Goal: Complete application form

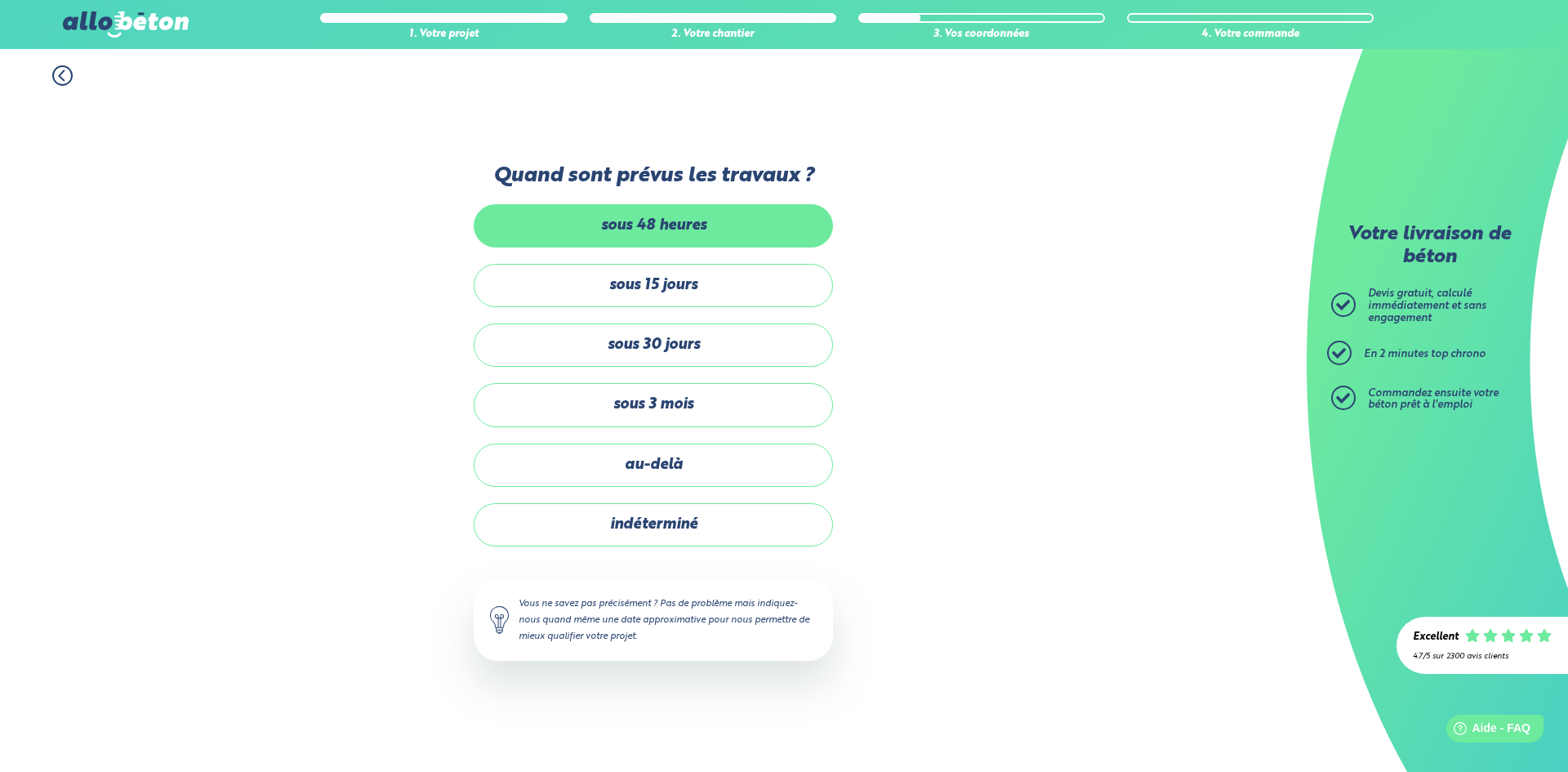
click at [705, 242] on label "sous 48 heures" at bounding box center [653, 226] width 359 height 44
click at [0, 0] on input "sous 48 heures" at bounding box center [0, 0] width 0 height 0
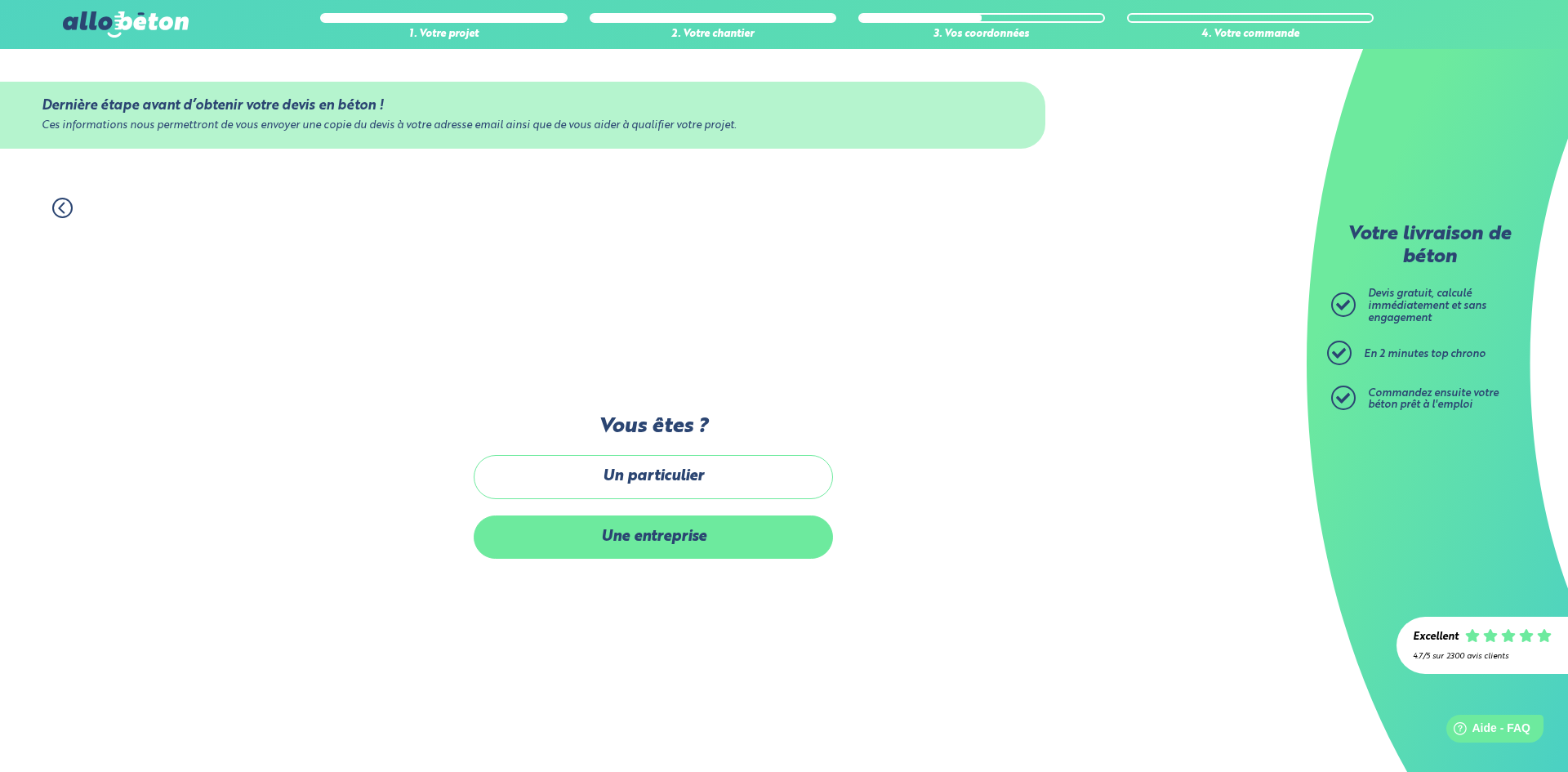
click at [625, 521] on label "Une entreprise" at bounding box center [653, 537] width 359 height 44
click at [0, 0] on input "Une entreprise" at bounding box center [0, 0] width 0 height 0
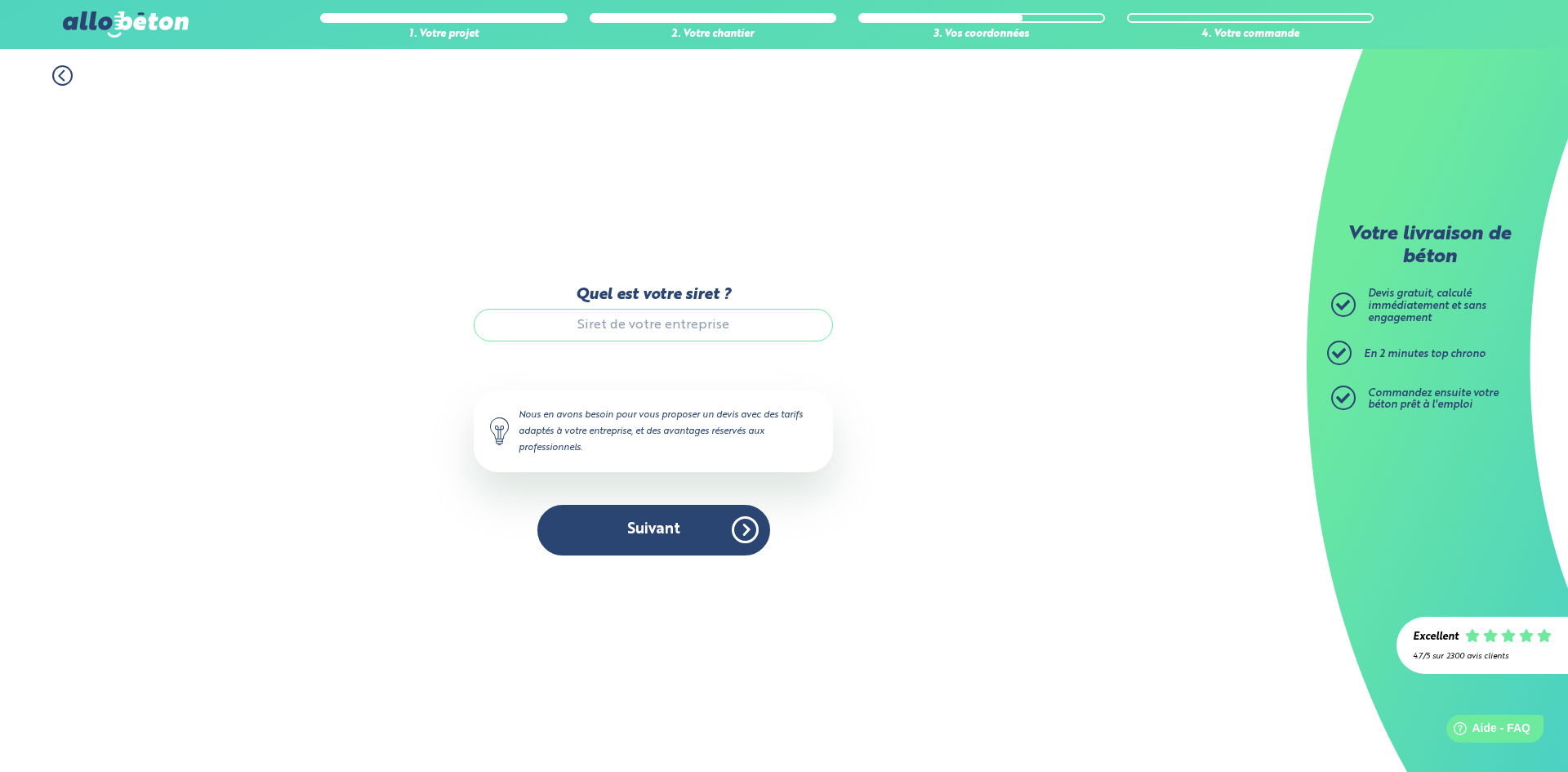
click at [670, 332] on input "Quel est votre siret ?" at bounding box center [653, 325] width 359 height 33
click at [602, 353] on div "Quel est votre siret ?" at bounding box center [653, 321] width 359 height 71
click at [620, 328] on input "Quel est votre siret ?" at bounding box center [653, 325] width 359 height 33
paste input "881 102 917"
drag, startPoint x: 620, startPoint y: 328, endPoint x: 620, endPoint y: 339, distance: 11.0
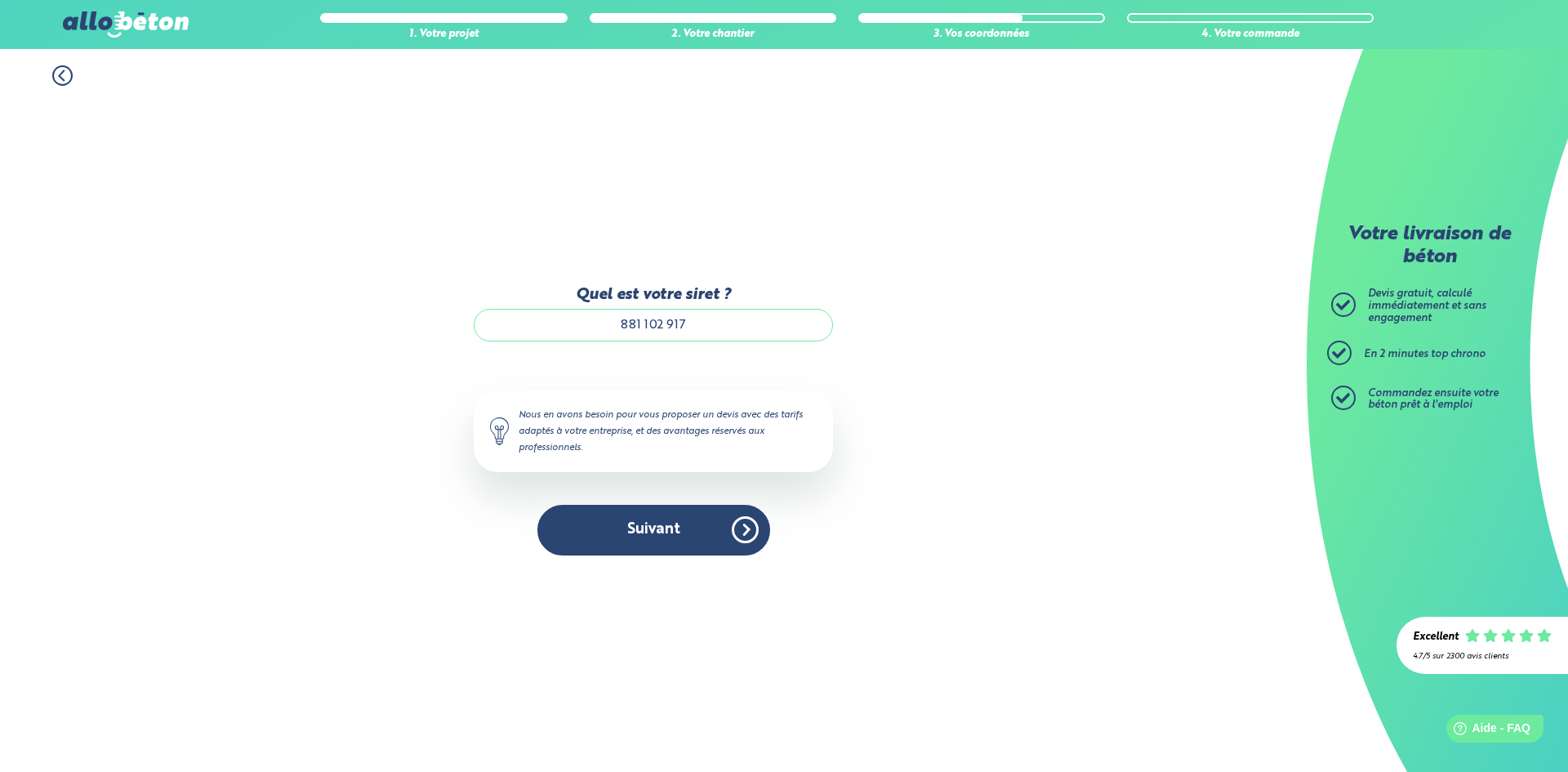
click at [620, 338] on input "881 102 917" at bounding box center [653, 325] width 359 height 33
click at [666, 540] on button "Suivant" at bounding box center [653, 530] width 233 height 49
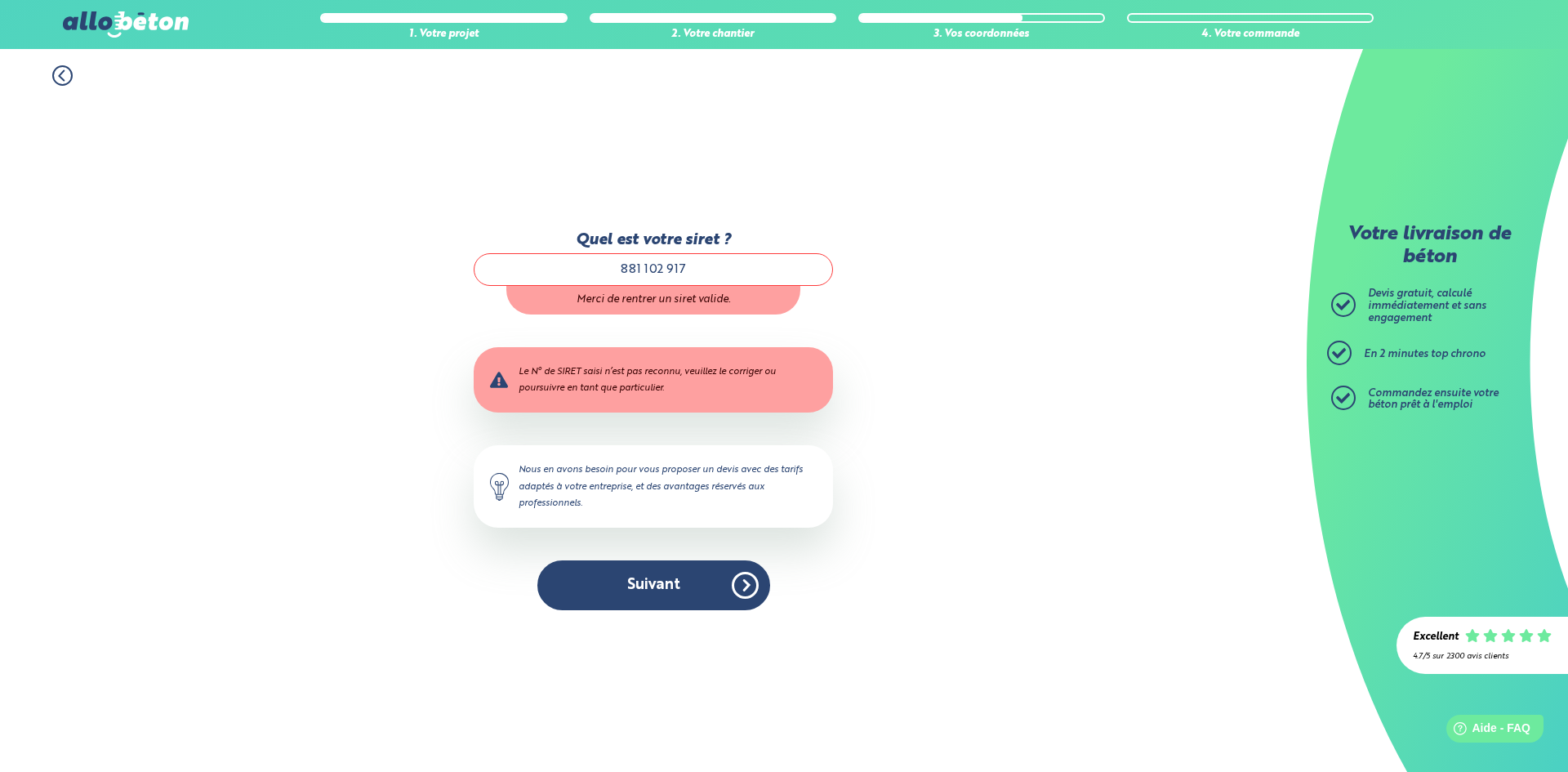
click at [712, 270] on input "881 102 917" at bounding box center [653, 269] width 359 height 33
click at [679, 591] on button "Suivant" at bounding box center [653, 585] width 233 height 49
type input "881 102 917 00021"
click at [659, 605] on button "Suivant" at bounding box center [653, 585] width 233 height 49
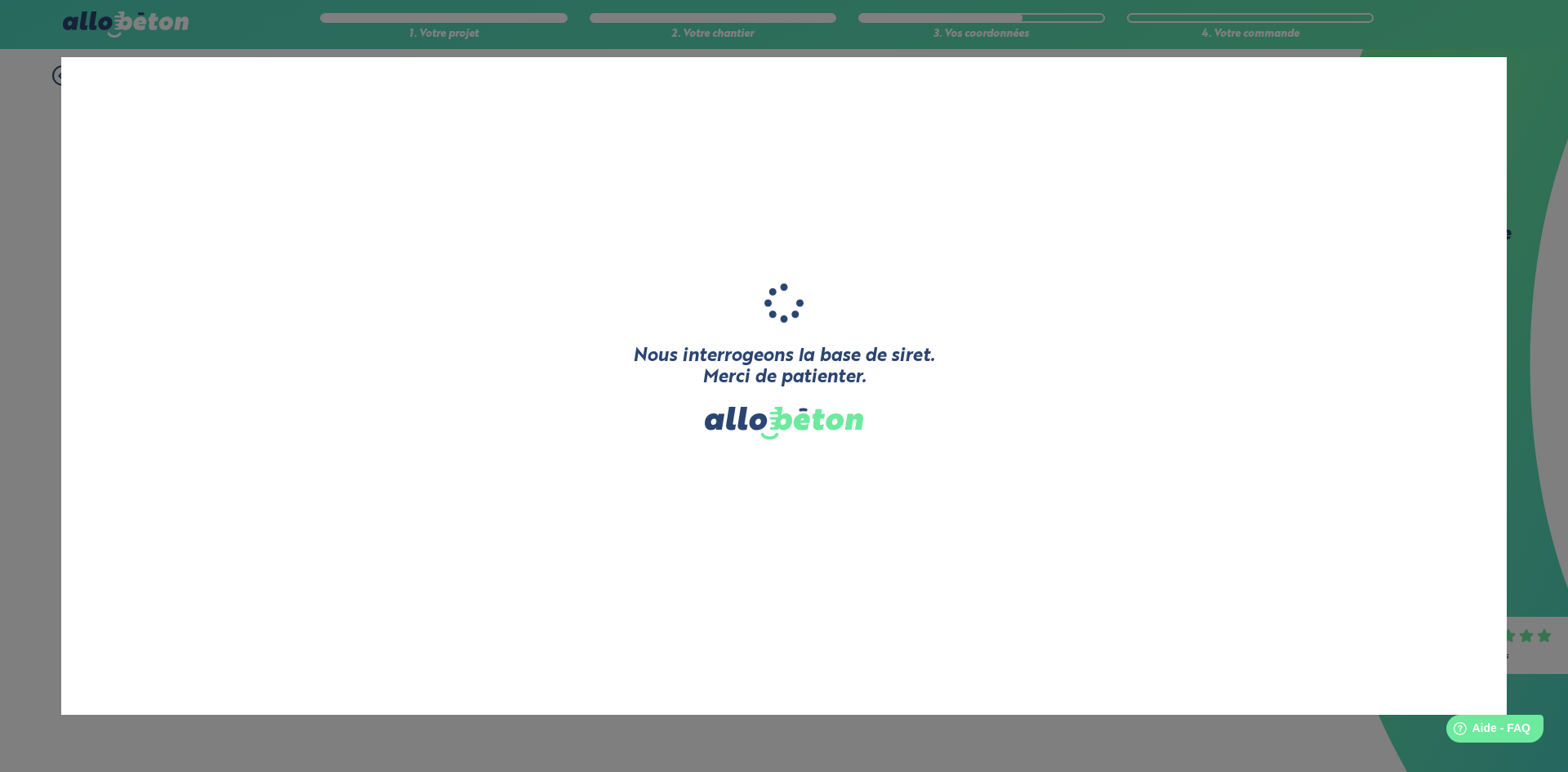
type input "MIDE ELEC"
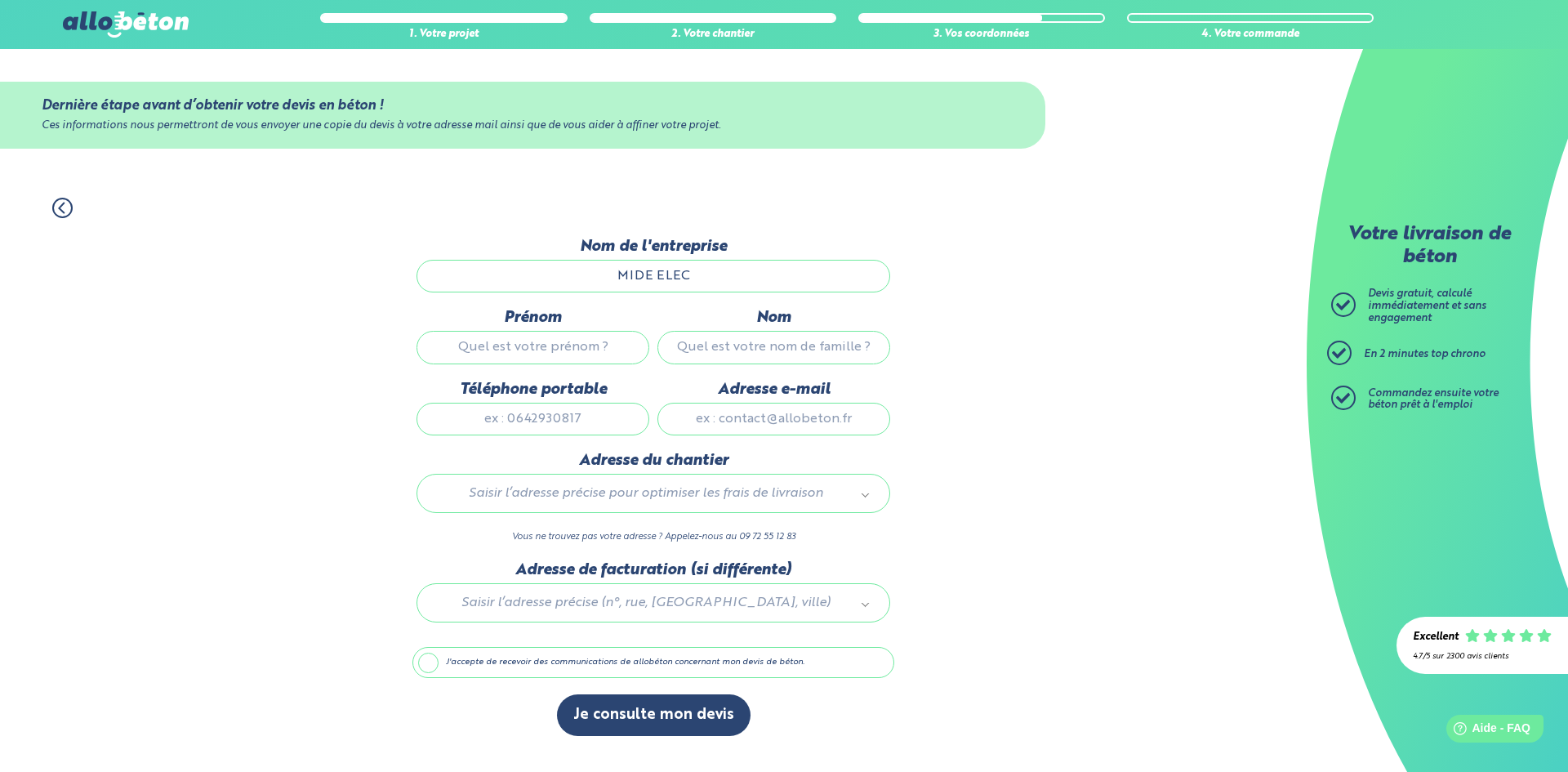
click at [600, 344] on input "Prénom" at bounding box center [533, 347] width 233 height 33
type input "Khalide"
click at [737, 357] on input "Nom" at bounding box center [774, 347] width 233 height 33
type input "SALAM"
click at [576, 391] on label "Téléphone portable" at bounding box center [533, 390] width 233 height 18
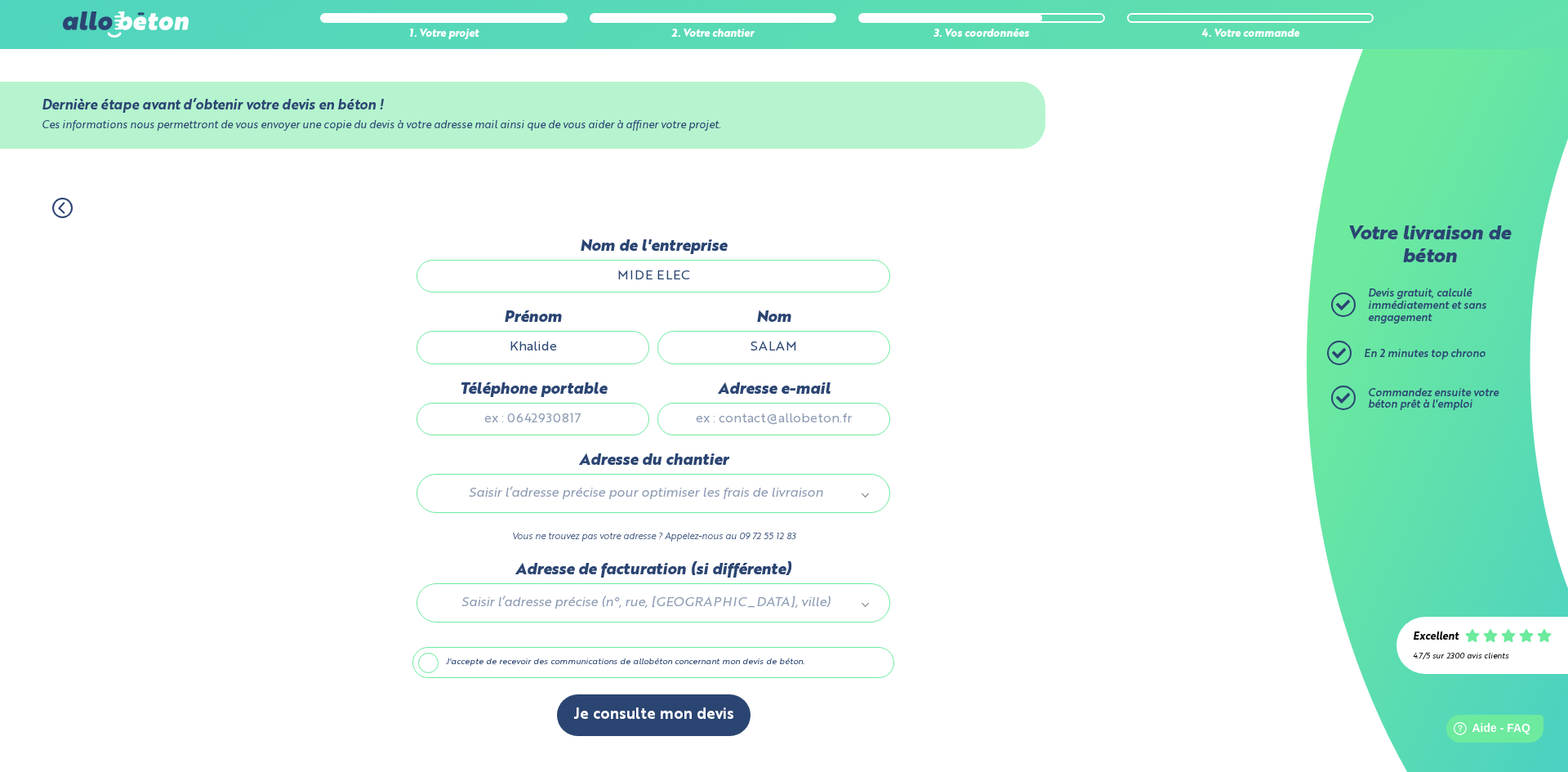
click at [576, 403] on input "Téléphone portable" at bounding box center [533, 419] width 233 height 33
click at [577, 414] on input "Téléphone portable" at bounding box center [533, 419] width 233 height 33
type input "0767191319"
click at [695, 430] on input "Adresse e-mail" at bounding box center [774, 419] width 233 height 33
type input "K"
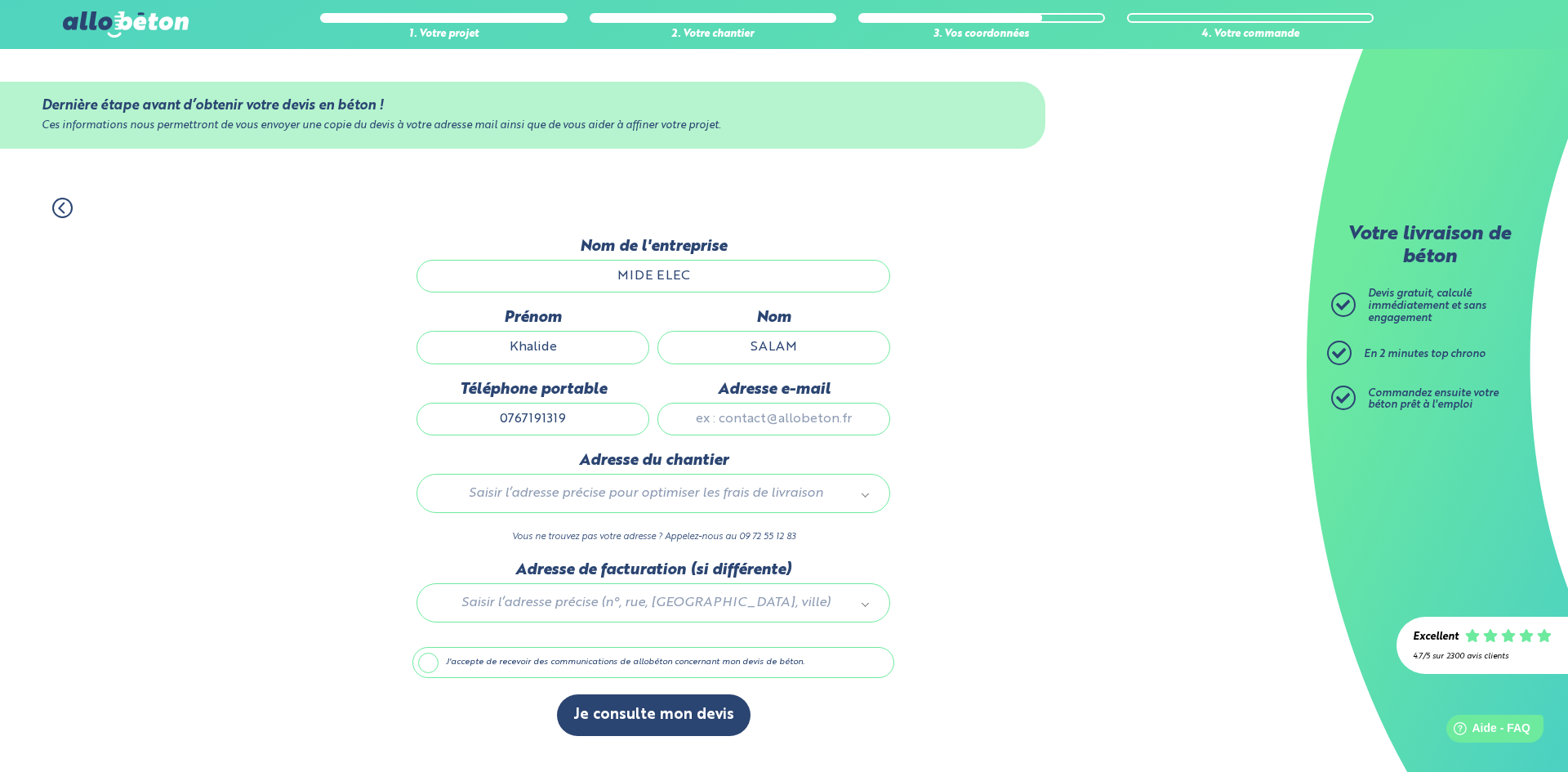
type input "s"
type input "[EMAIL_ADDRESS][DOMAIN_NAME]"
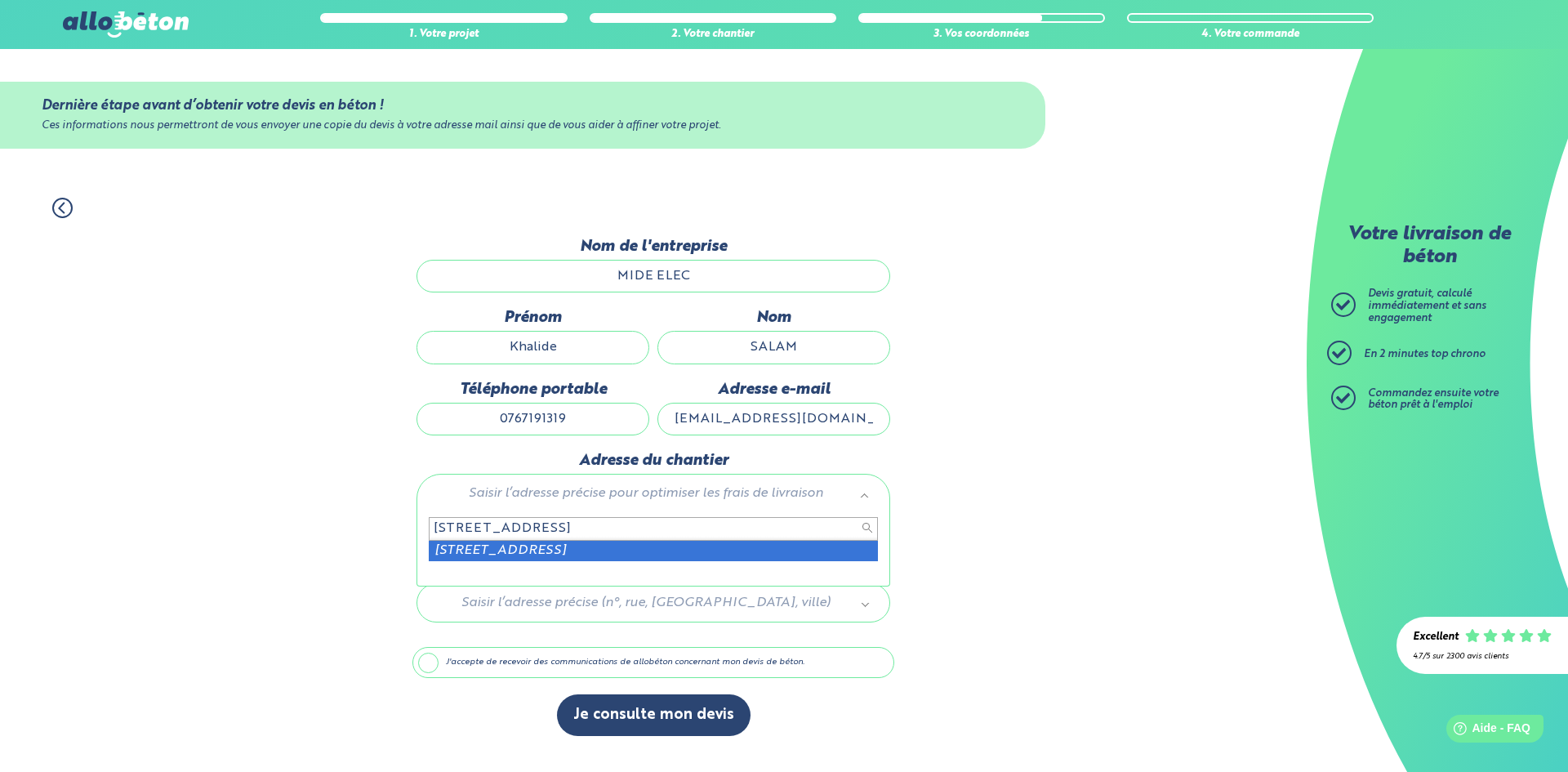
type input "[STREET_ADDRESS]"
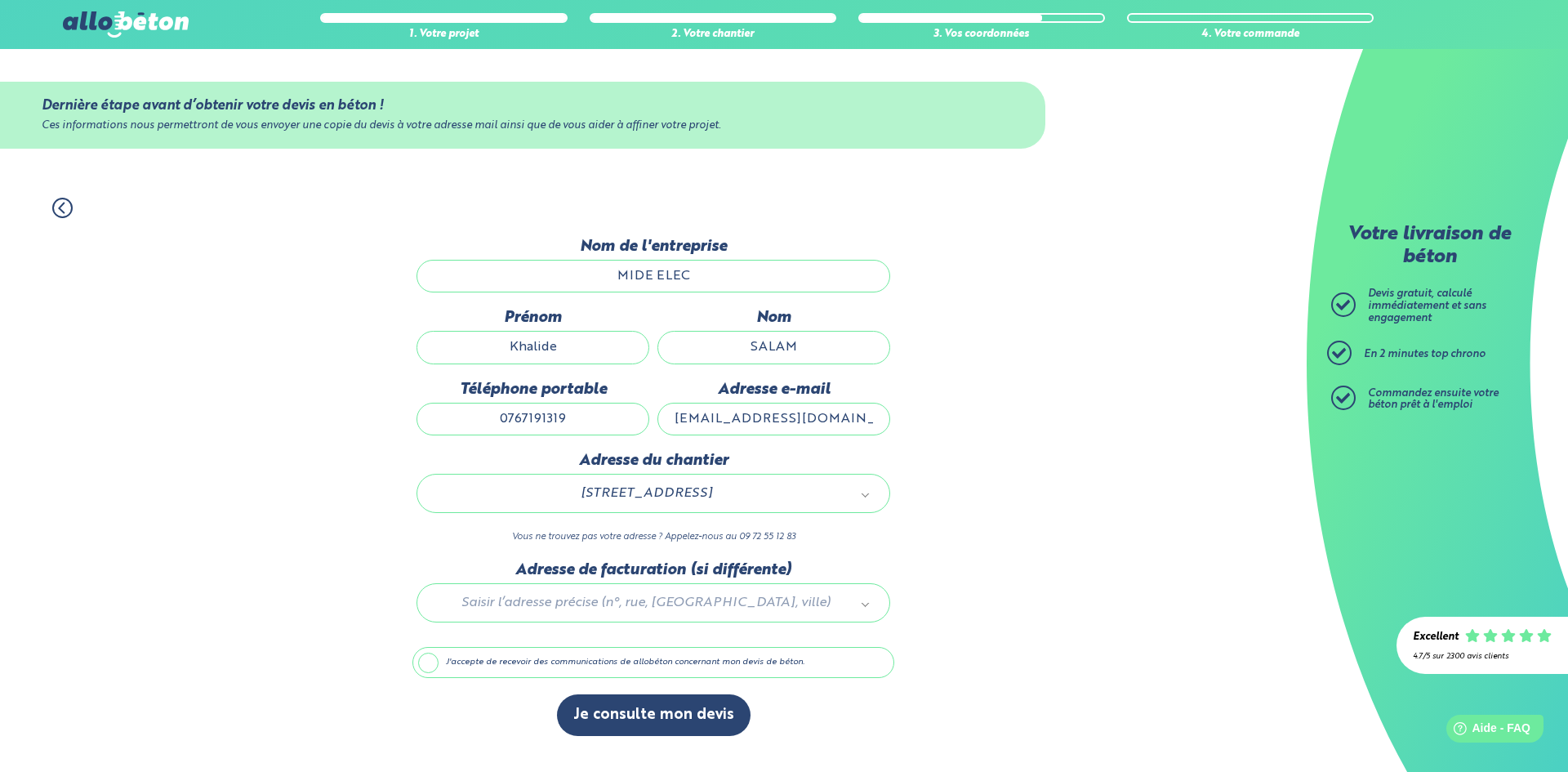
click at [728, 602] on div at bounding box center [653, 600] width 482 height 77
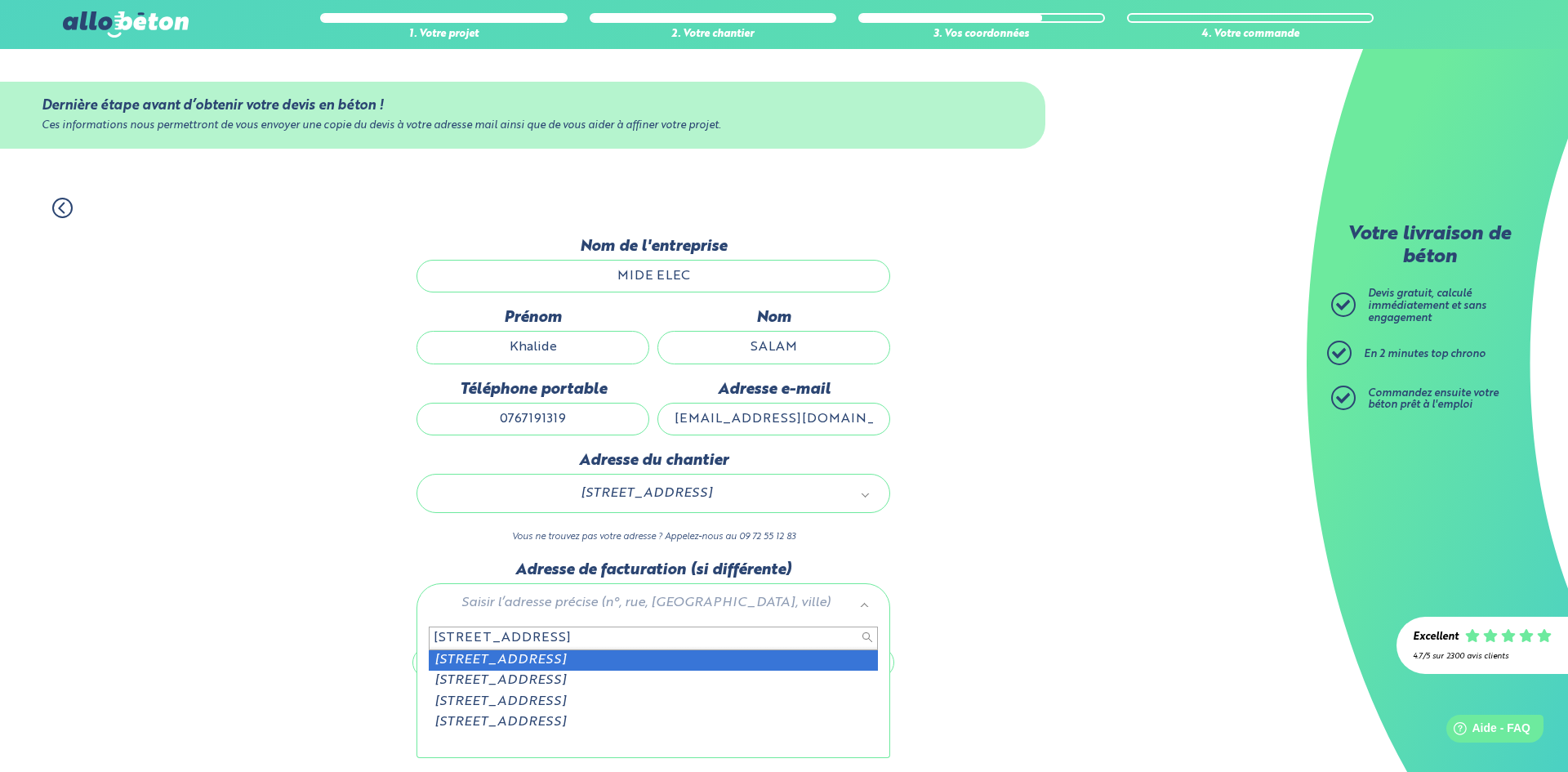
type input "[STREET_ADDRESS]"
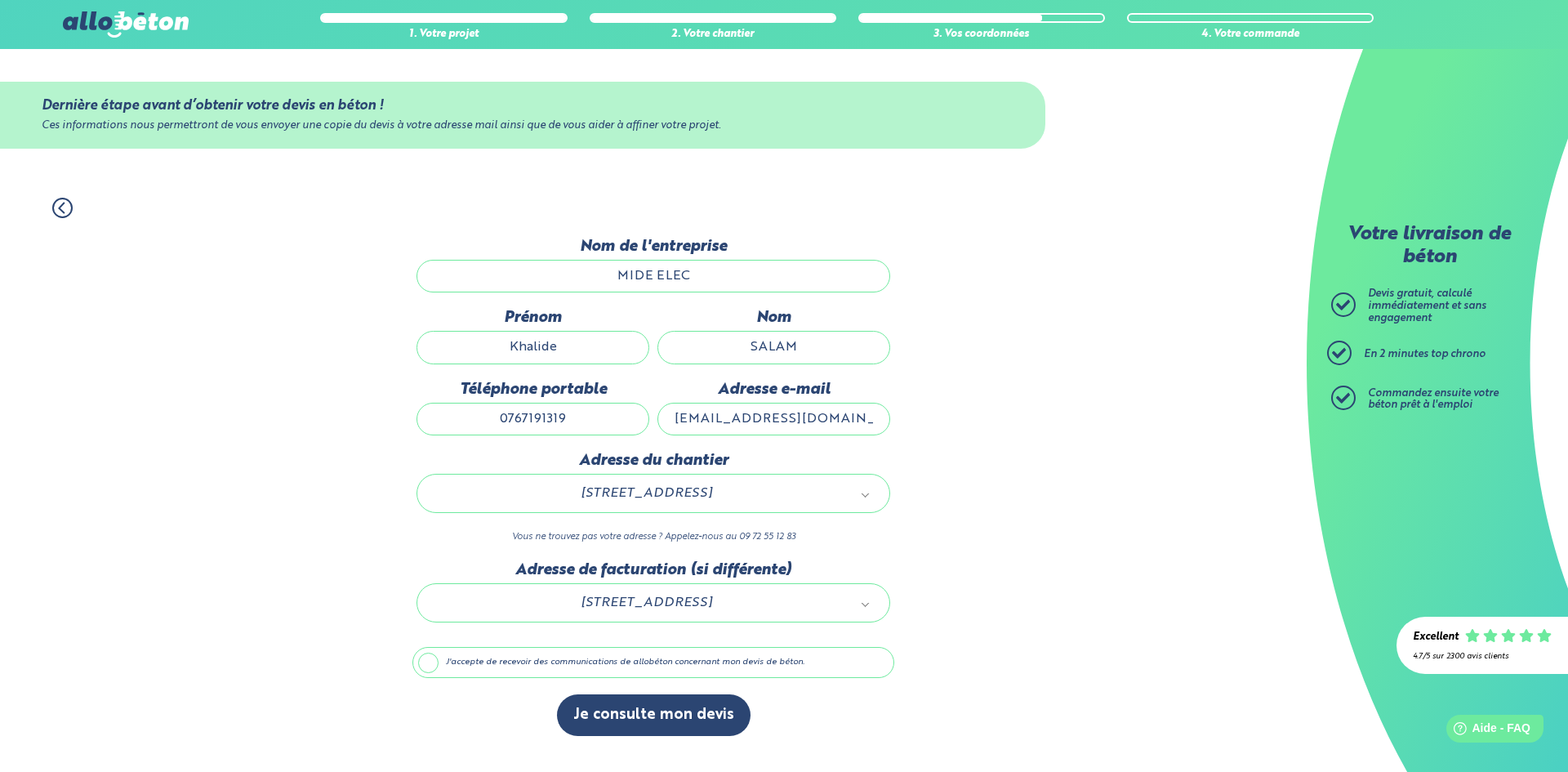
click at [506, 658] on label "J'accepte de recevoir des communications de allobéton concernant mon devis de b…" at bounding box center [653, 662] width 482 height 31
click at [0, 0] on input "J'accepte de recevoir des communications de allobéton concernant mon devis de b…" at bounding box center [0, 0] width 0 height 0
click at [506, 658] on label "J'accepte de recevoir des communications de allobéton concernant mon devis de b…" at bounding box center [653, 662] width 482 height 31
click at [0, 0] on input "J'accepte de recevoir des communications de allobéton concernant mon devis de b…" at bounding box center [0, 0] width 0 height 0
click at [506, 658] on label "J'accepte de recevoir des communications de allobéton concernant mon devis de b…" at bounding box center [653, 662] width 482 height 31
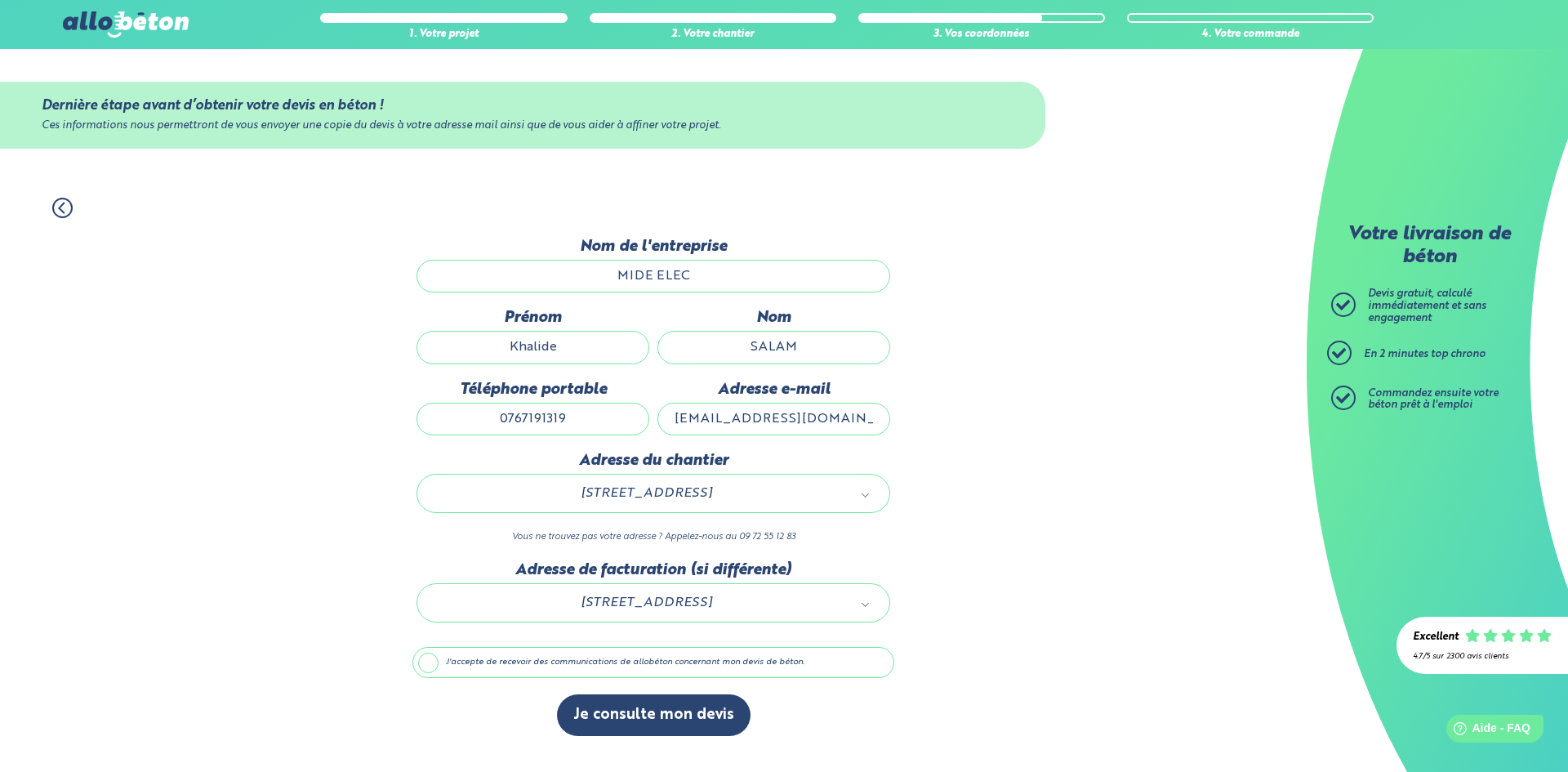
click at [0, 0] on input "J'accepte de recevoir des communications de allobéton concernant mon devis de b…" at bounding box center [0, 0] width 0 height 0
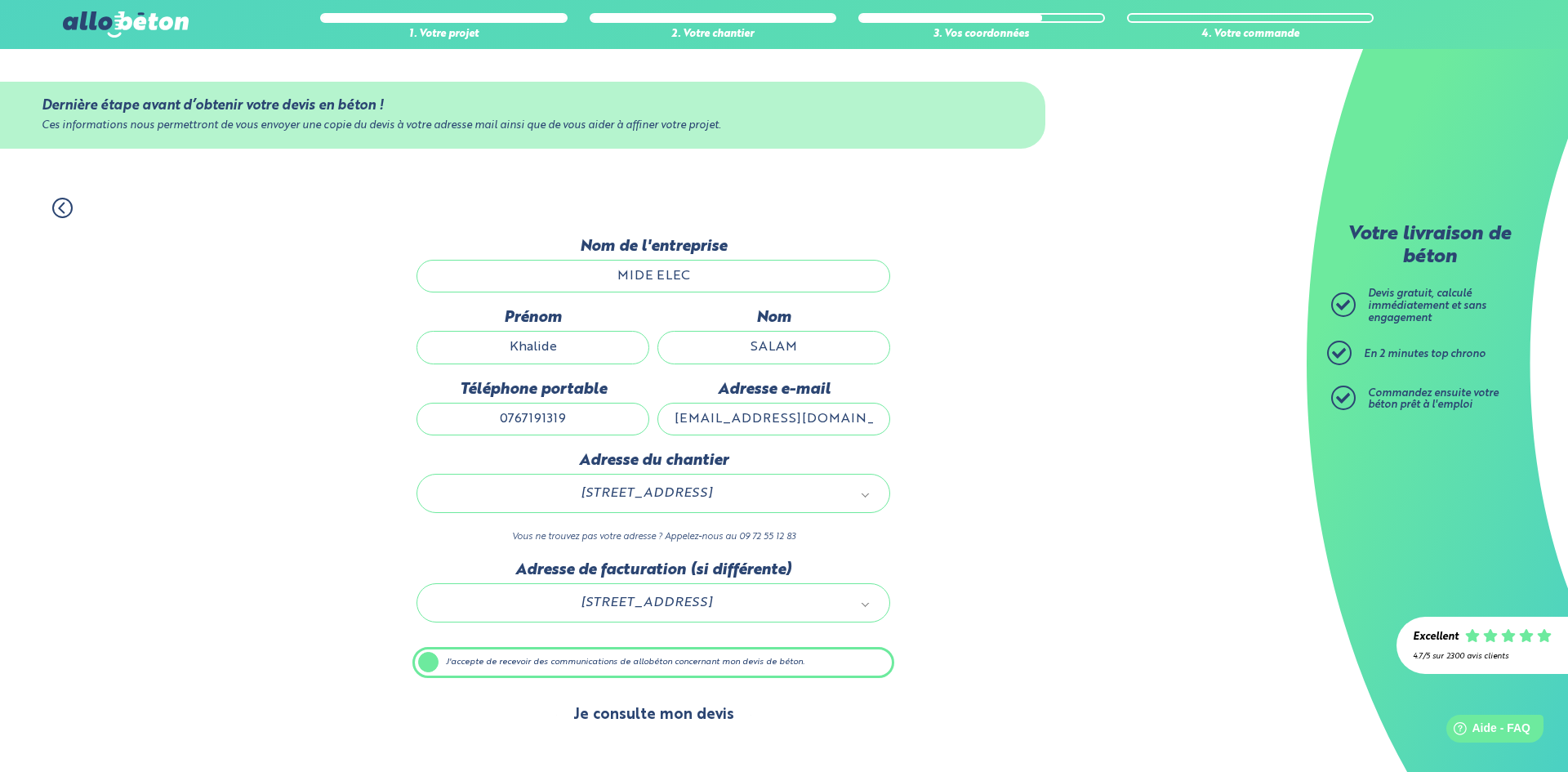
click at [658, 722] on button "Je consulte mon devis" at bounding box center [653, 715] width 194 height 42
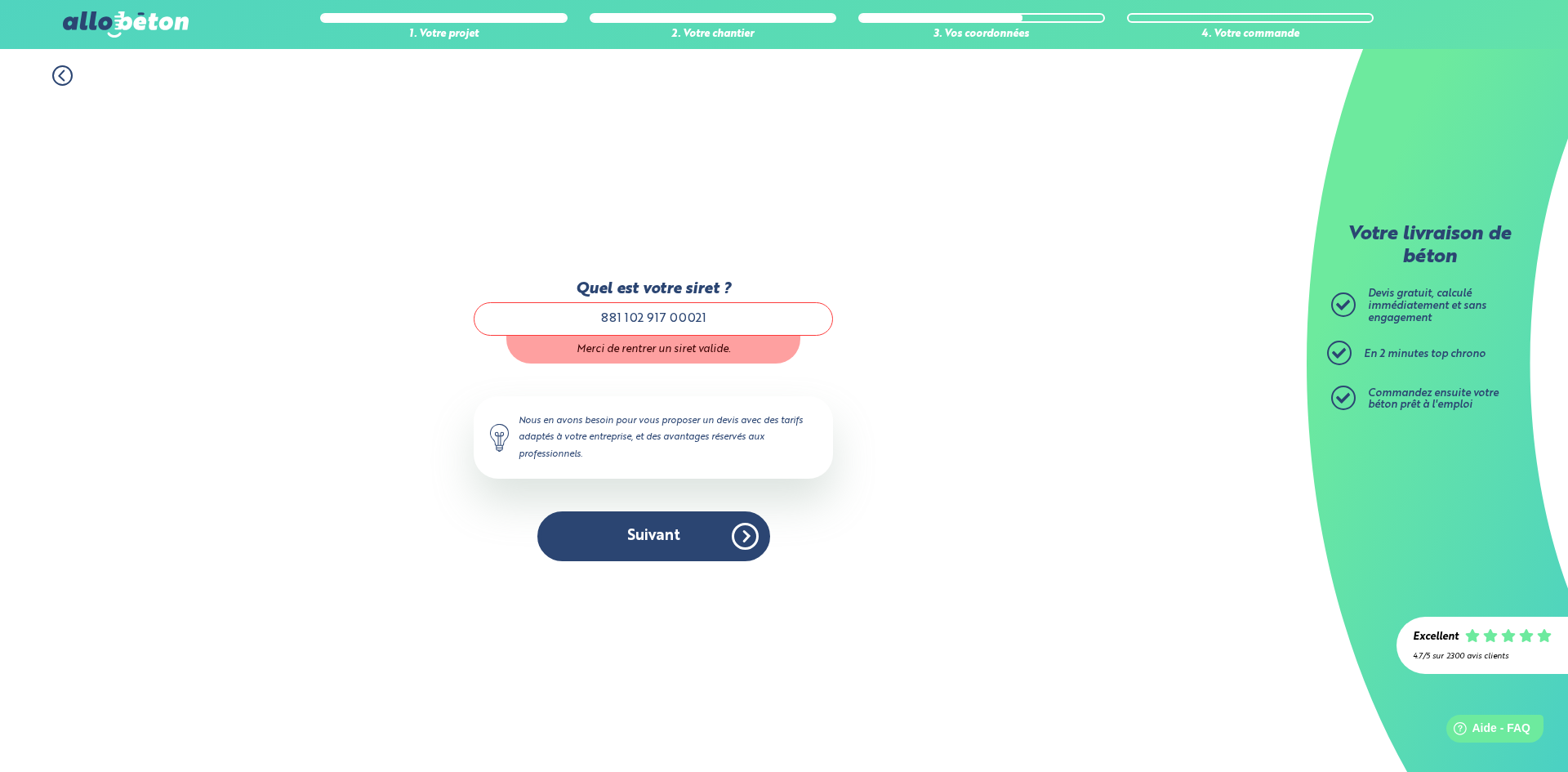
click at [733, 300] on div "Quel est votre siret ? 881 102 917 00021 Merci de rentrer un siret valide." at bounding box center [653, 321] width 359 height 83
click at [733, 315] on input "881 102 917 00021" at bounding box center [653, 319] width 359 height 33
click at [659, 546] on button "Suivant" at bounding box center [653, 536] width 233 height 49
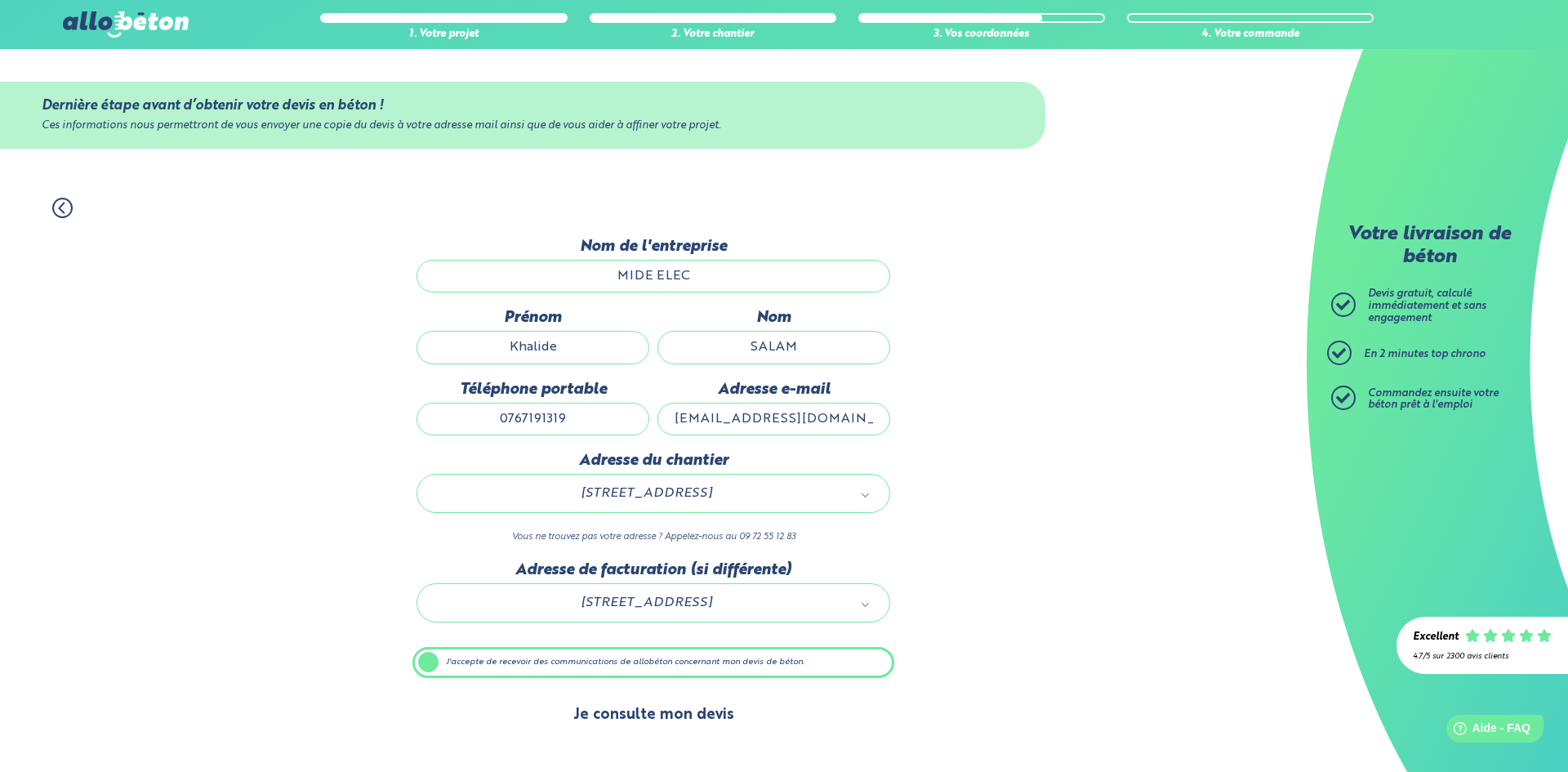
click at [661, 709] on button "Je consulte mon devis" at bounding box center [653, 715] width 194 height 42
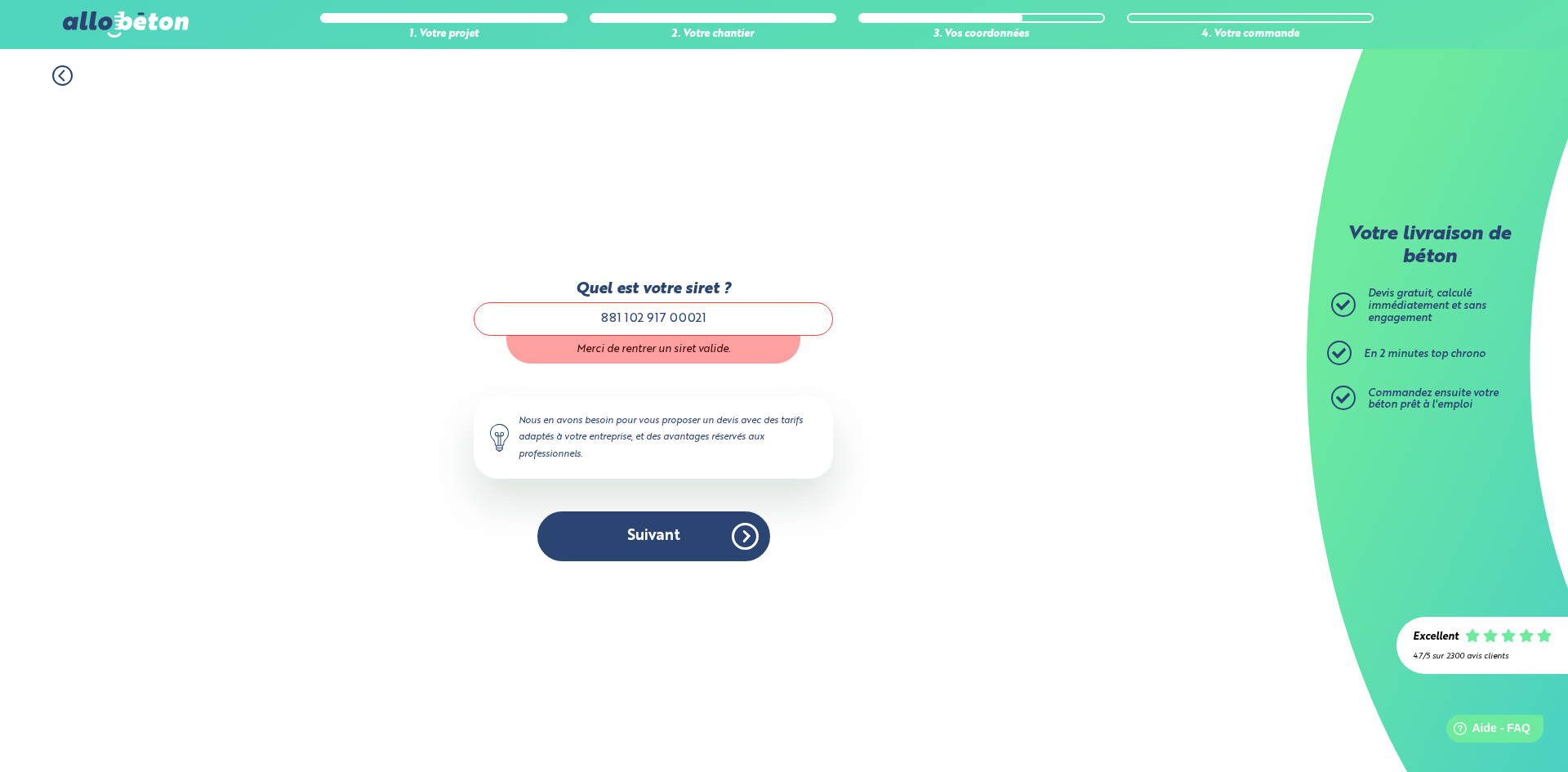
click at [634, 330] on input "881 102 917 00021" at bounding box center [653, 319] width 359 height 33
click at [624, 313] on input "881 102 917 00021" at bounding box center [653, 319] width 359 height 33
click at [644, 314] on input "881102 917 00021" at bounding box center [653, 319] width 359 height 33
click at [664, 315] on input "881102917 00021" at bounding box center [653, 319] width 359 height 33
drag, startPoint x: 667, startPoint y: 316, endPoint x: 663, endPoint y: 331, distance: 15.5
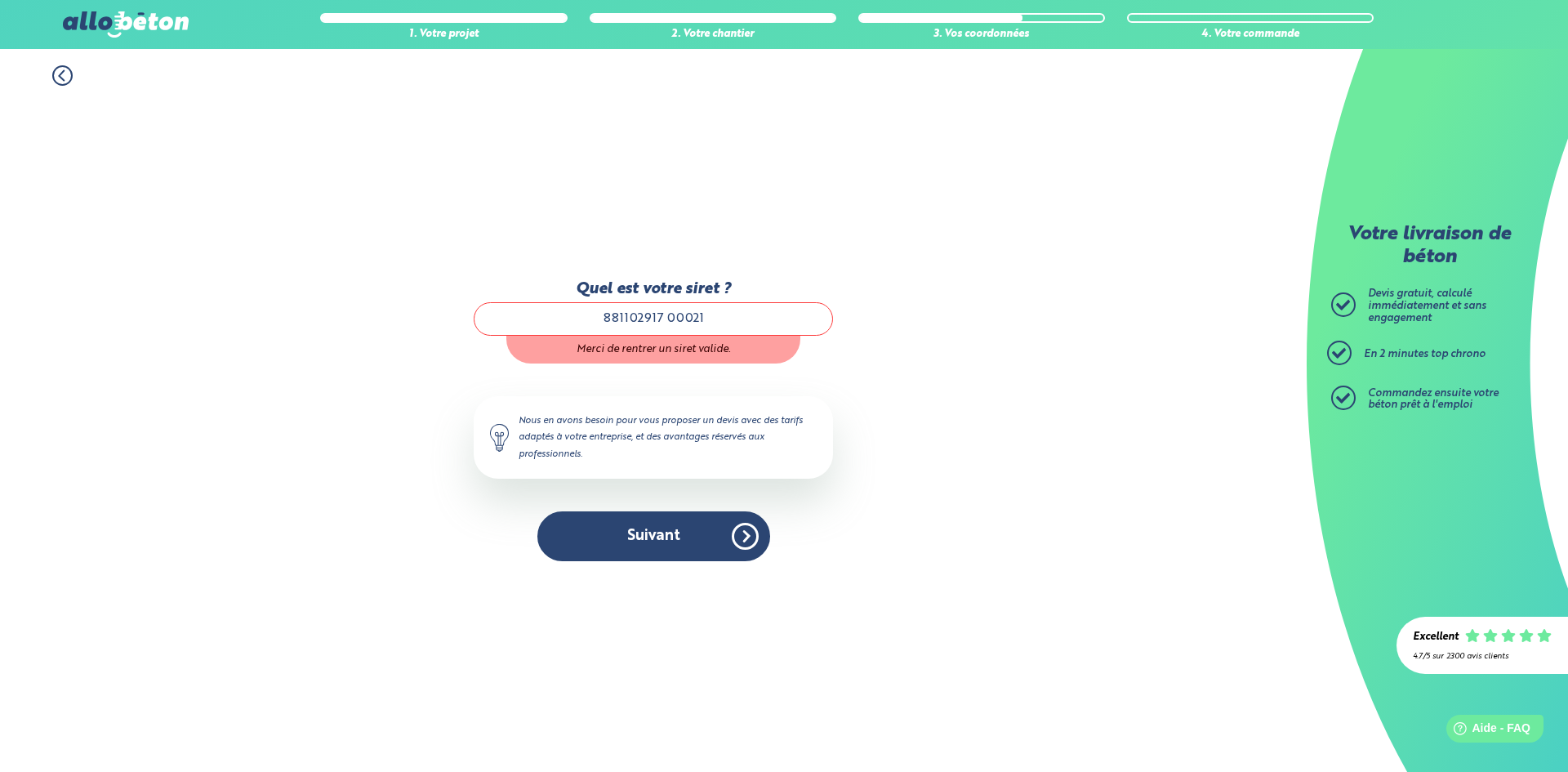
click at [667, 316] on input "881102917 00021" at bounding box center [653, 319] width 359 height 33
type input "88110291700021"
click at [662, 515] on button "Suivant" at bounding box center [653, 536] width 233 height 49
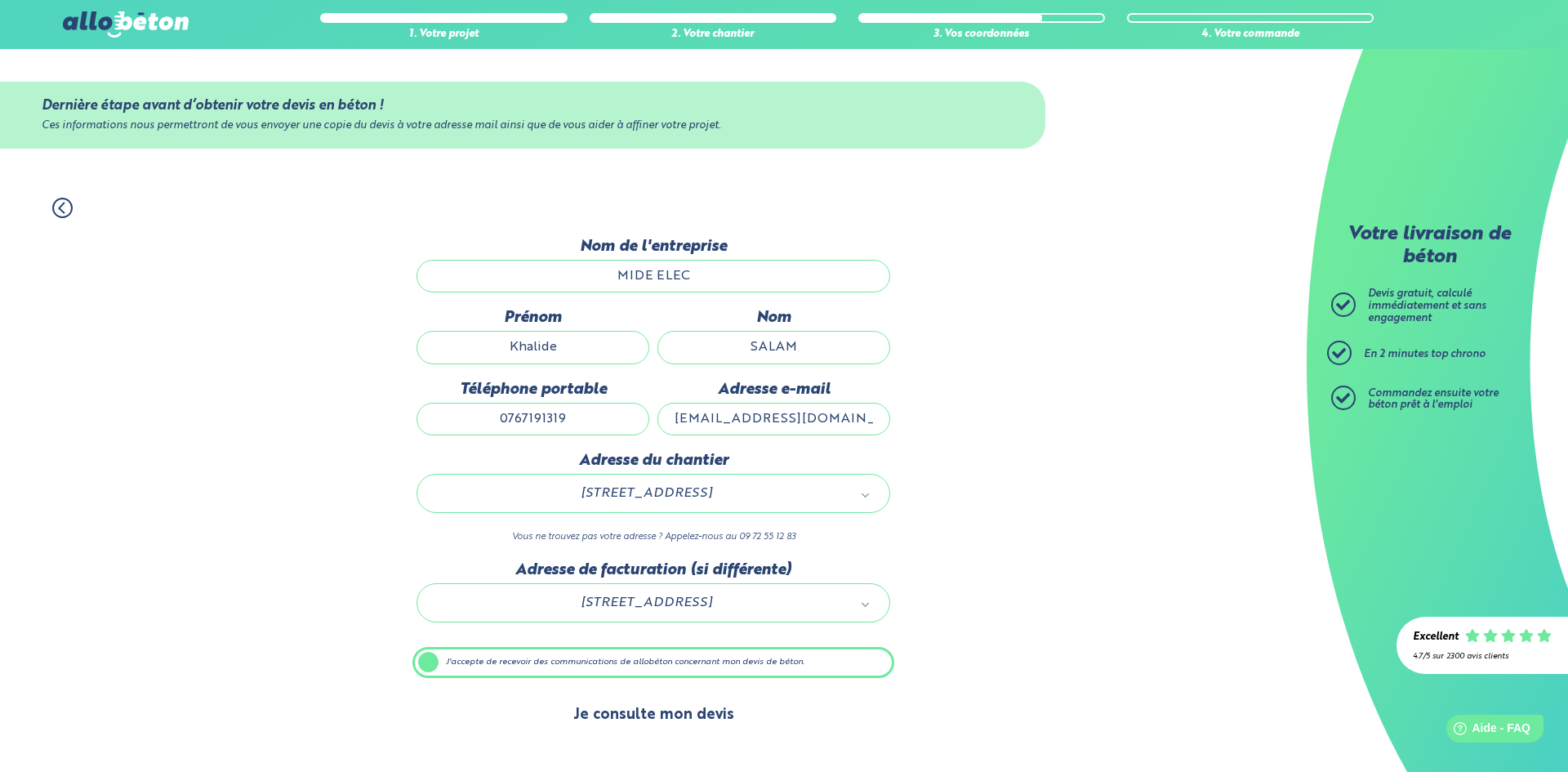
click at [655, 708] on button "Je consulte mon devis" at bounding box center [653, 715] width 194 height 42
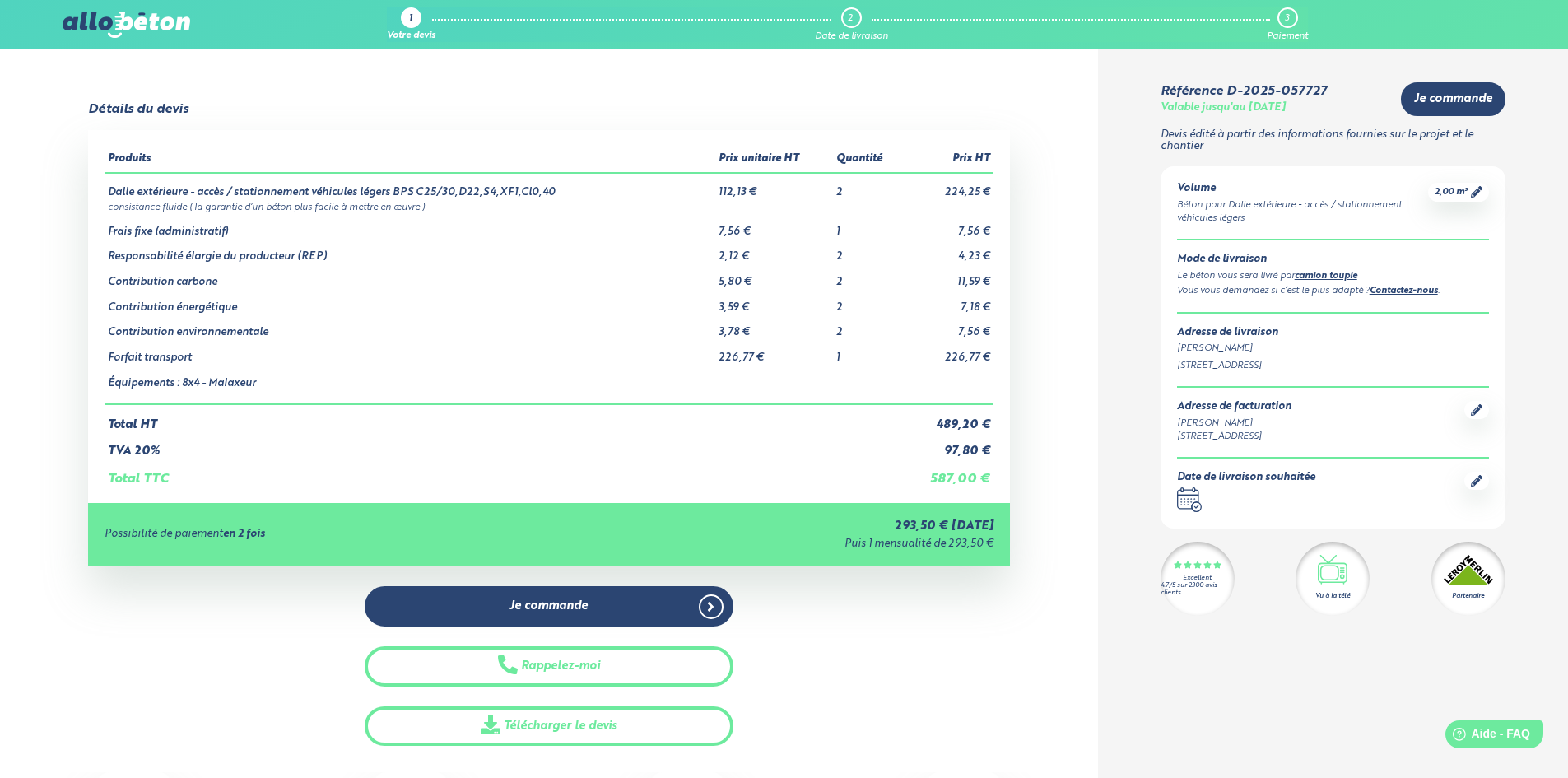
click at [1482, 482] on icon at bounding box center [1477, 481] width 12 height 12
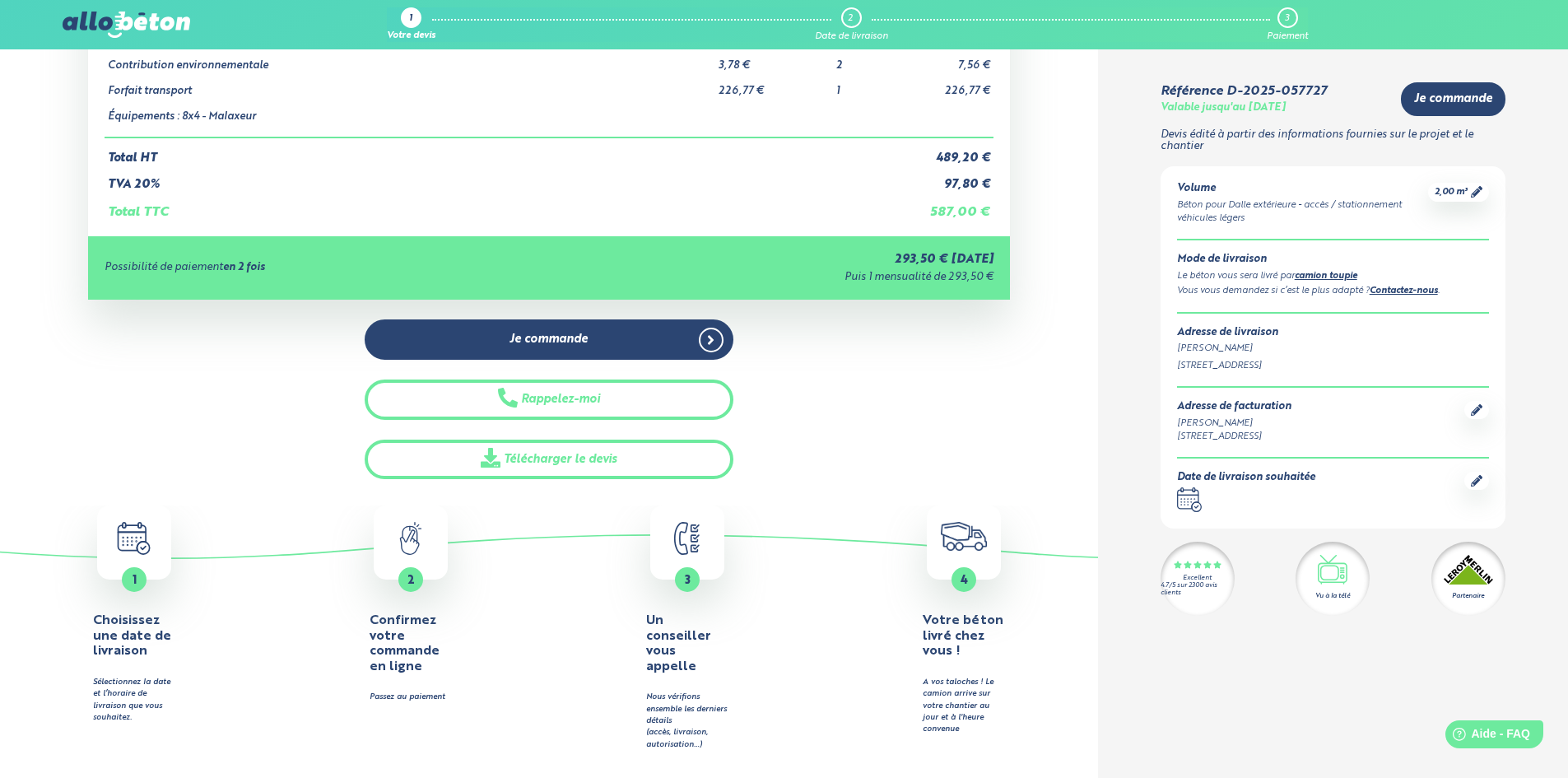
scroll to position [330, 0]
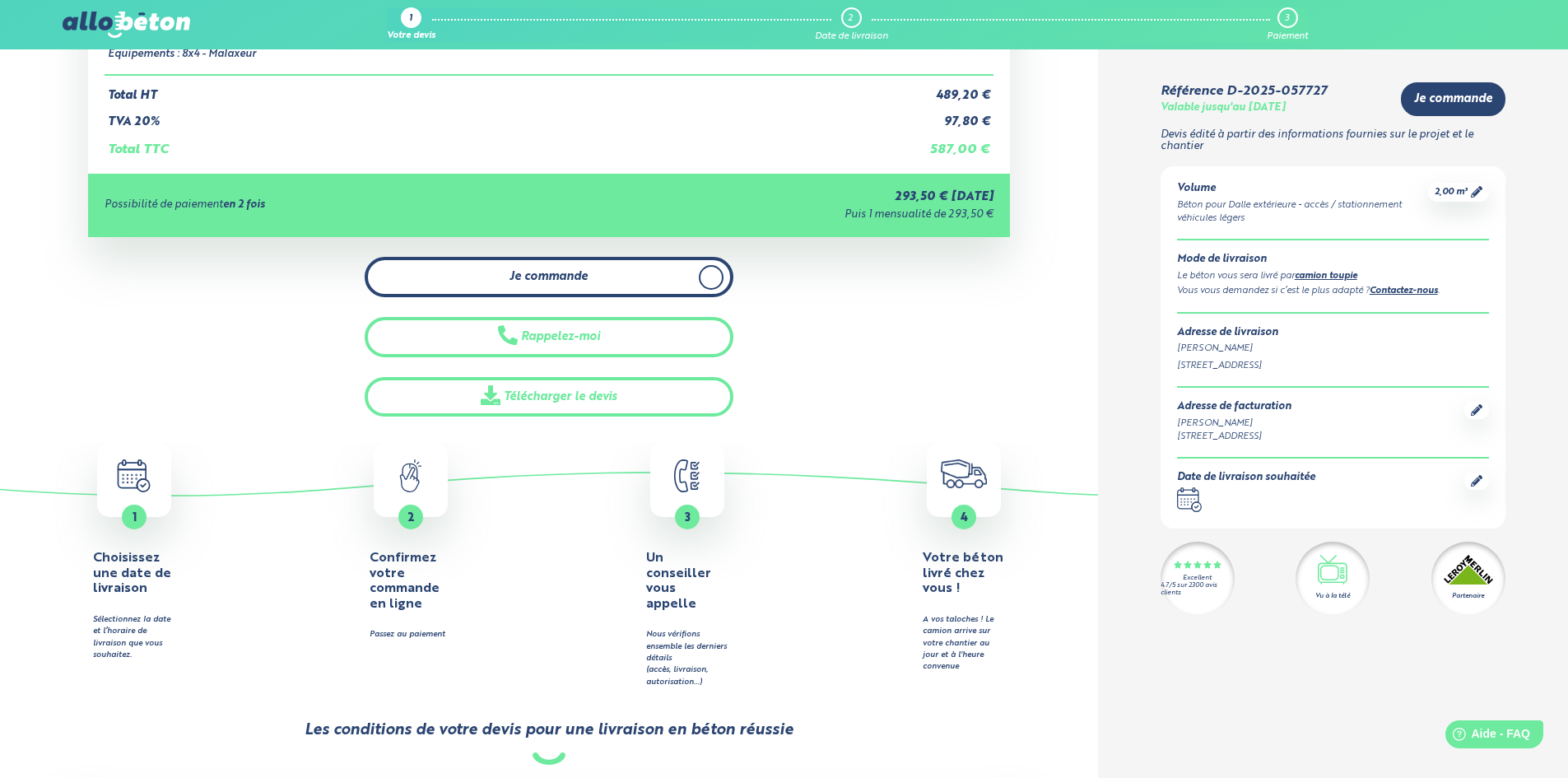
click at [513, 285] on link "Je commande" at bounding box center [549, 276] width 369 height 41
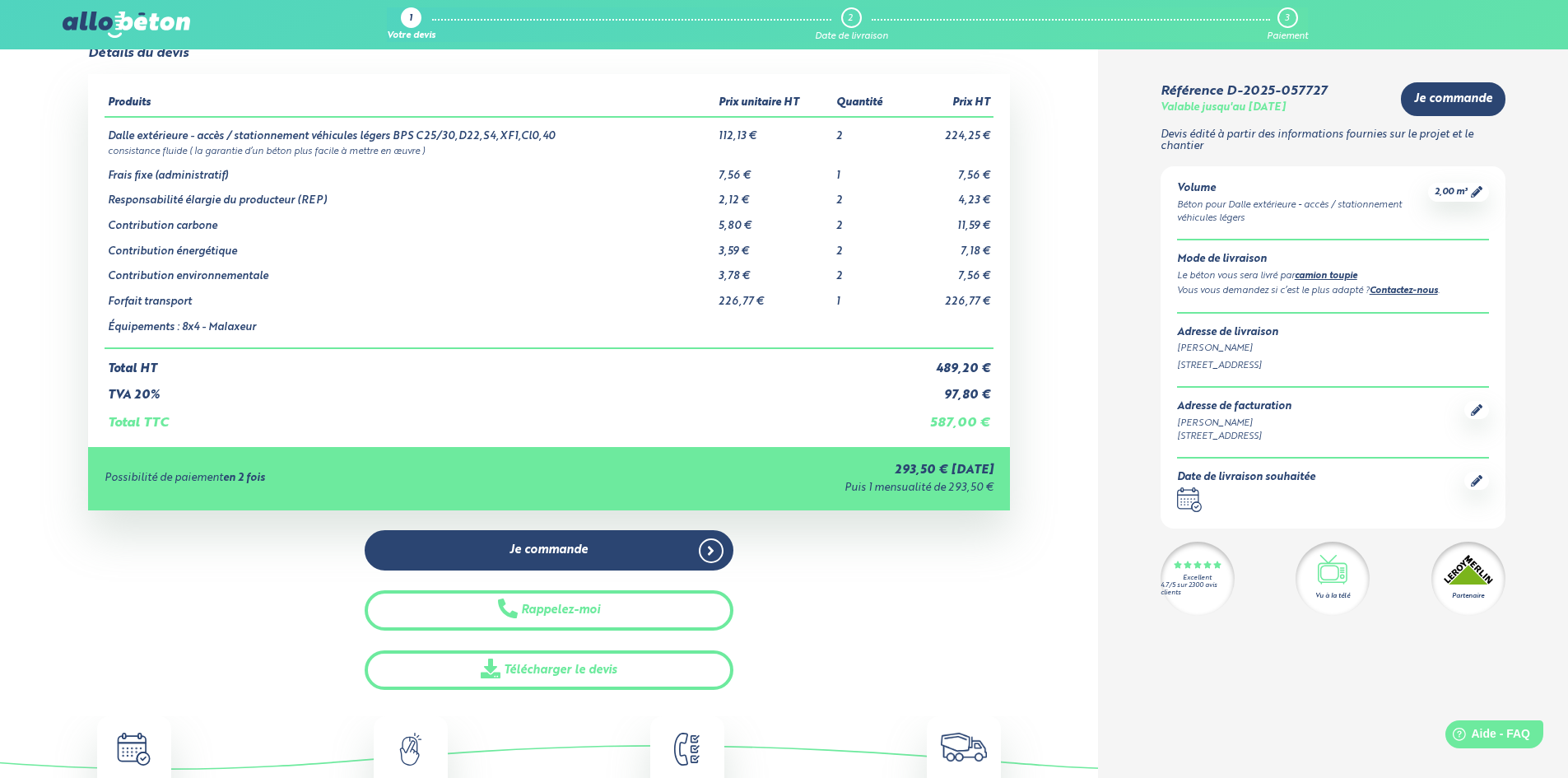
scroll to position [82, 0]
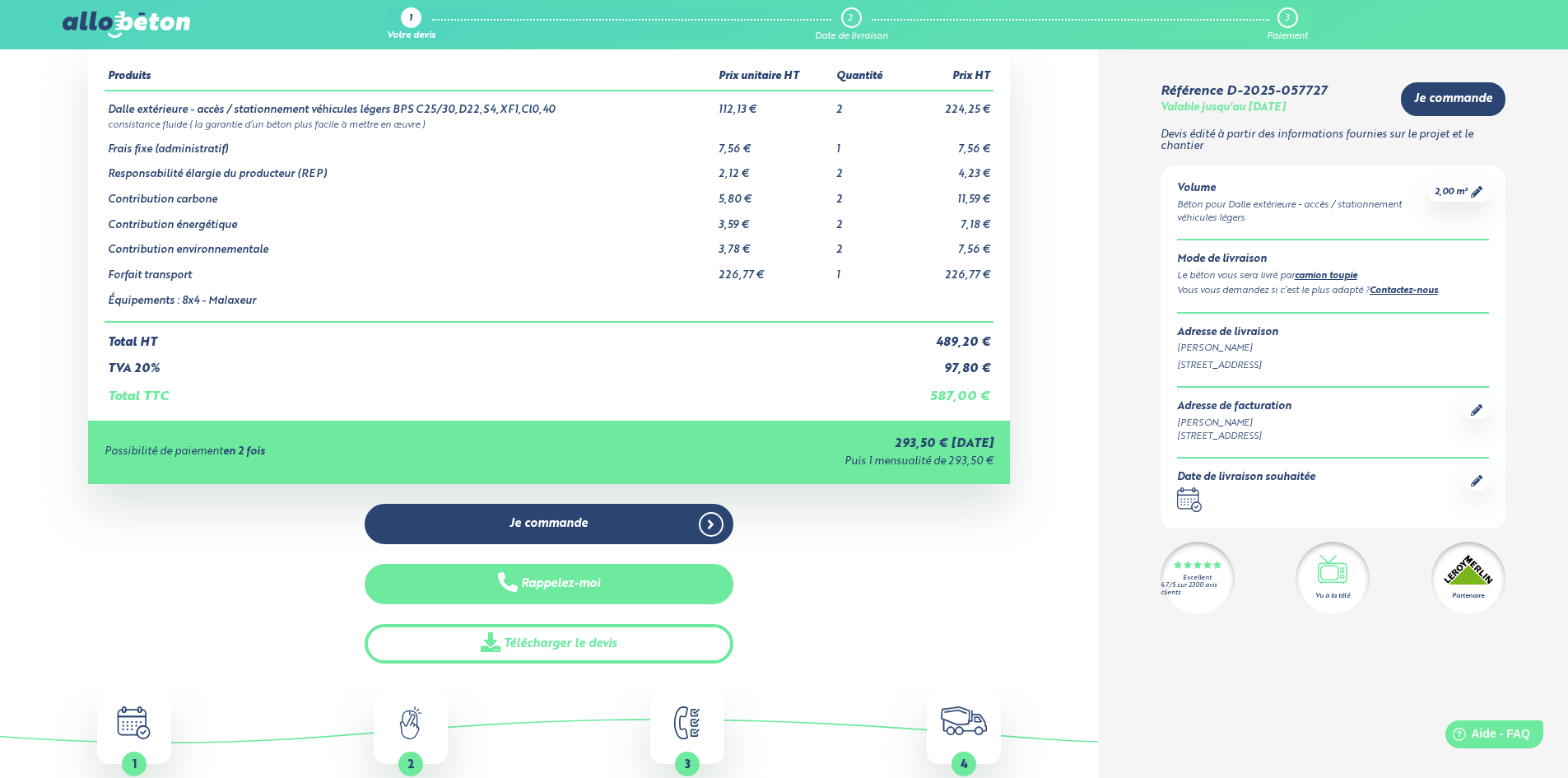
click at [692, 571] on button "Rappelez-moi" at bounding box center [549, 584] width 369 height 41
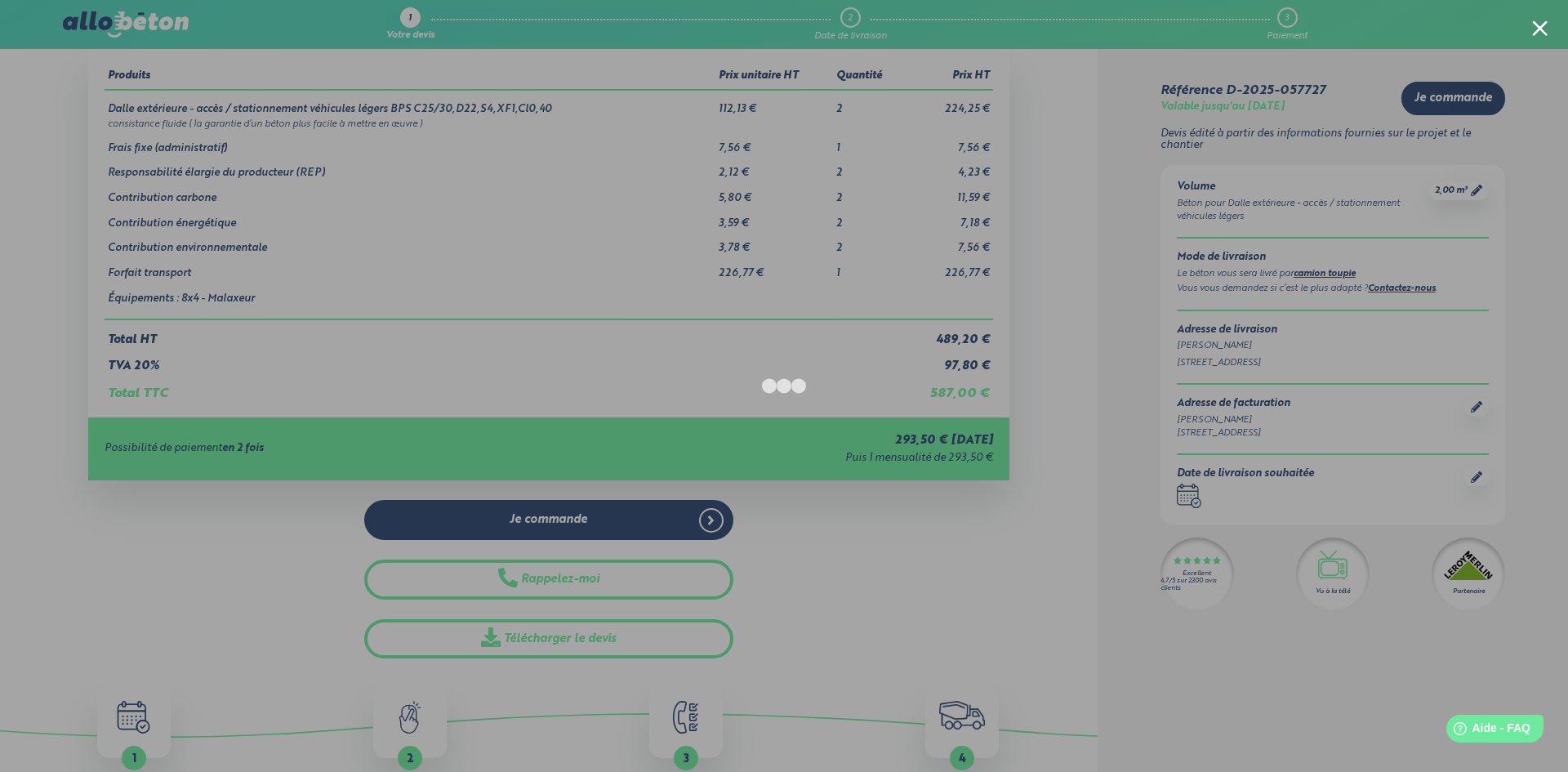
click at [204, 580] on div at bounding box center [784, 386] width 1568 height 772
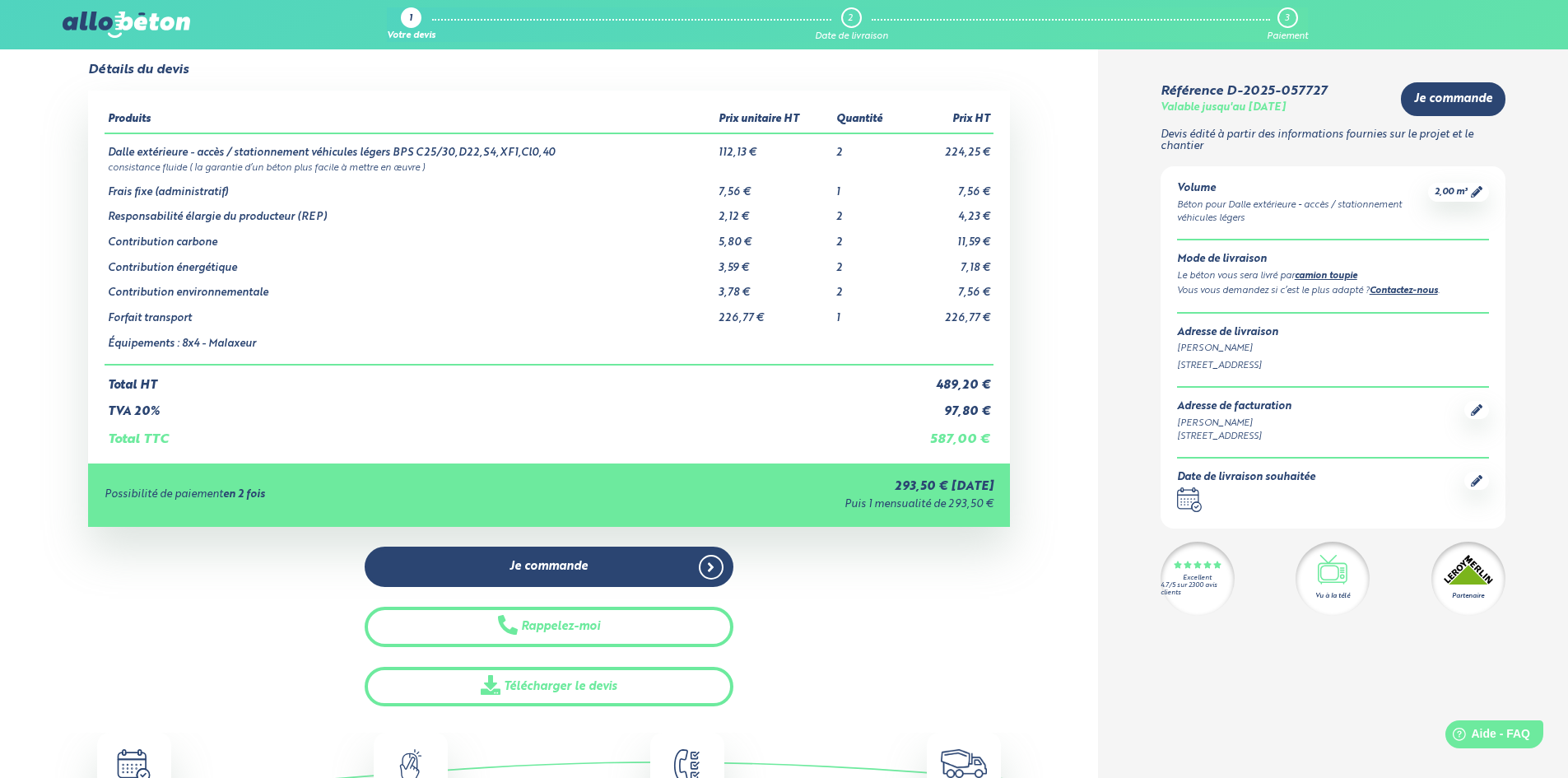
scroll to position [0, 0]
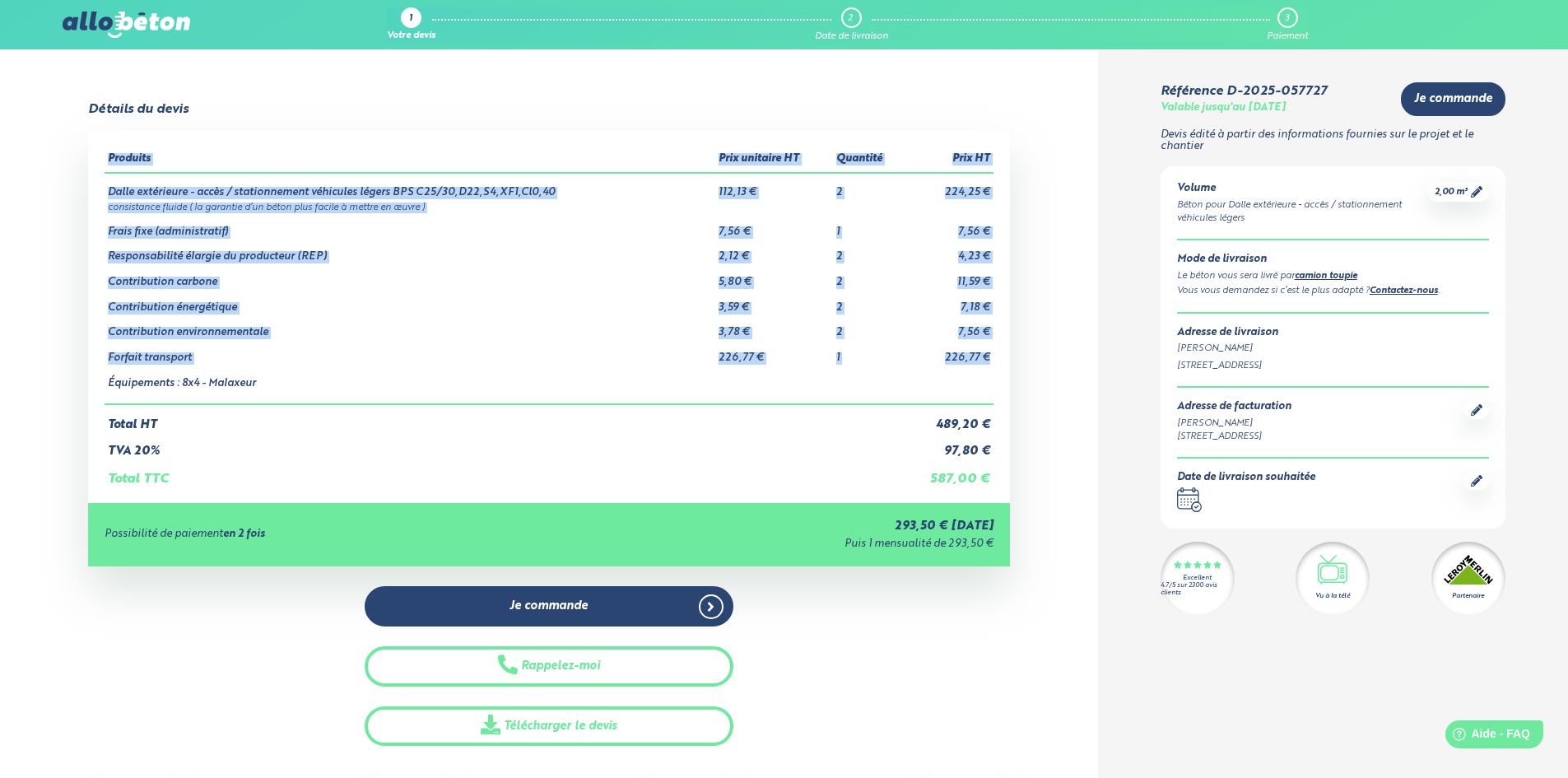
drag, startPoint x: 993, startPoint y: 359, endPoint x: 117, endPoint y: 169, distance: 896.4
click at [61, 144] on div "Détails du devis Produits Prix unitaire HT Quantité Prix HT Dalle extérieure - …" at bounding box center [549, 423] width 1098 height 643
drag, startPoint x: 320, startPoint y: 384, endPoint x: 80, endPoint y: 100, distance: 371.8
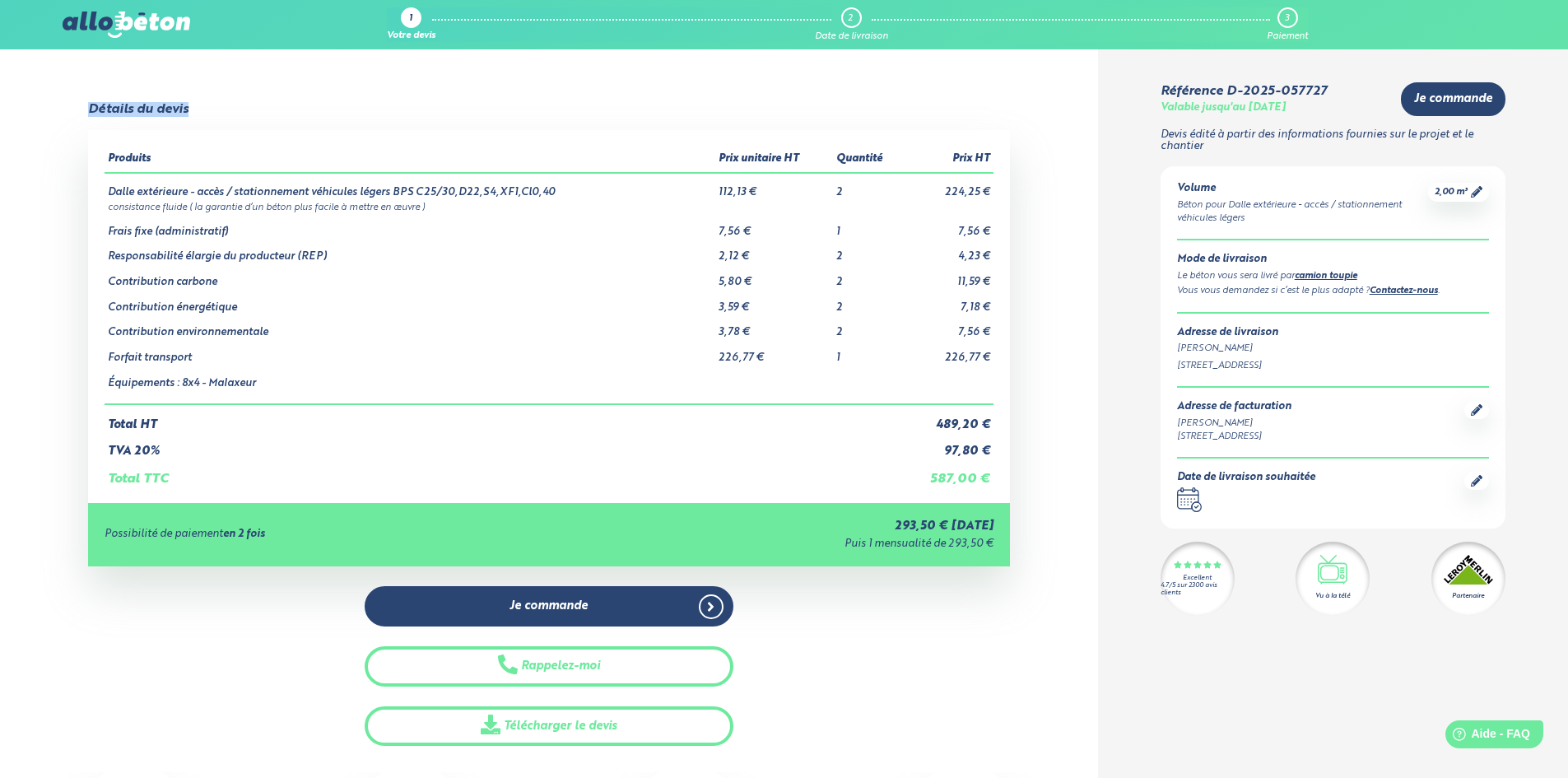
drag, startPoint x: 996, startPoint y: 478, endPoint x: 40, endPoint y: 88, distance: 1032.5
click at [999, 485] on div "Produits Prix unitaire HT Quantité Prix HT Dalle extérieure - accès / stationne…" at bounding box center [549, 316] width 922 height 373
click at [999, 482] on div "Produits Prix unitaire HT Quantité Prix HT Dalle extérieure - accès / stationne…" at bounding box center [549, 316] width 922 height 373
drag, startPoint x: 999, startPoint y: 482, endPoint x: 79, endPoint y: 93, distance: 998.9
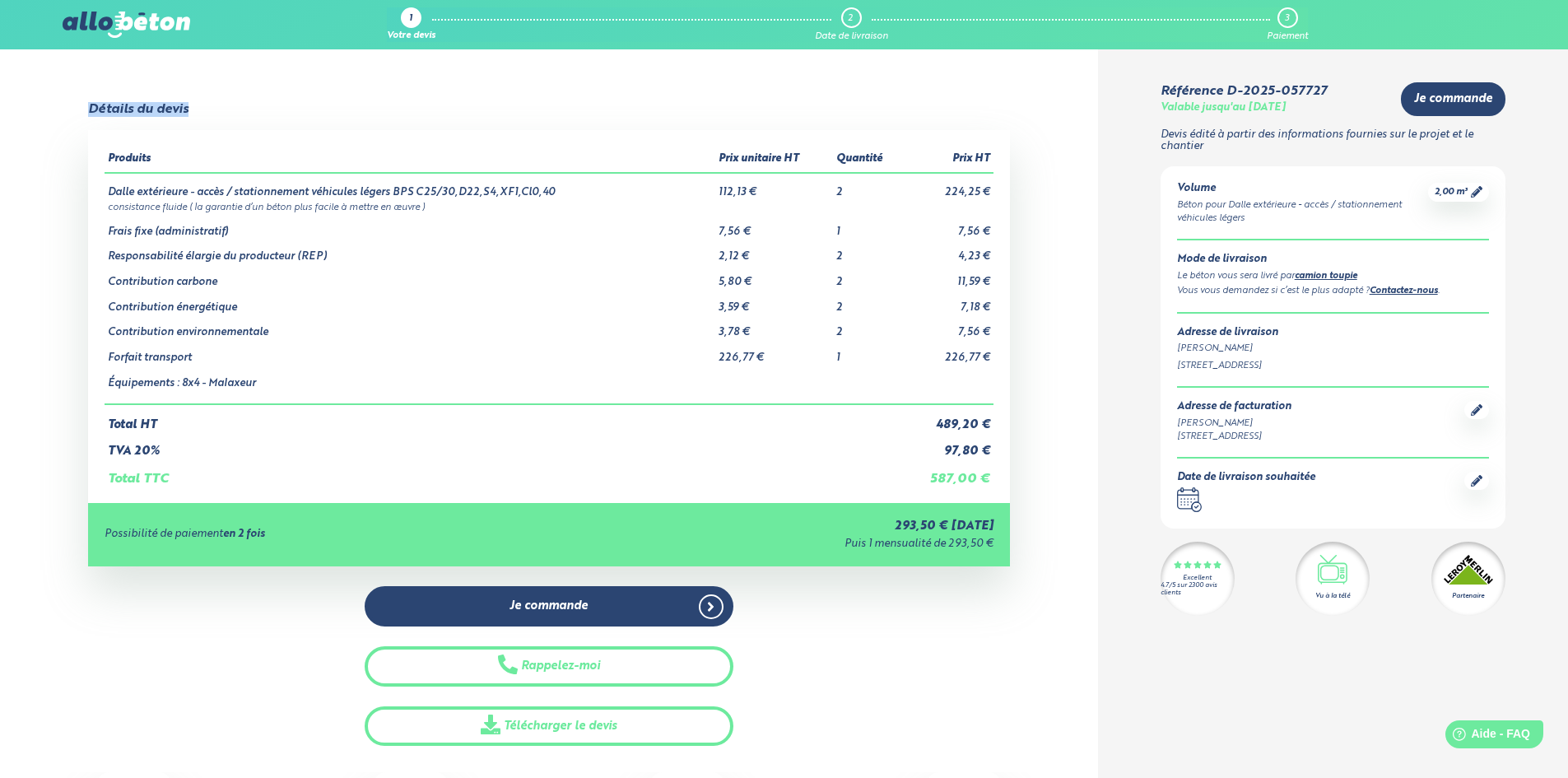
click at [975, 477] on td "587,00 €" at bounding box center [948, 472] width 90 height 28
click at [1000, 482] on div "Produits Prix unitaire HT Quantité Prix HT Dalle extérieure - accès / stationne…" at bounding box center [549, 316] width 922 height 373
drag, startPoint x: 1000, startPoint y: 482, endPoint x: 85, endPoint y: 115, distance: 985.9
click at [85, 115] on div "Détails du devis Produits Prix unitaire HT Quantité Prix HT Dalle extérieure - …" at bounding box center [549, 423] width 1098 height 643
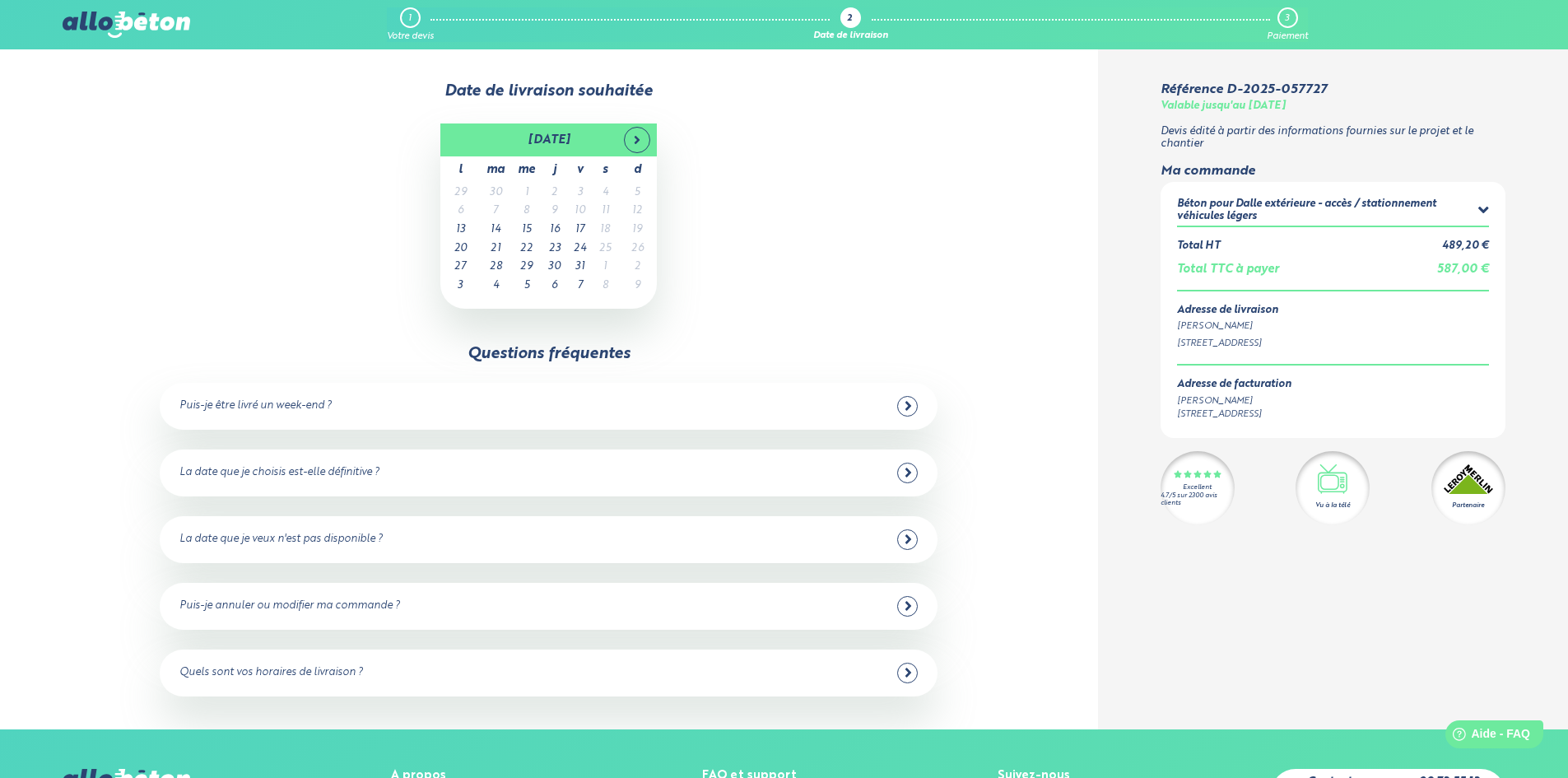
click at [583, 208] on td "10" at bounding box center [580, 211] width 26 height 19
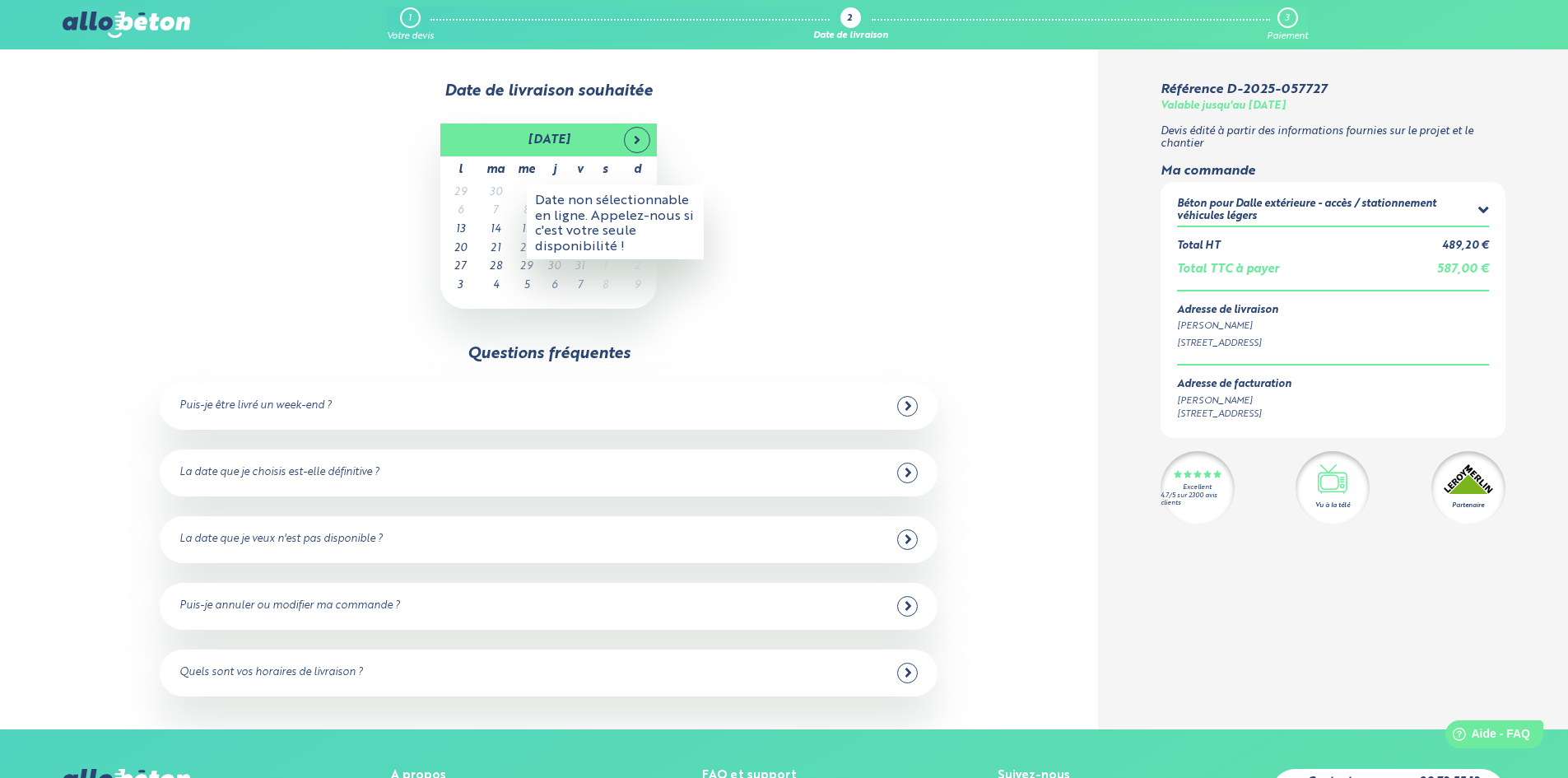
click at [583, 208] on div "Date non sélectionnable en ligne. Appelez-nous si c'est votre seule disponibili…" at bounding box center [615, 222] width 177 height 74
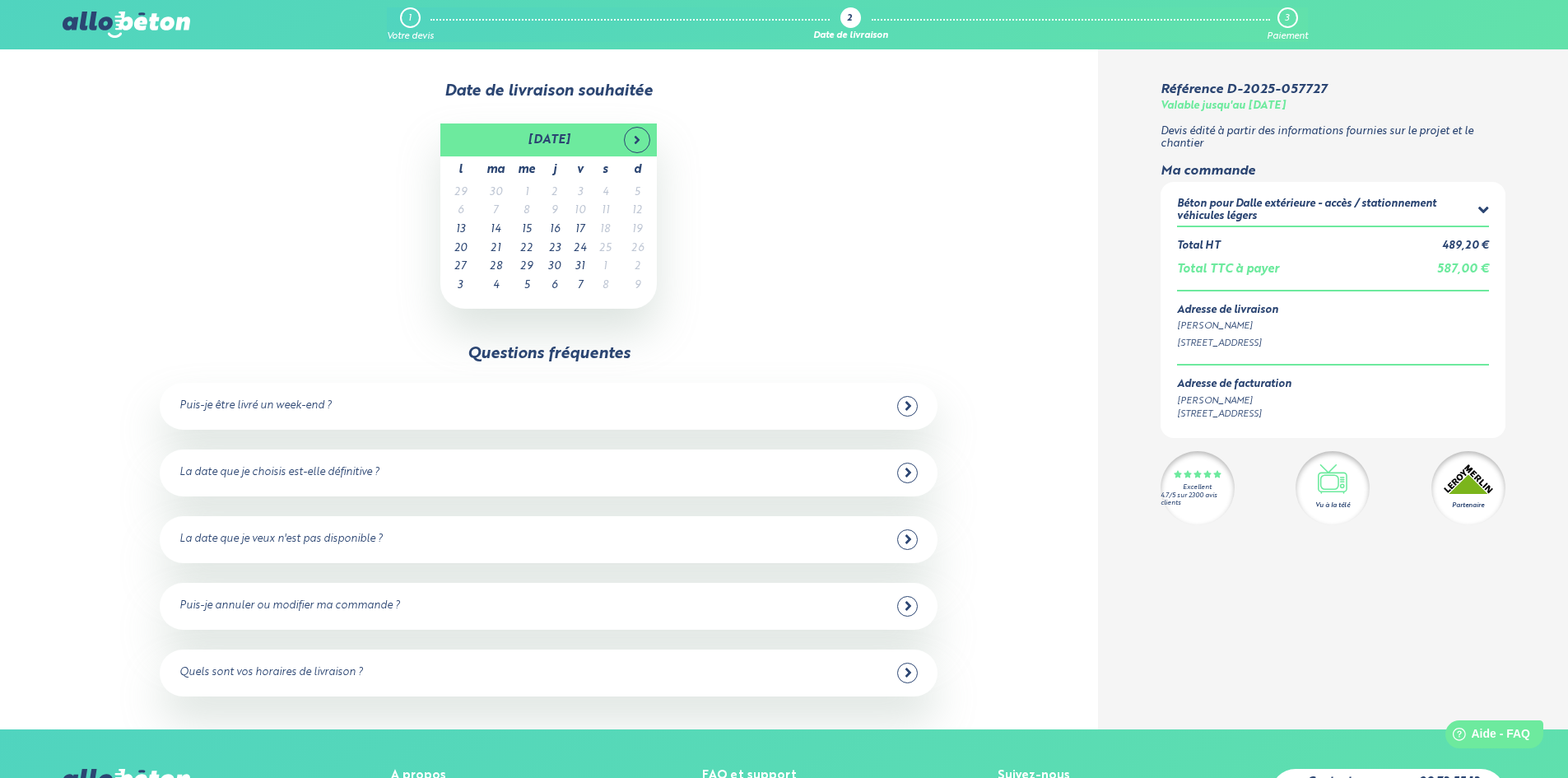
click at [1129, 196] on div "Référence D-2025-057727 Valable jusqu'au 07/11/2025 Devis édité à partir des in…" at bounding box center [1333, 389] width 471 height 680
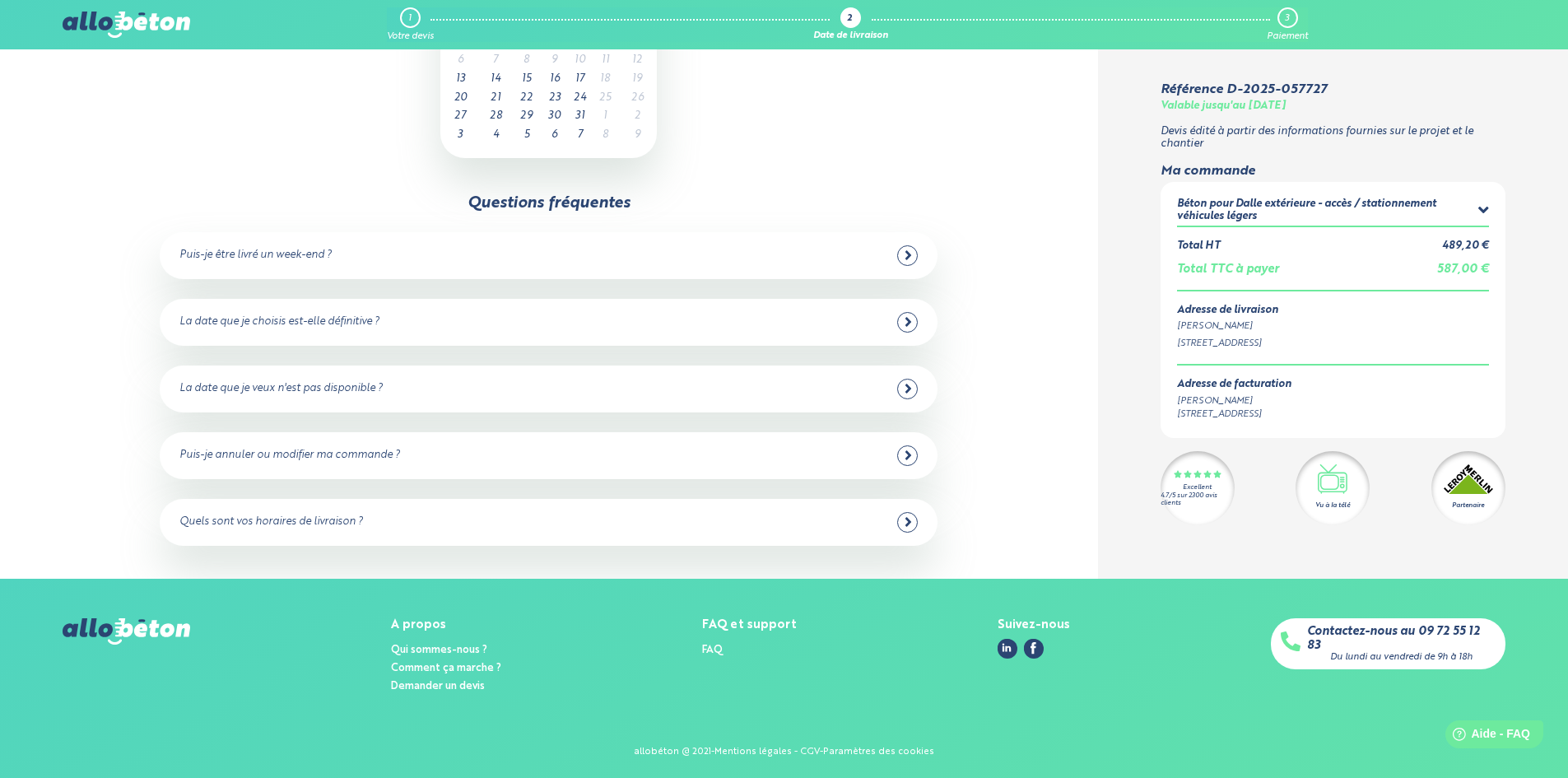
scroll to position [156, 0]
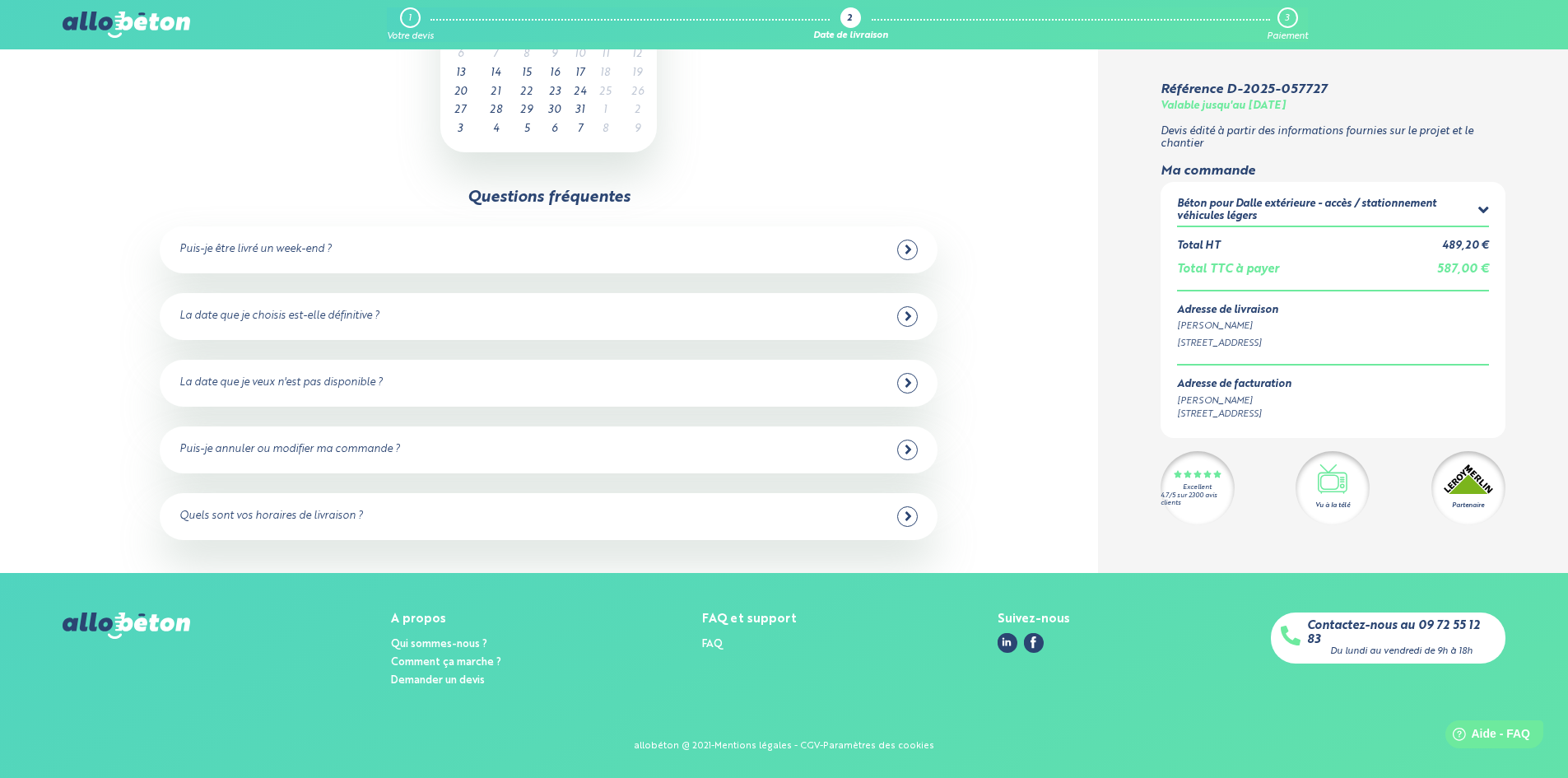
click at [583, 384] on div "La date que je veux n'est pas disponible ?" at bounding box center [548, 383] width 738 height 21
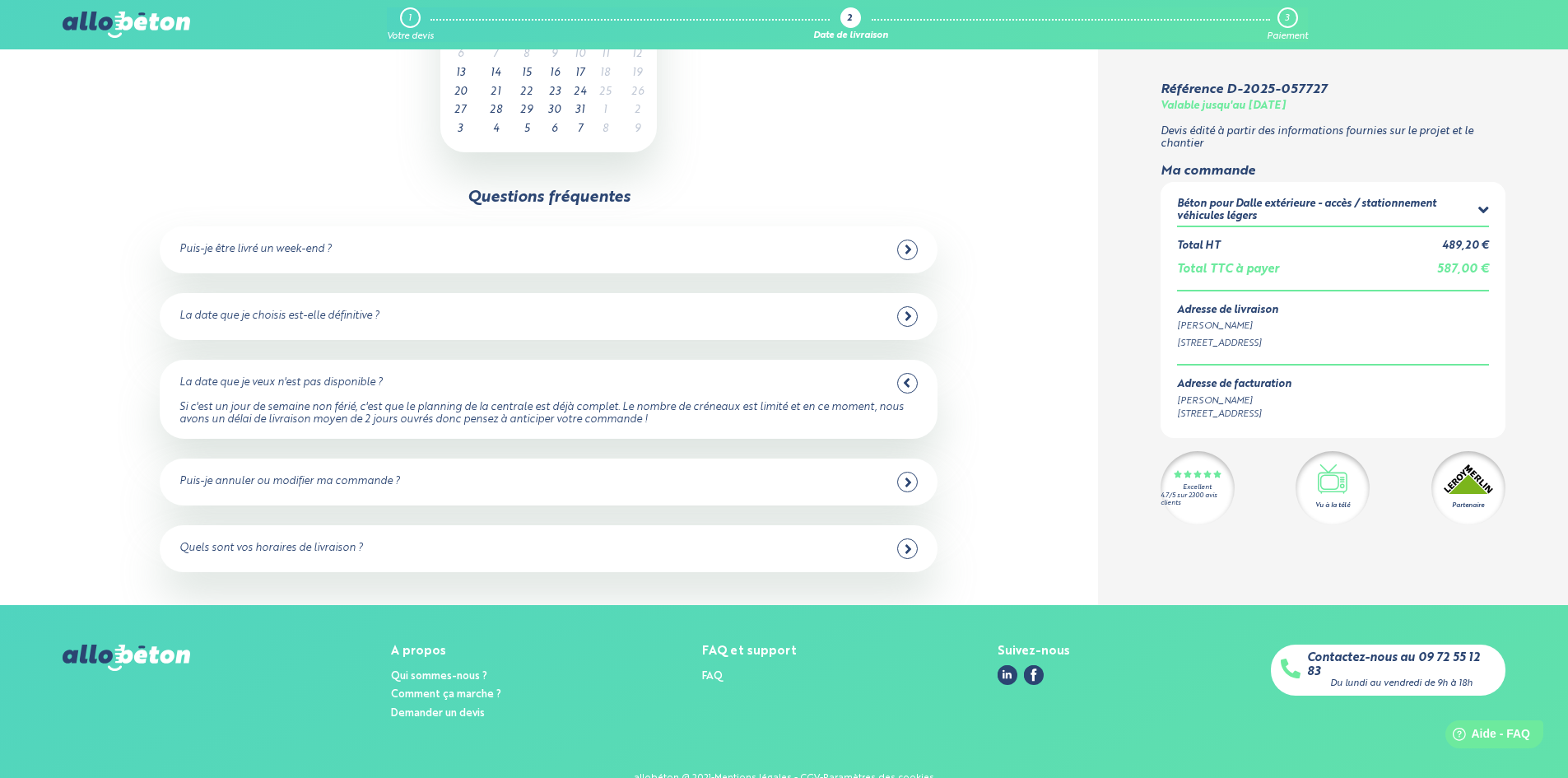
click at [557, 544] on div "Quels sont vos horaires de livraison ?" at bounding box center [548, 548] width 738 height 21
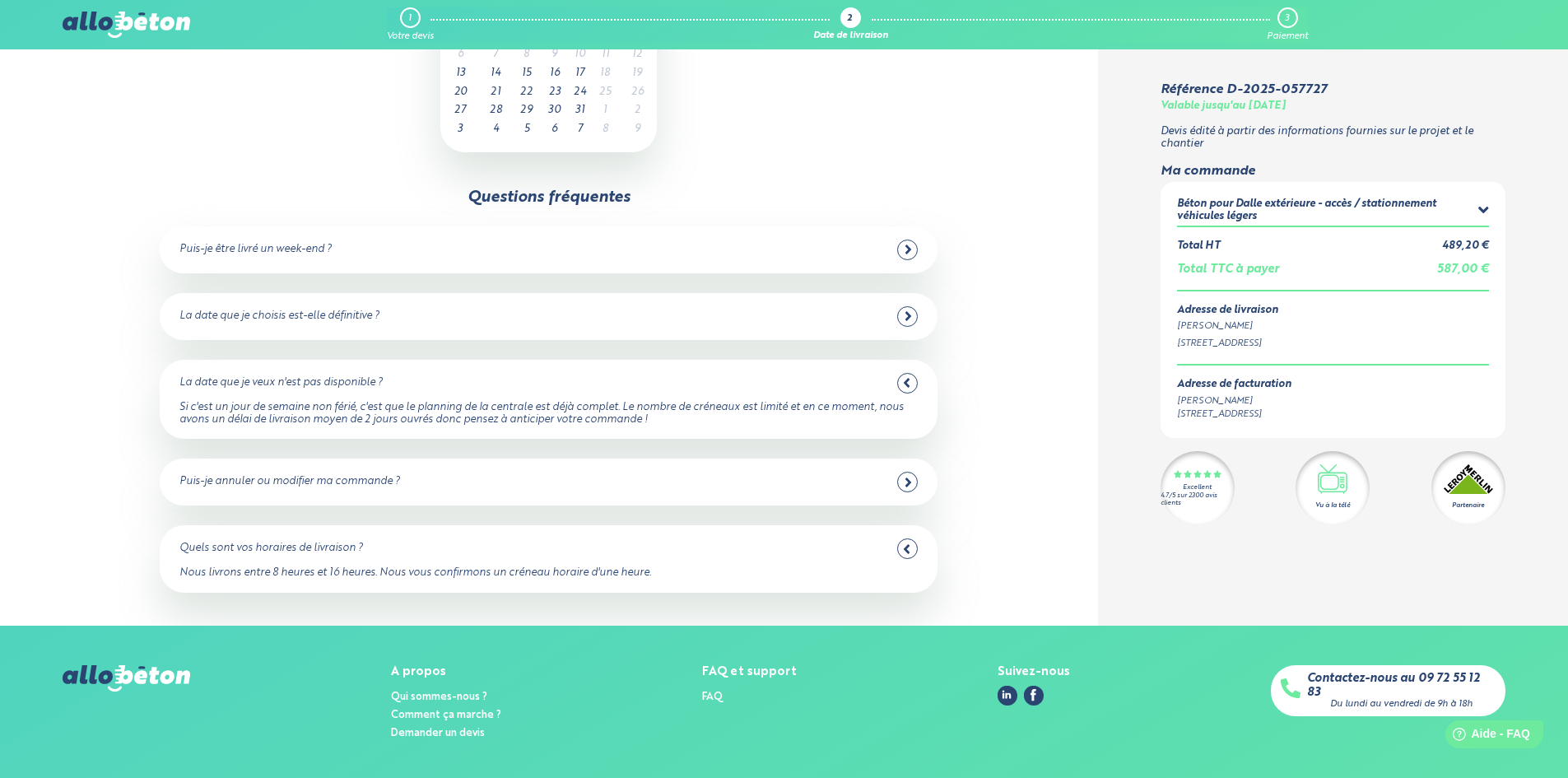
click at [509, 545] on div "Quels sont vos horaires de livraison ?" at bounding box center [548, 548] width 738 height 21
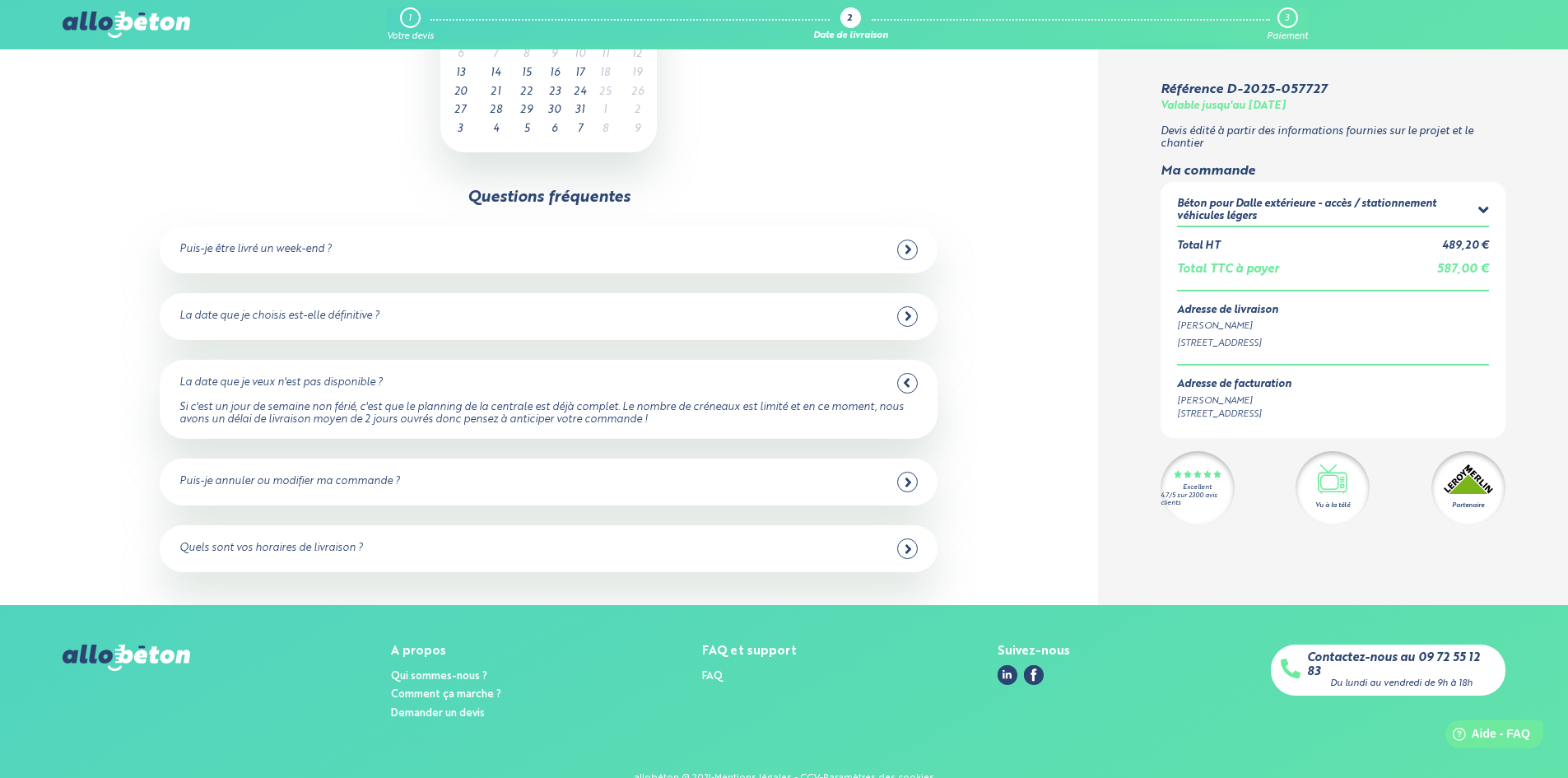
click at [502, 472] on div "Puis-je annuler ou modifier ma commande ?" at bounding box center [548, 482] width 738 height 21
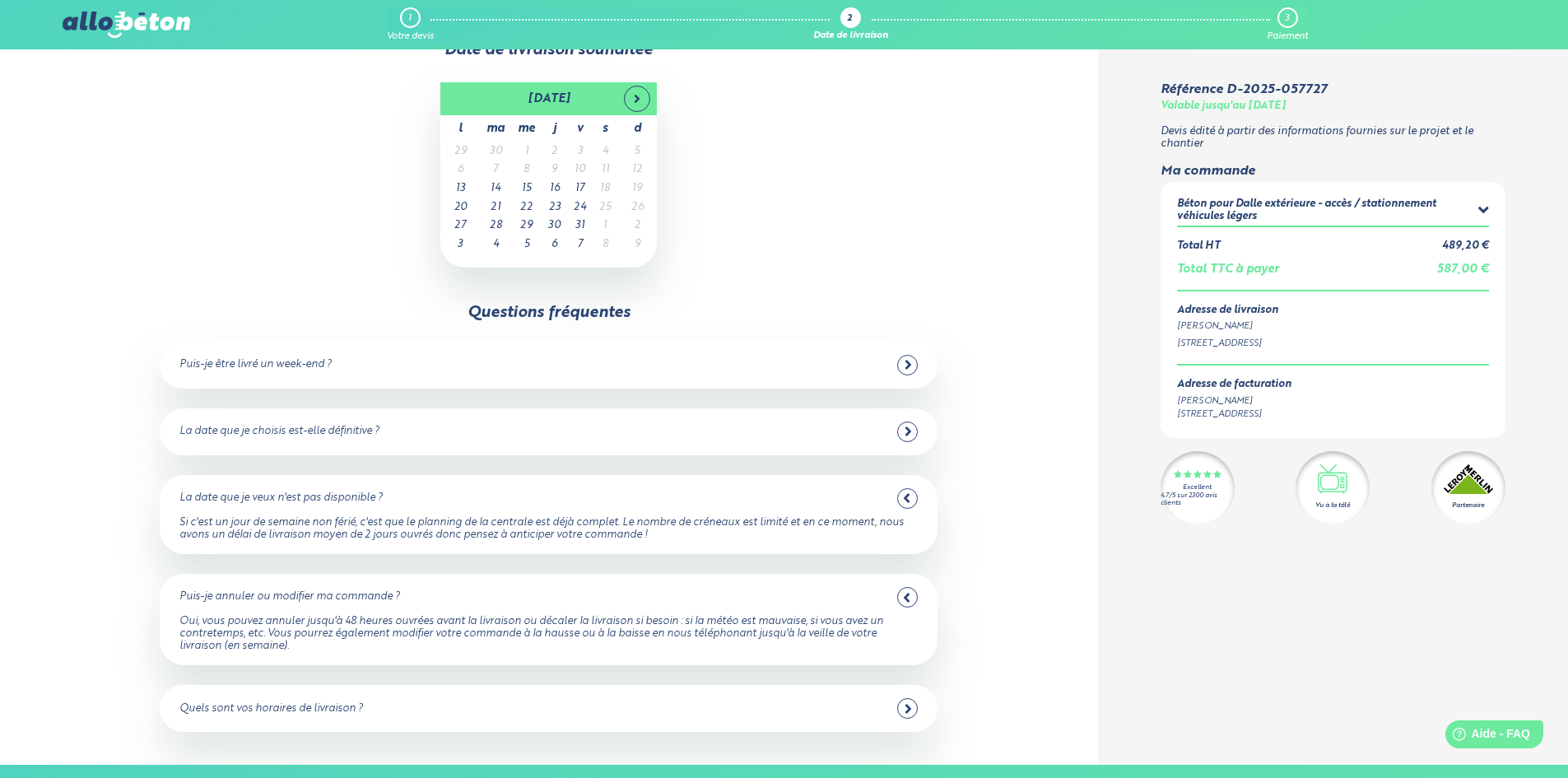
scroll to position [0, 0]
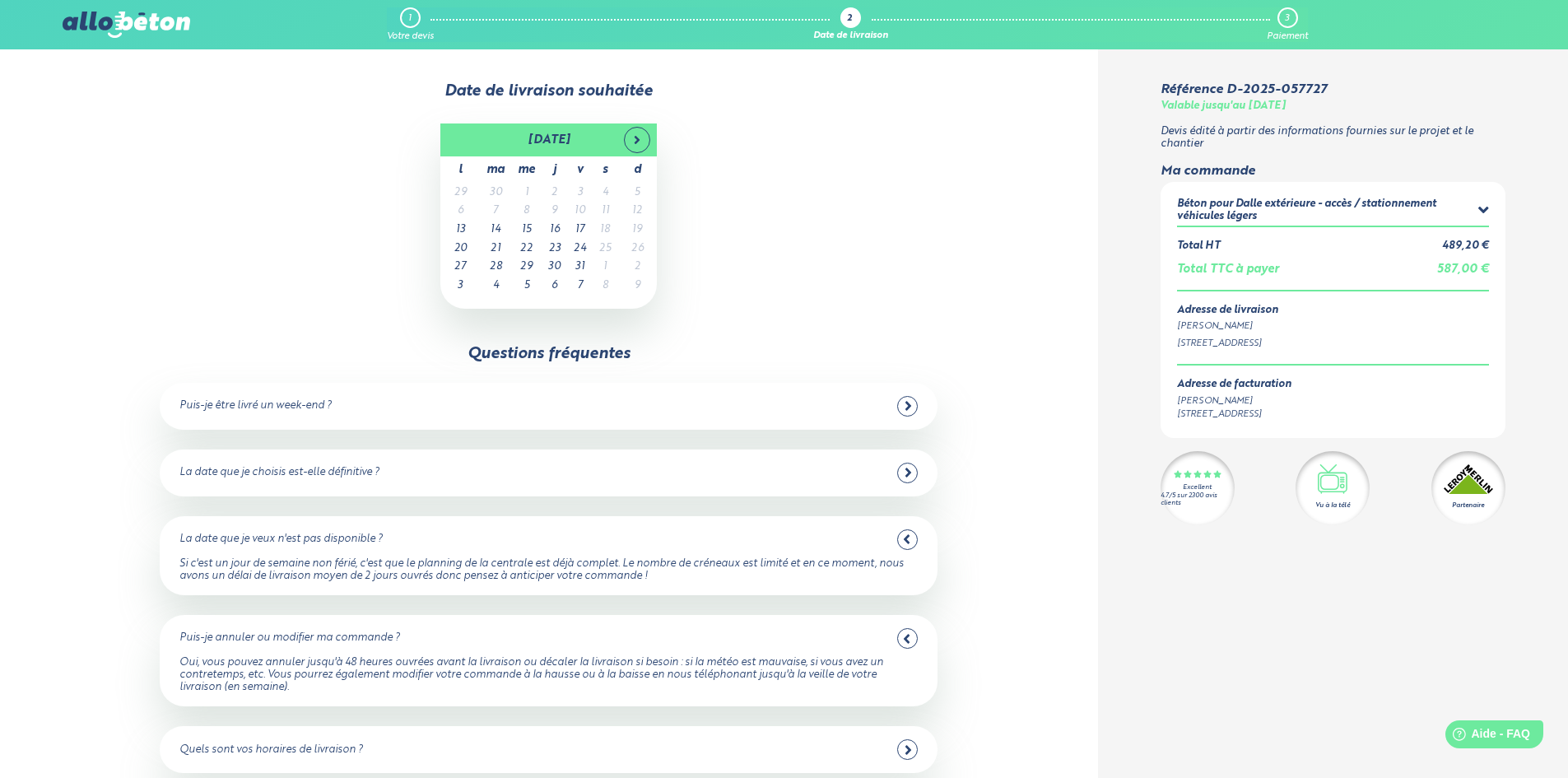
click at [1481, 208] on icon at bounding box center [1483, 210] width 10 height 7
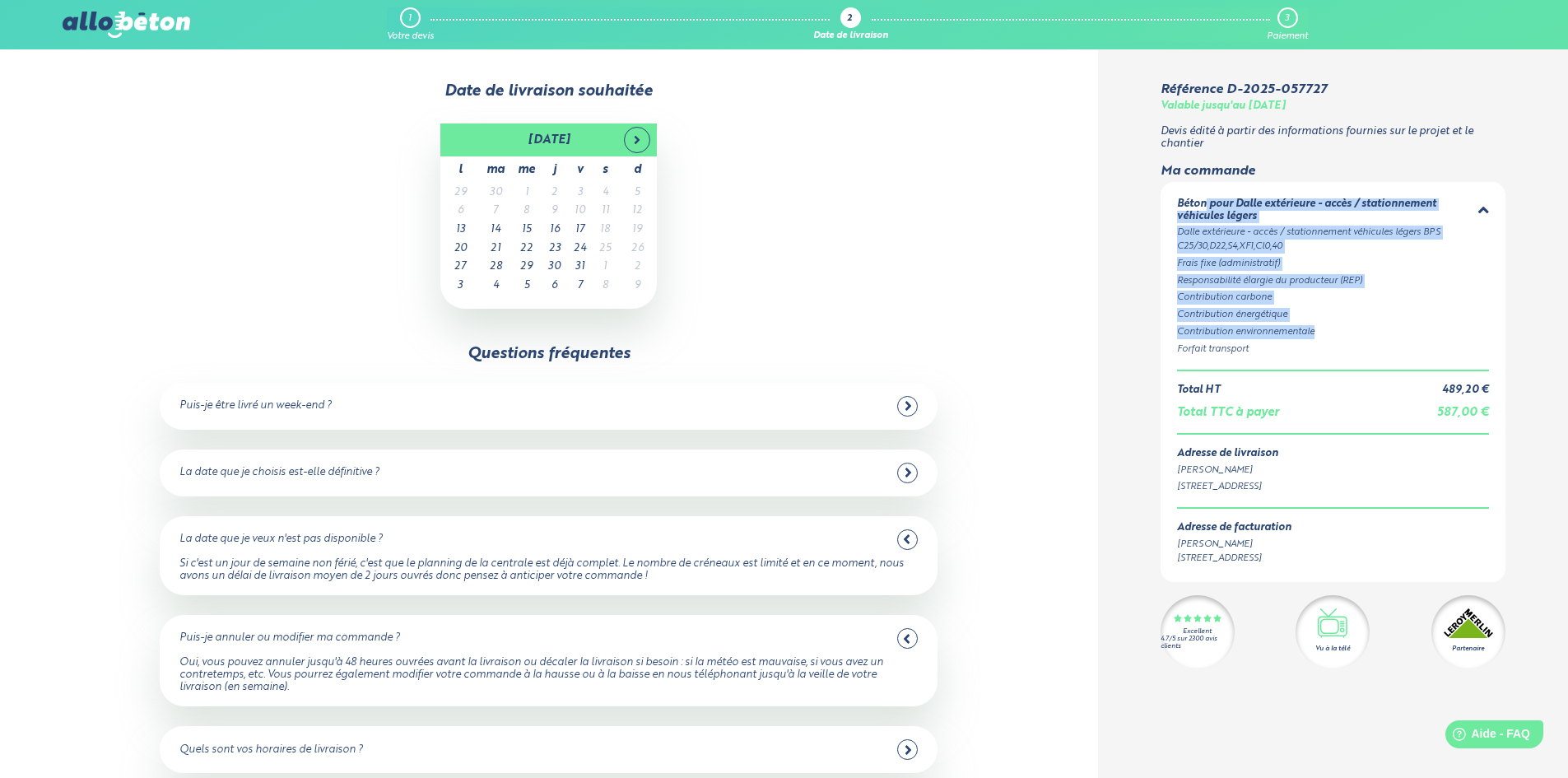
drag, startPoint x: 1325, startPoint y: 323, endPoint x: 1149, endPoint y: 204, distance: 212.5
click at [1149, 204] on div "Référence D-2025-057727 Valable jusqu'au 07/11/2025 Devis édité à partir des in…" at bounding box center [1333, 427] width 471 height 756
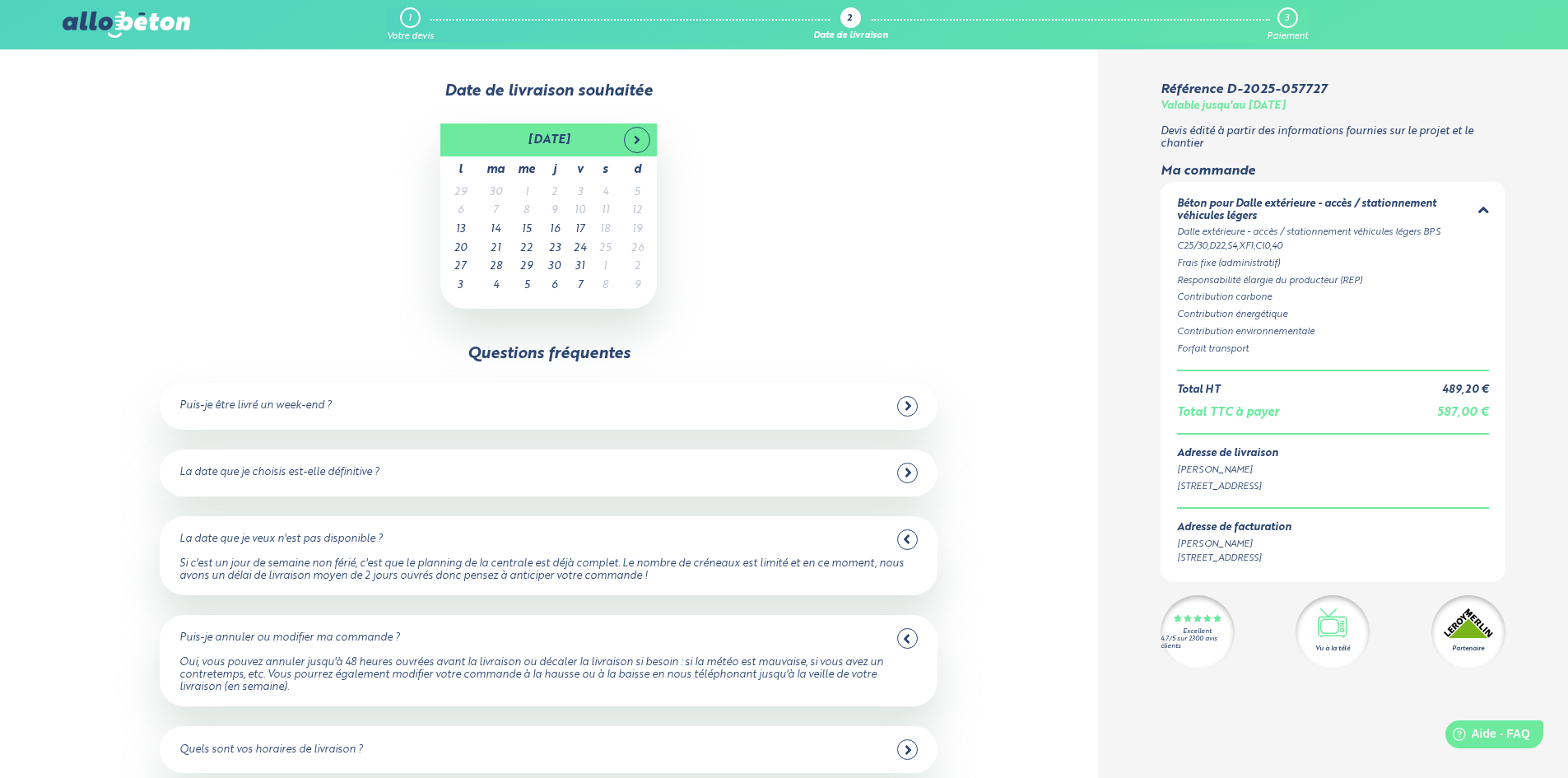
click at [894, 417] on div "Puis-je être livré un week-end ? Non malheureusement, nous n'avons pas de centr…" at bounding box center [548, 406] width 778 height 47
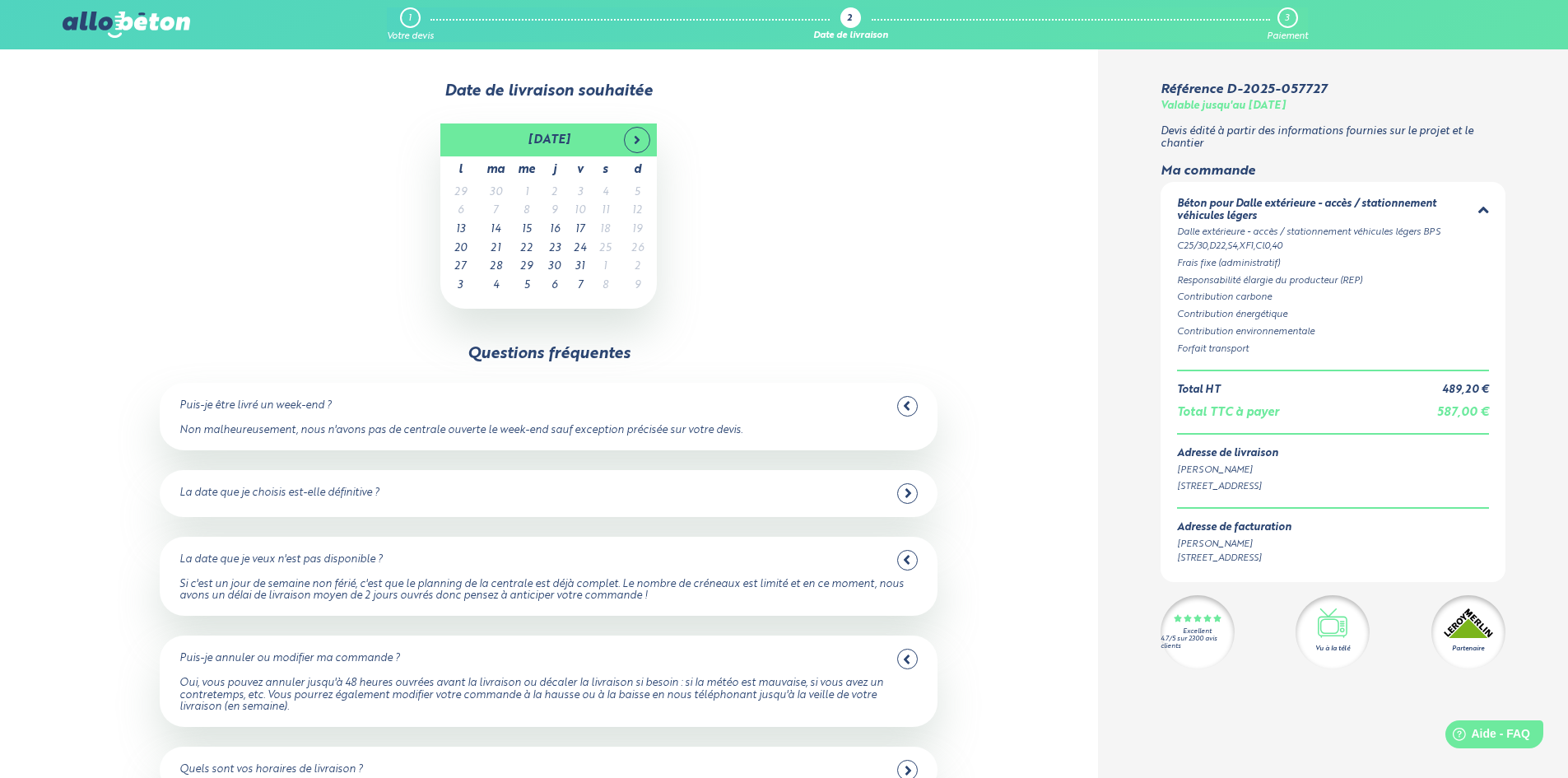
click at [894, 417] on div "Puis-je être livré un week-end ? Non malheureusement, nous n'avons pas de centr…" at bounding box center [548, 416] width 778 height 67
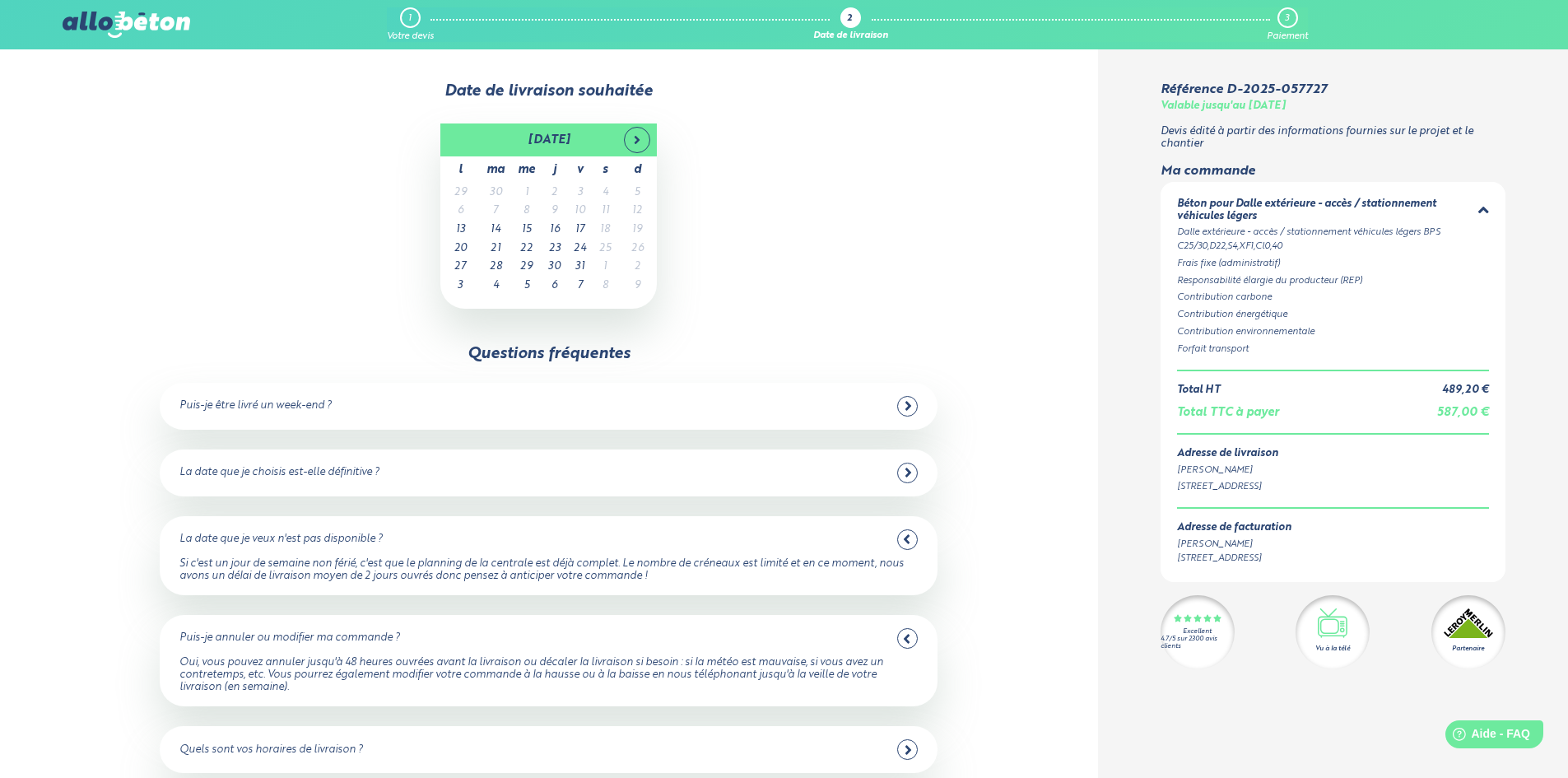
click at [919, 471] on div "La date que je choisis est-elle définitive ? Oui dans 98% des cas ! Vous pouvez…" at bounding box center [548, 472] width 778 height 47
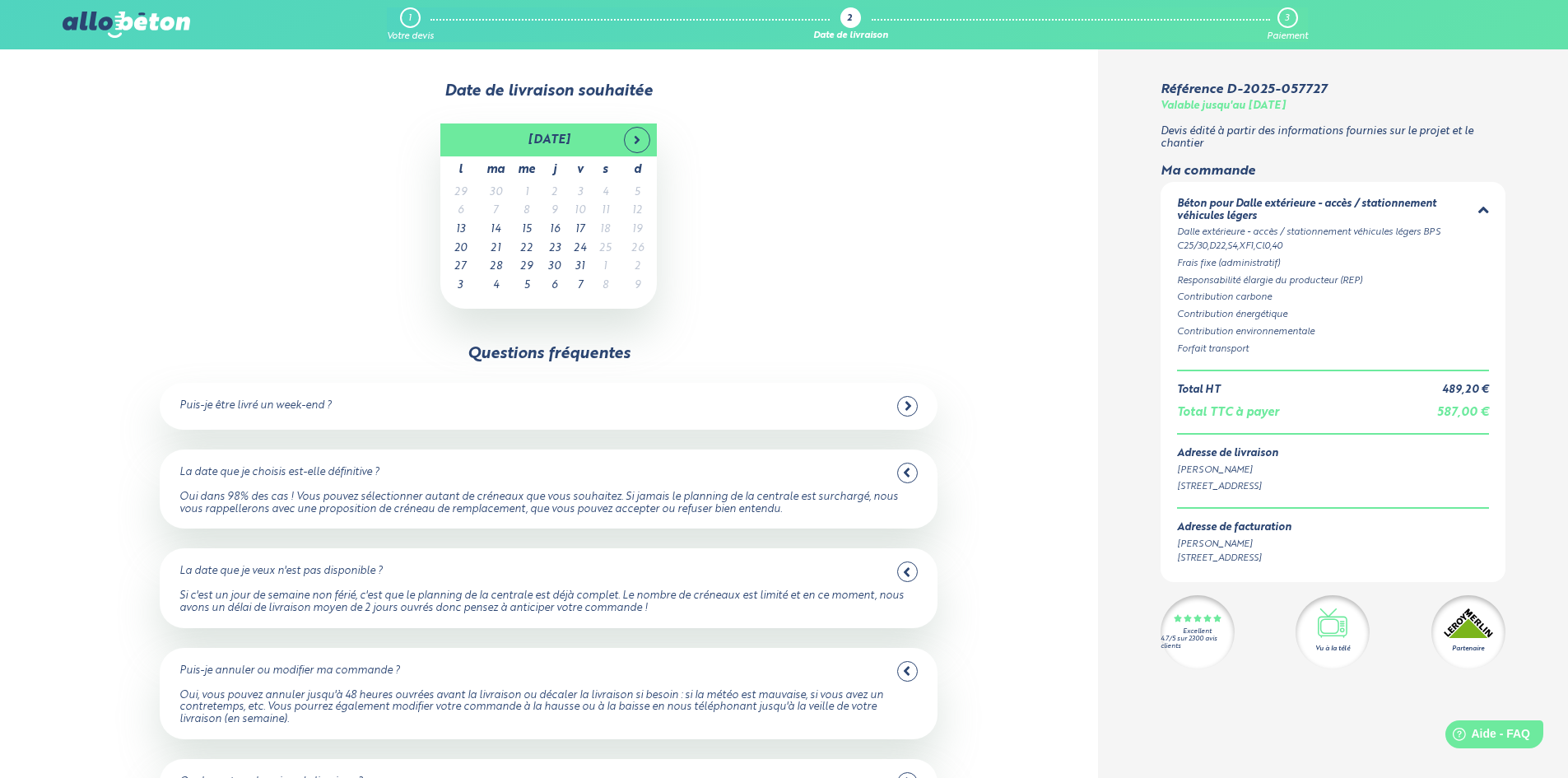
click at [905, 481] on div at bounding box center [908, 472] width 21 height 21
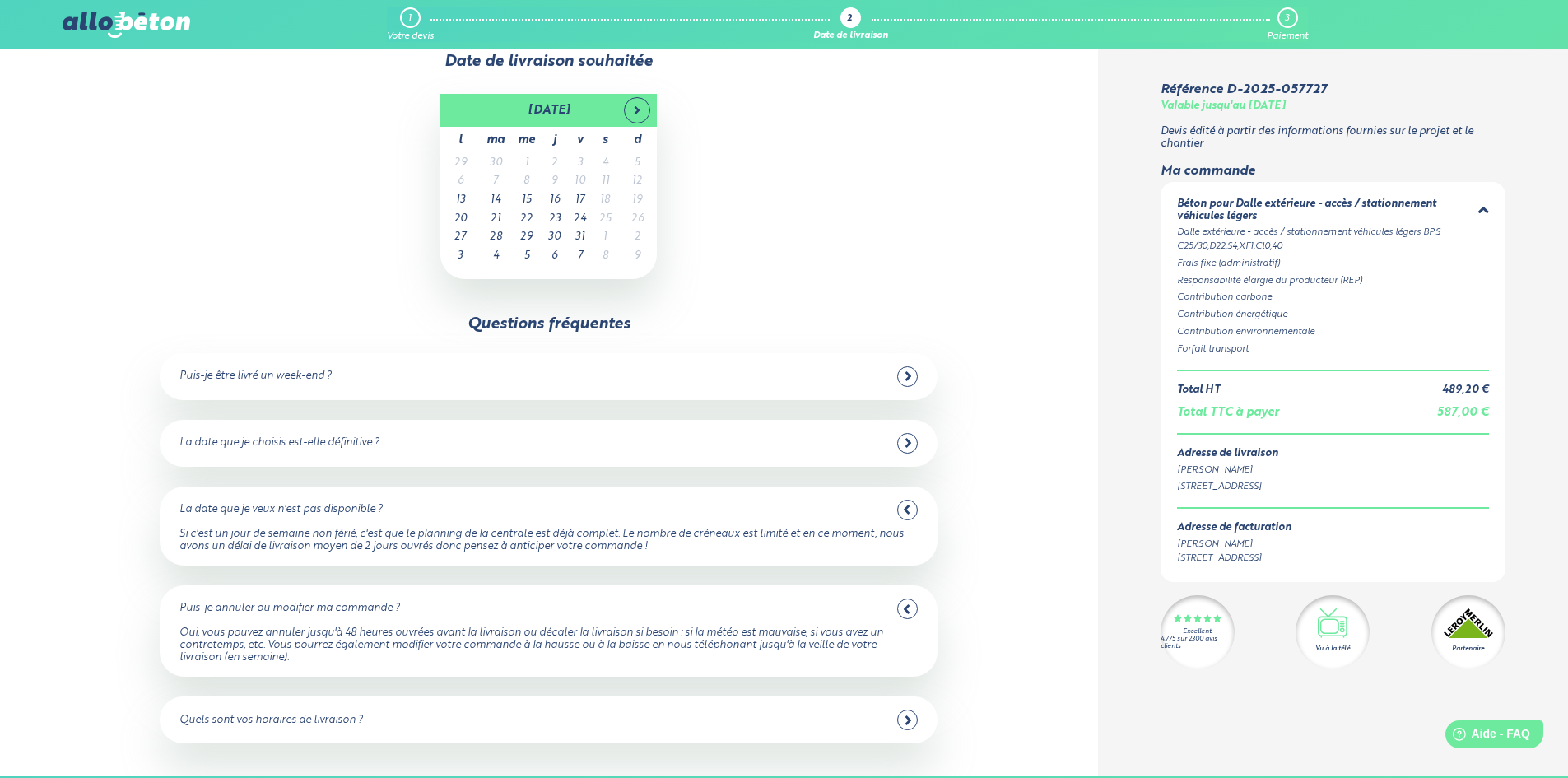
scroll to position [82, 0]
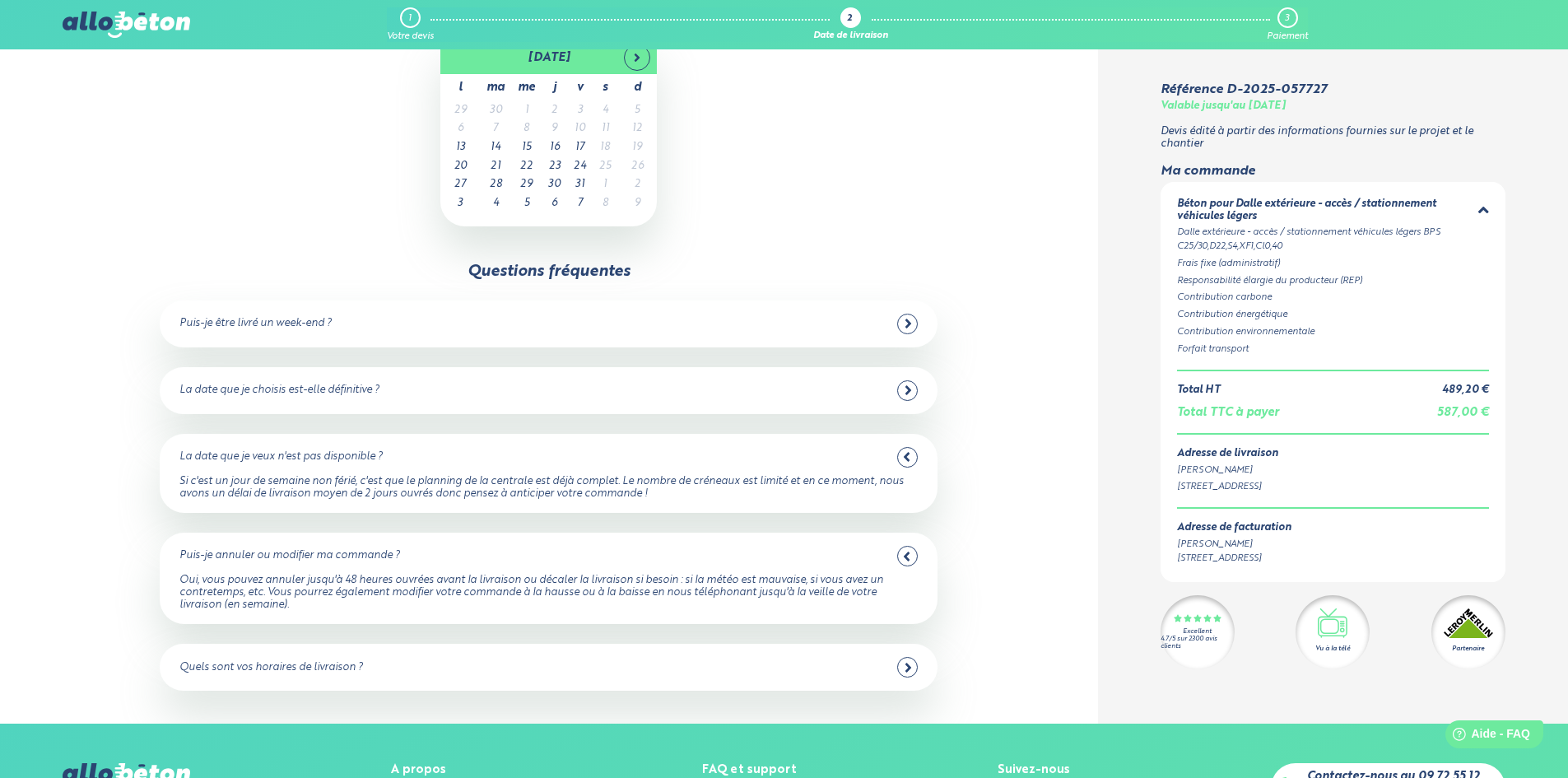
click at [911, 450] on div at bounding box center [908, 457] width 21 height 21
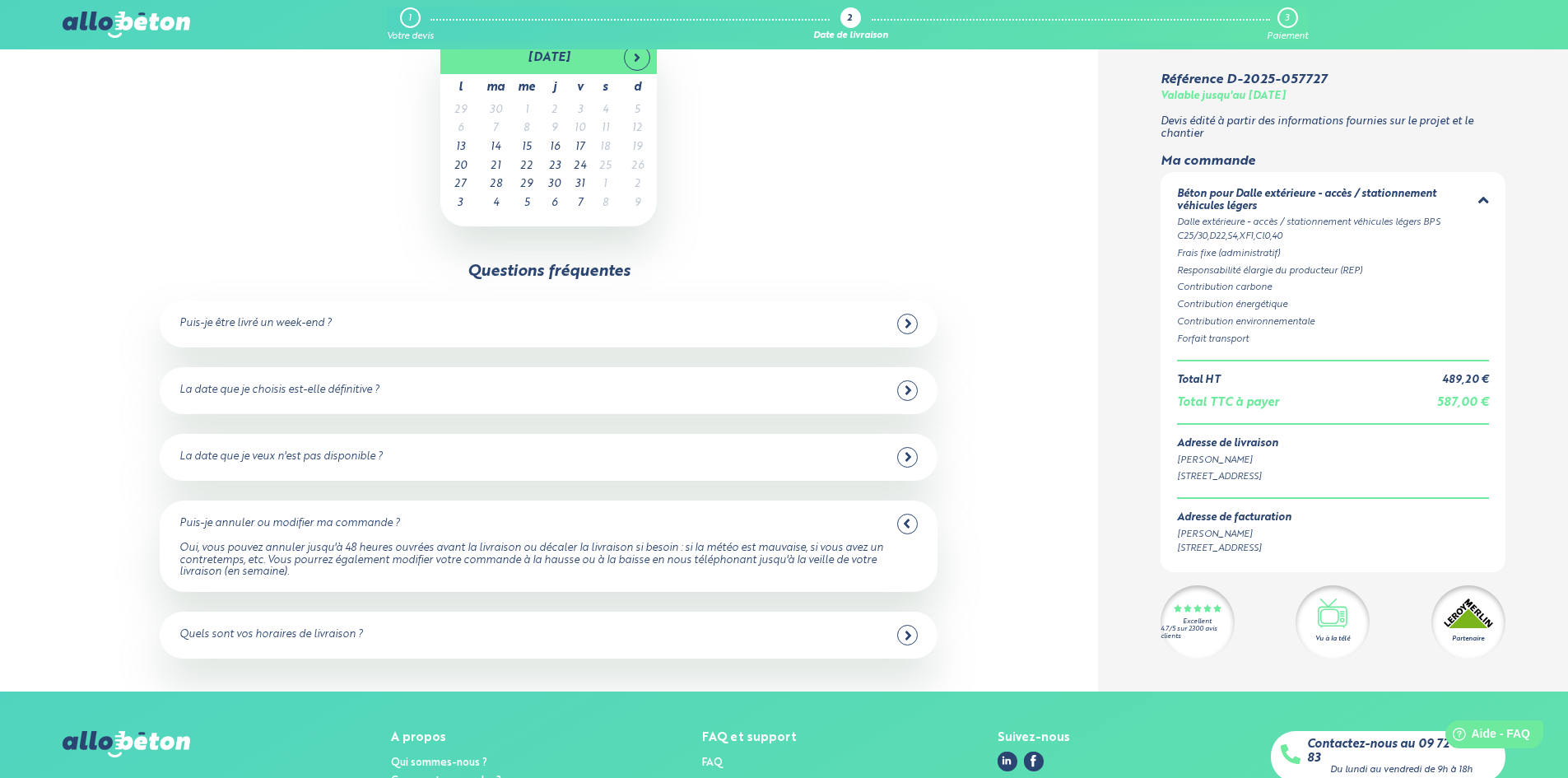
click at [907, 520] on icon at bounding box center [906, 524] width 7 height 15
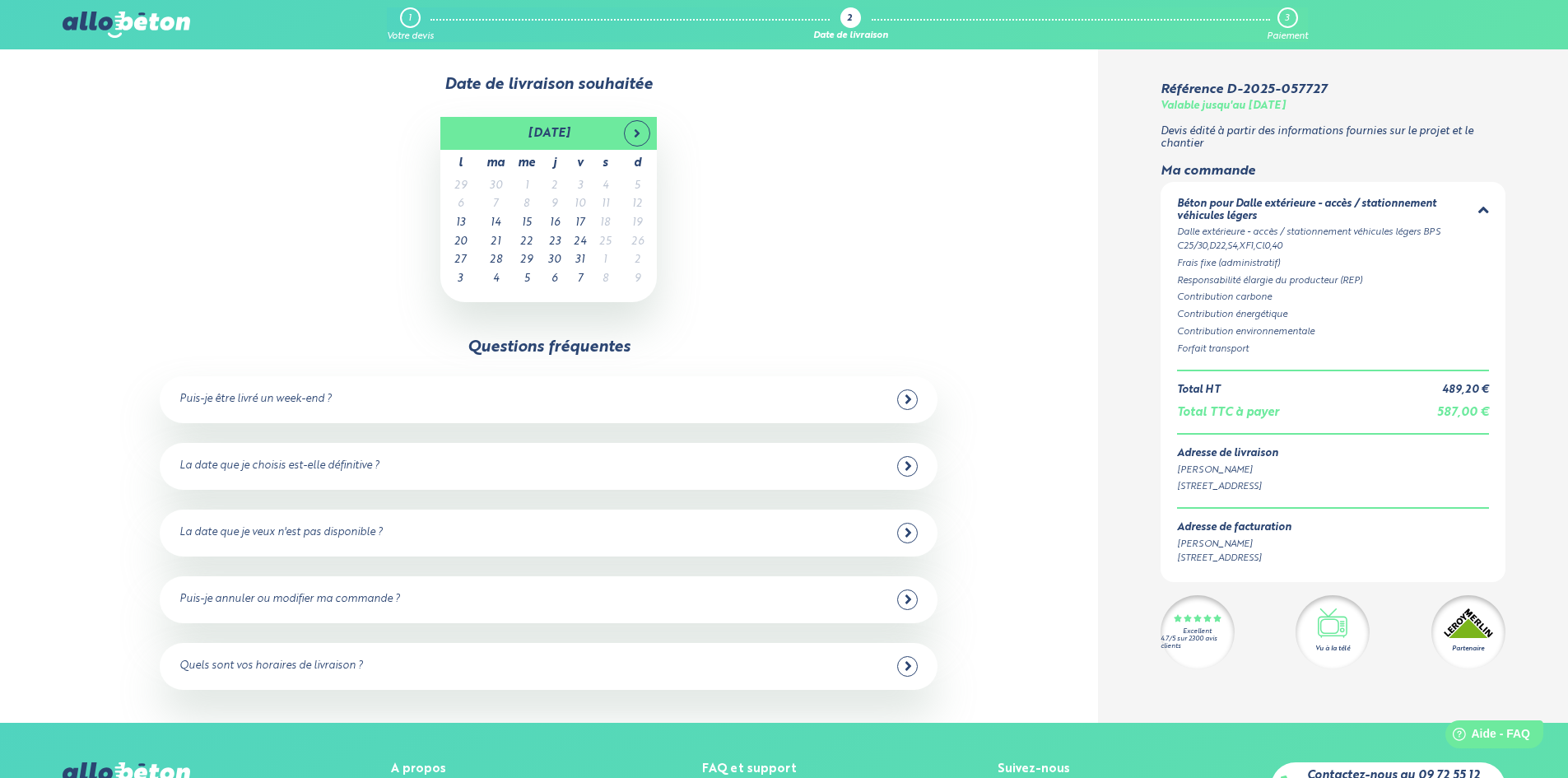
scroll to position [0, 0]
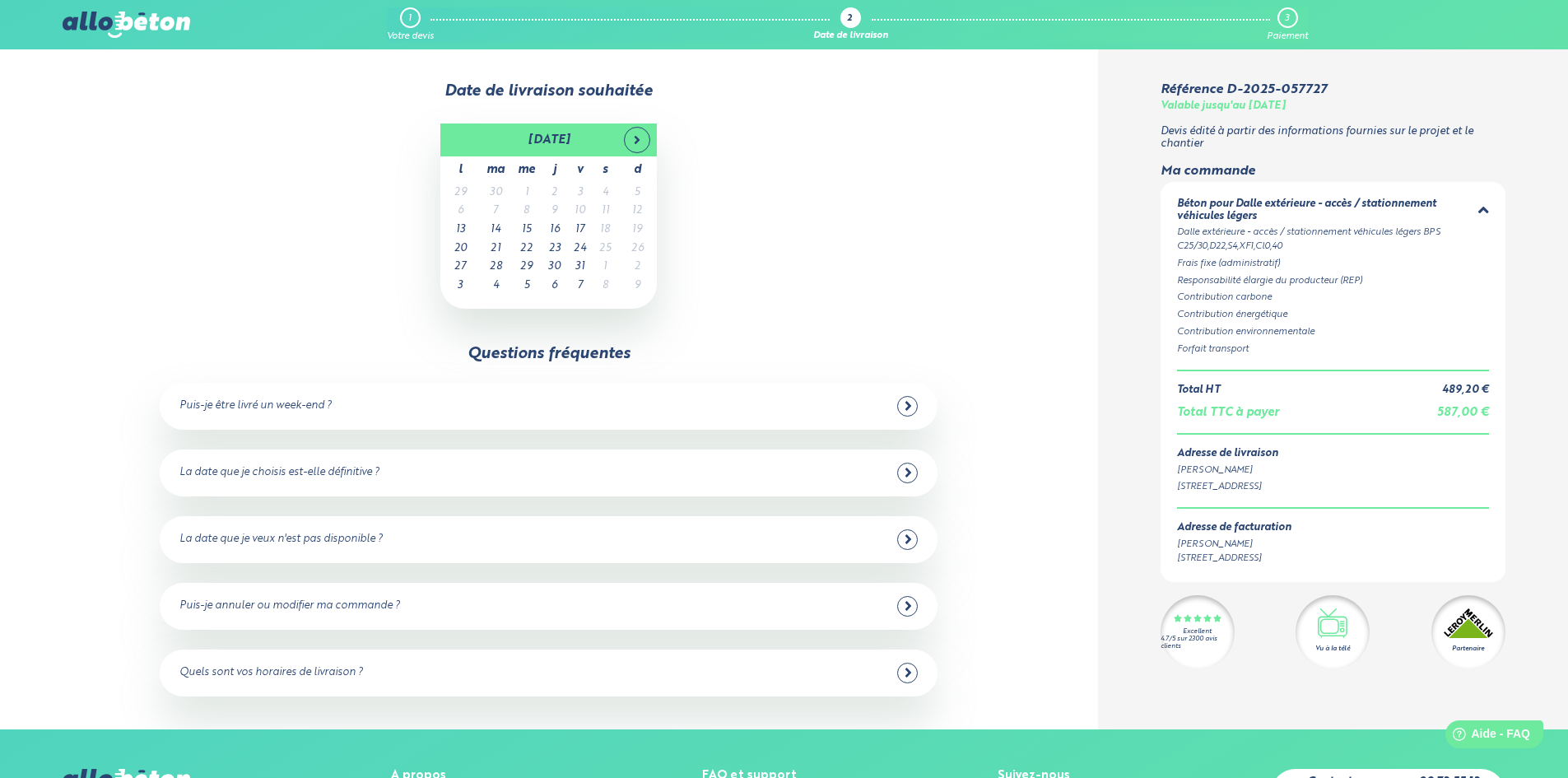
click at [1470, 213] on div "Béton pour Dalle extérieure - accès / stationnement véhicules légers" at bounding box center [1329, 210] width 302 height 24
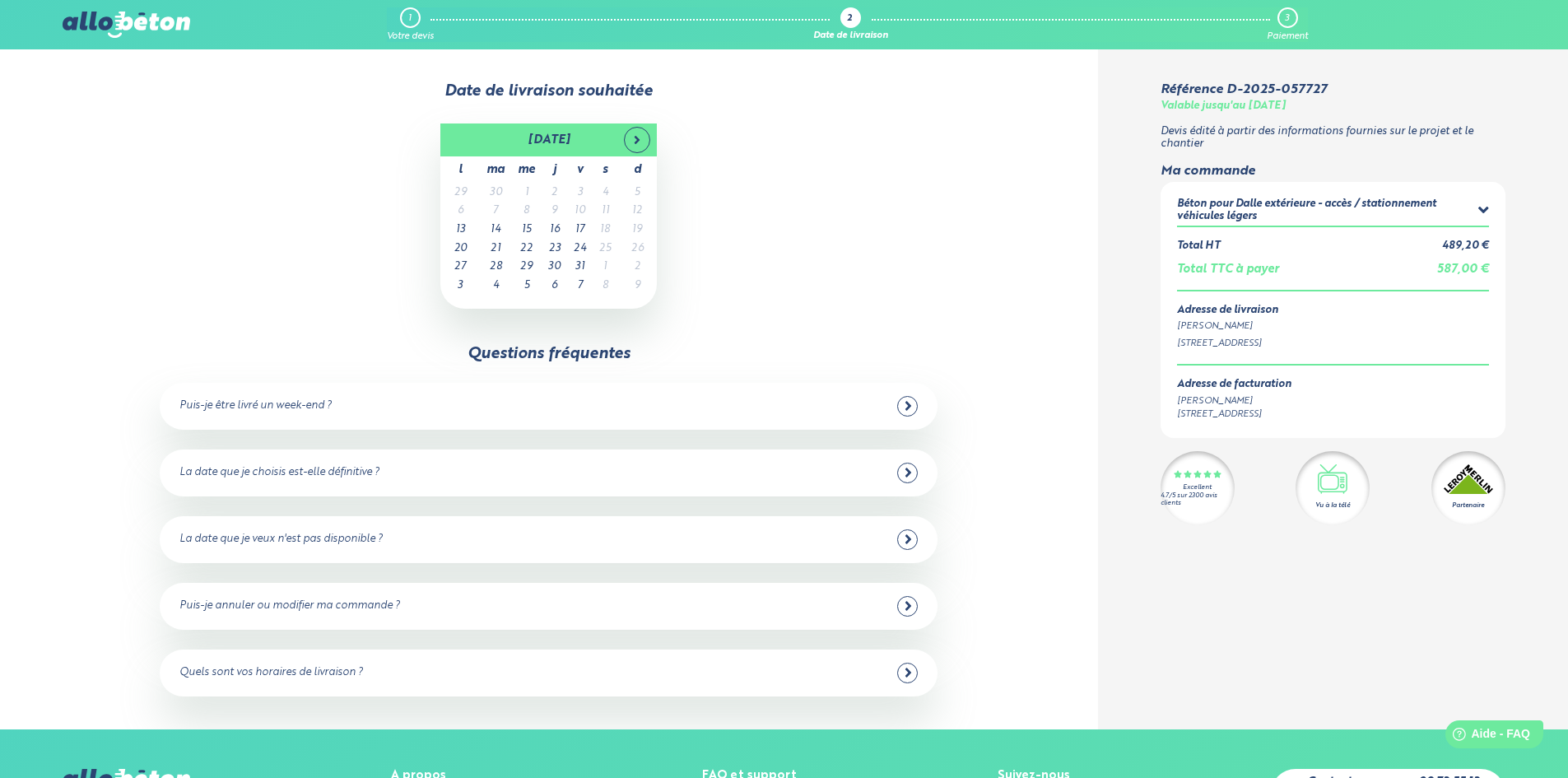
click at [1472, 213] on div "Béton pour Dalle extérieure - accès / stationnement véhicules légers" at bounding box center [1329, 210] width 302 height 24
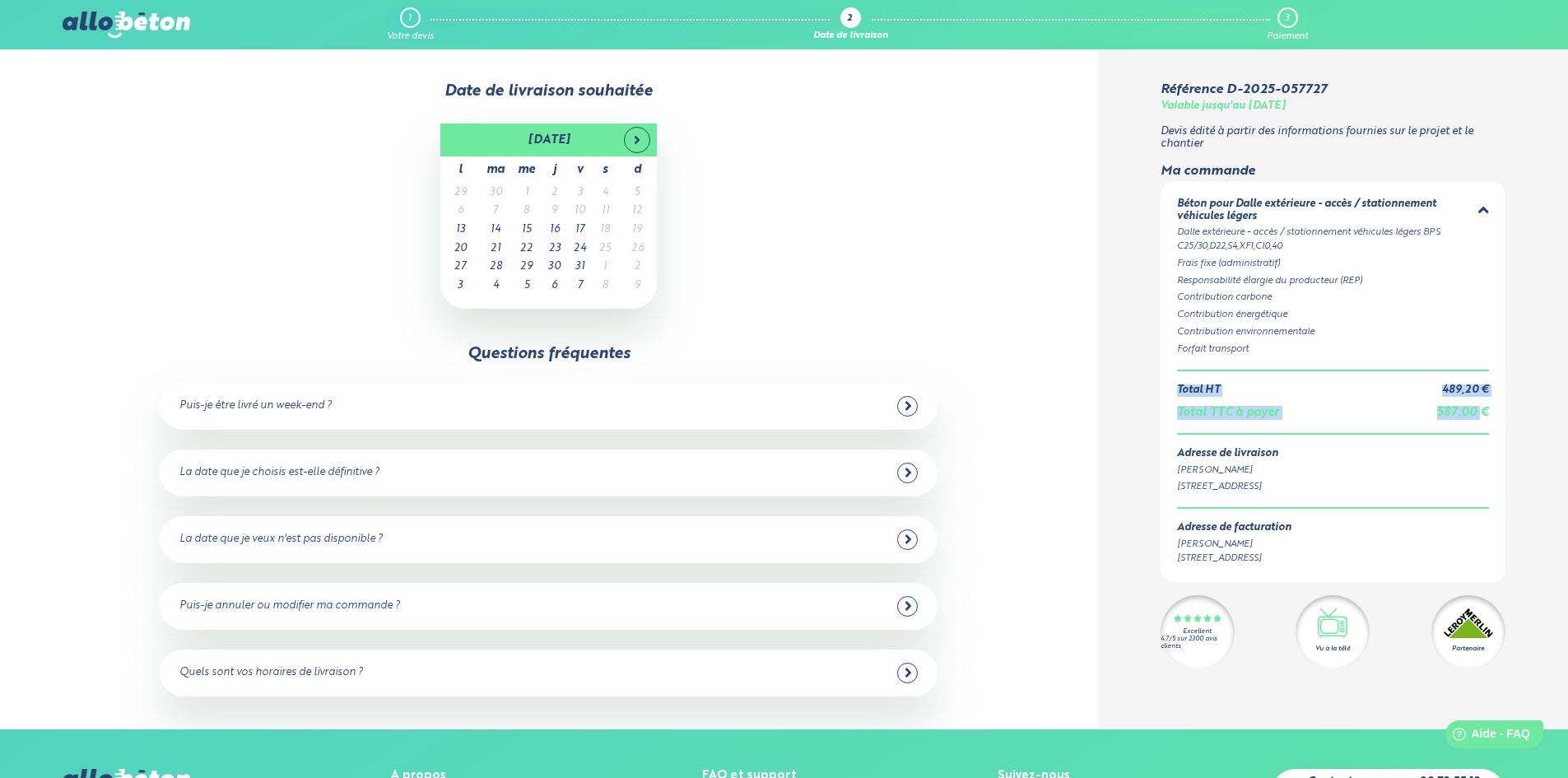
drag, startPoint x: 1481, startPoint y: 415, endPoint x: 1130, endPoint y: 384, distance: 352.4
click at [1130, 384] on div "Référence D-2025-057727 Valable jusqu'au 07/11/2025 Devis édité à partir des in…" at bounding box center [1333, 389] width 471 height 680
drag, startPoint x: 1386, startPoint y: 489, endPoint x: 1154, endPoint y: 448, distance: 235.6
click at [1154, 448] on div "Référence D-2025-057727 Valable jusqu'au 07/11/2025 Devis édité à partir des in…" at bounding box center [1333, 389] width 471 height 680
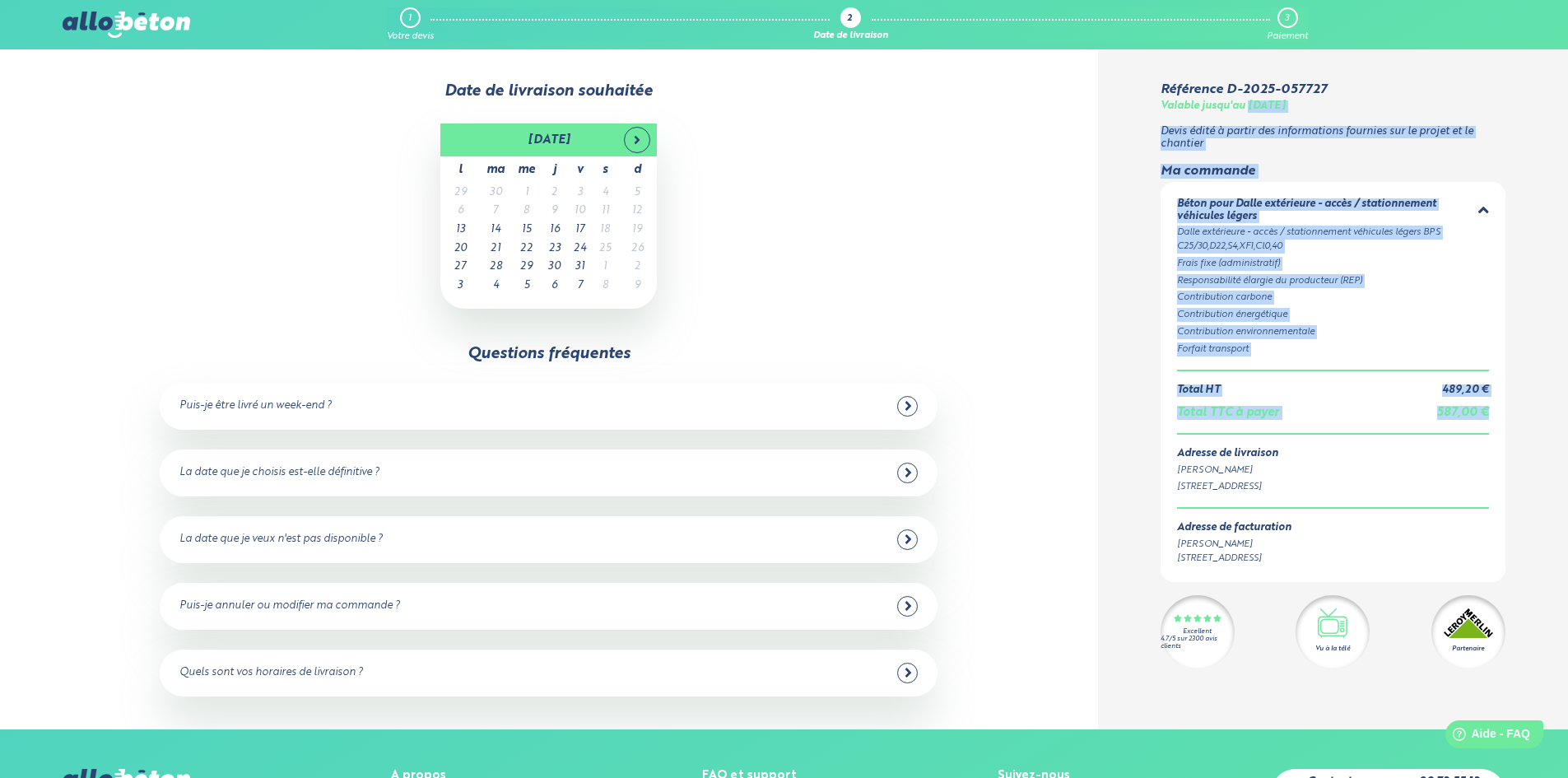
drag, startPoint x: 1487, startPoint y: 414, endPoint x: 1127, endPoint y: 109, distance: 471.8
click at [1127, 109] on div "Référence D-2025-057727 Valable jusqu'au 07/11/2025 Devis édité à partir des in…" at bounding box center [1333, 389] width 471 height 680
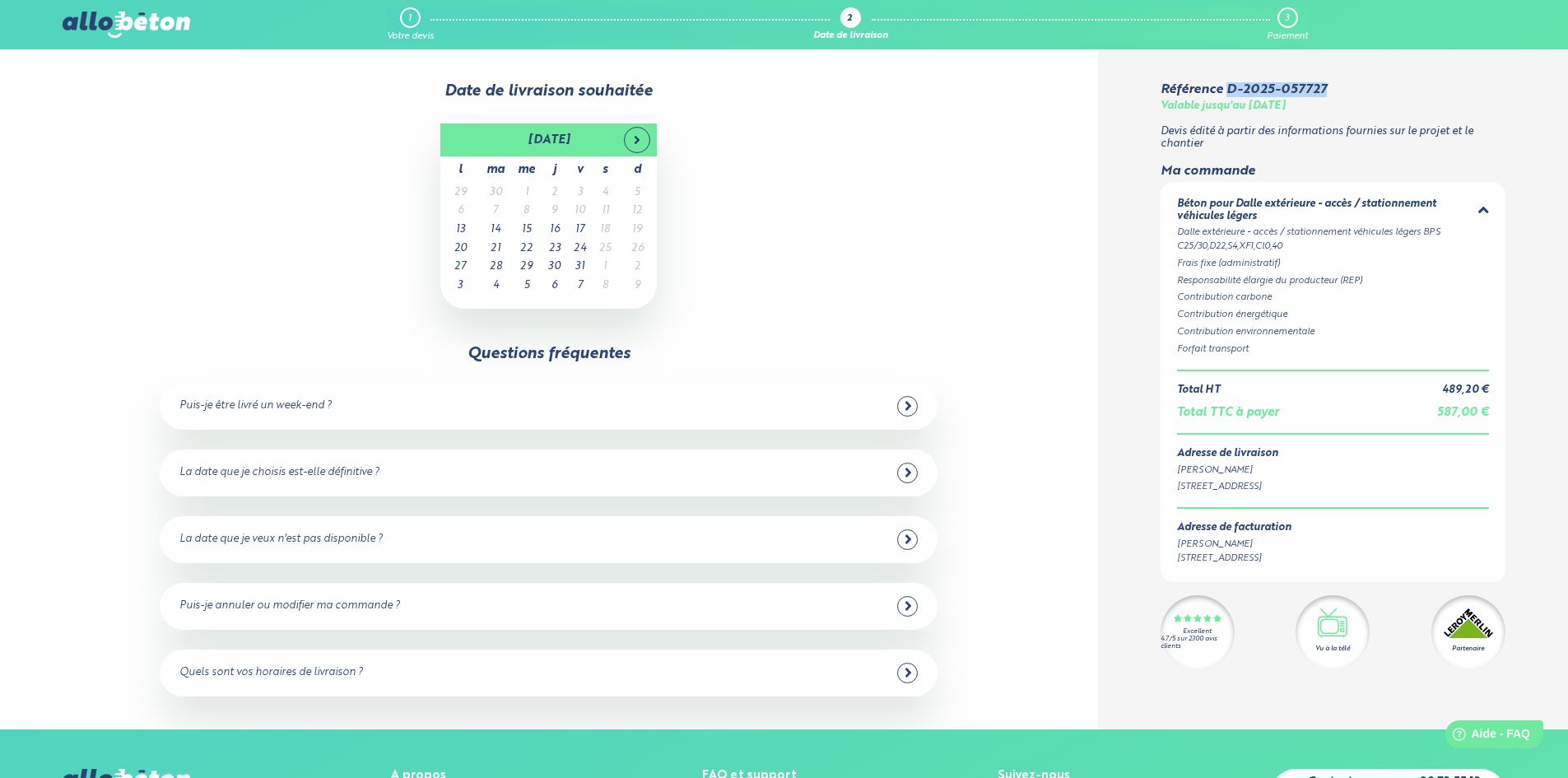
drag, startPoint x: 1227, startPoint y: 86, endPoint x: 1339, endPoint y: 88, distance: 112.0
click at [1339, 88] on div "Référence D-2025-057727 Valable jusqu'au 07/11/2025" at bounding box center [1327, 97] width 332 height 31
drag, startPoint x: 1321, startPoint y: 90, endPoint x: 1225, endPoint y: 87, distance: 96.0
click at [1225, 87] on div "Référence D-2025-057727" at bounding box center [1244, 90] width 166 height 15
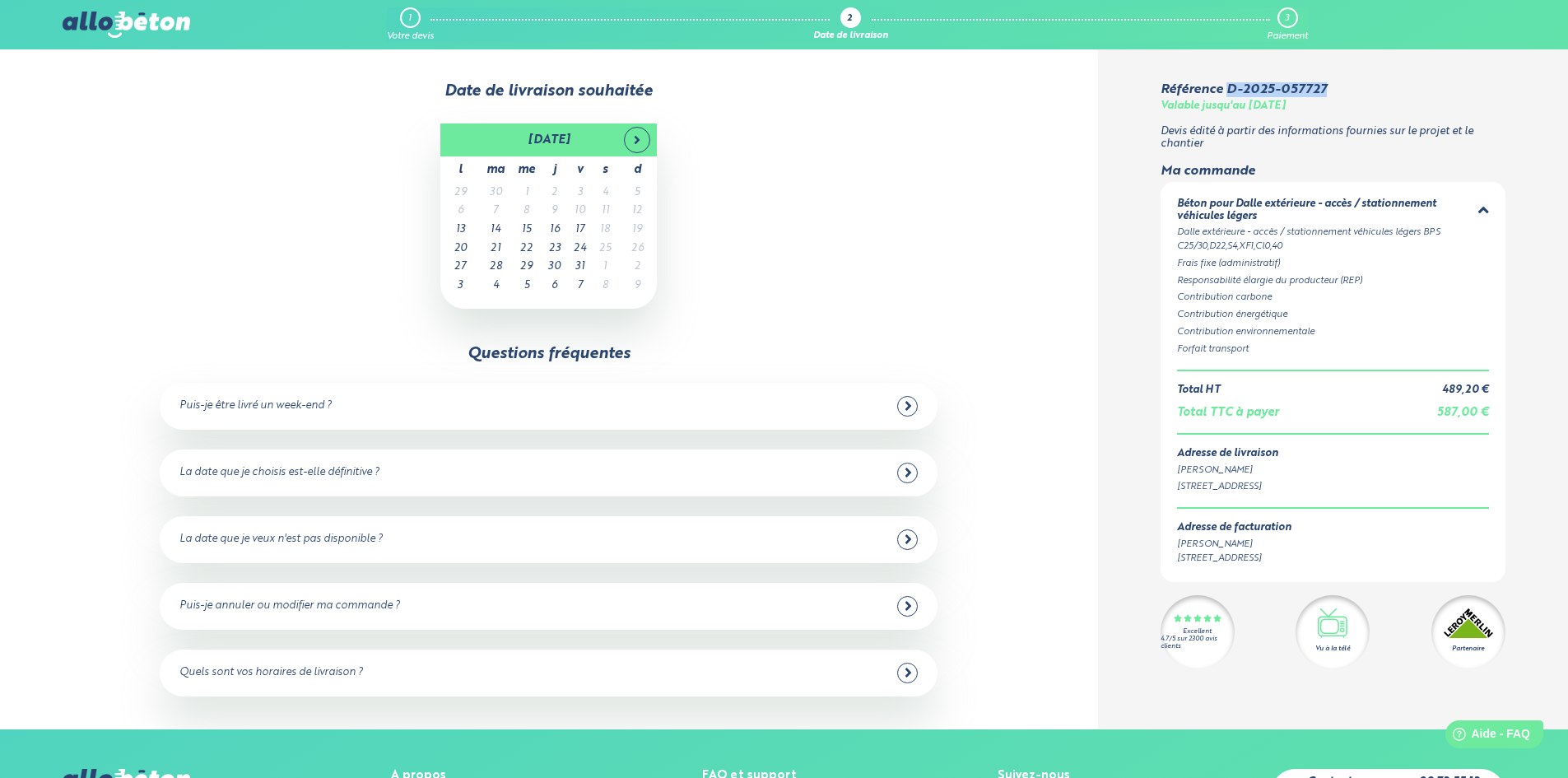
click at [1225, 87] on div "Référence D-2025-057727" at bounding box center [1244, 90] width 166 height 15
drag, startPoint x: 1227, startPoint y: 87, endPoint x: 1365, endPoint y: 100, distance: 138.6
click at [1365, 100] on div "Référence D-2025-057727 Valable jusqu'au 07/11/2025" at bounding box center [1327, 97] width 332 height 31
click at [1206, 92] on div "Référence D-2025-057727" at bounding box center [1244, 90] width 166 height 15
drag, startPoint x: 1164, startPoint y: 91, endPoint x: 1365, endPoint y: 91, distance: 201.0
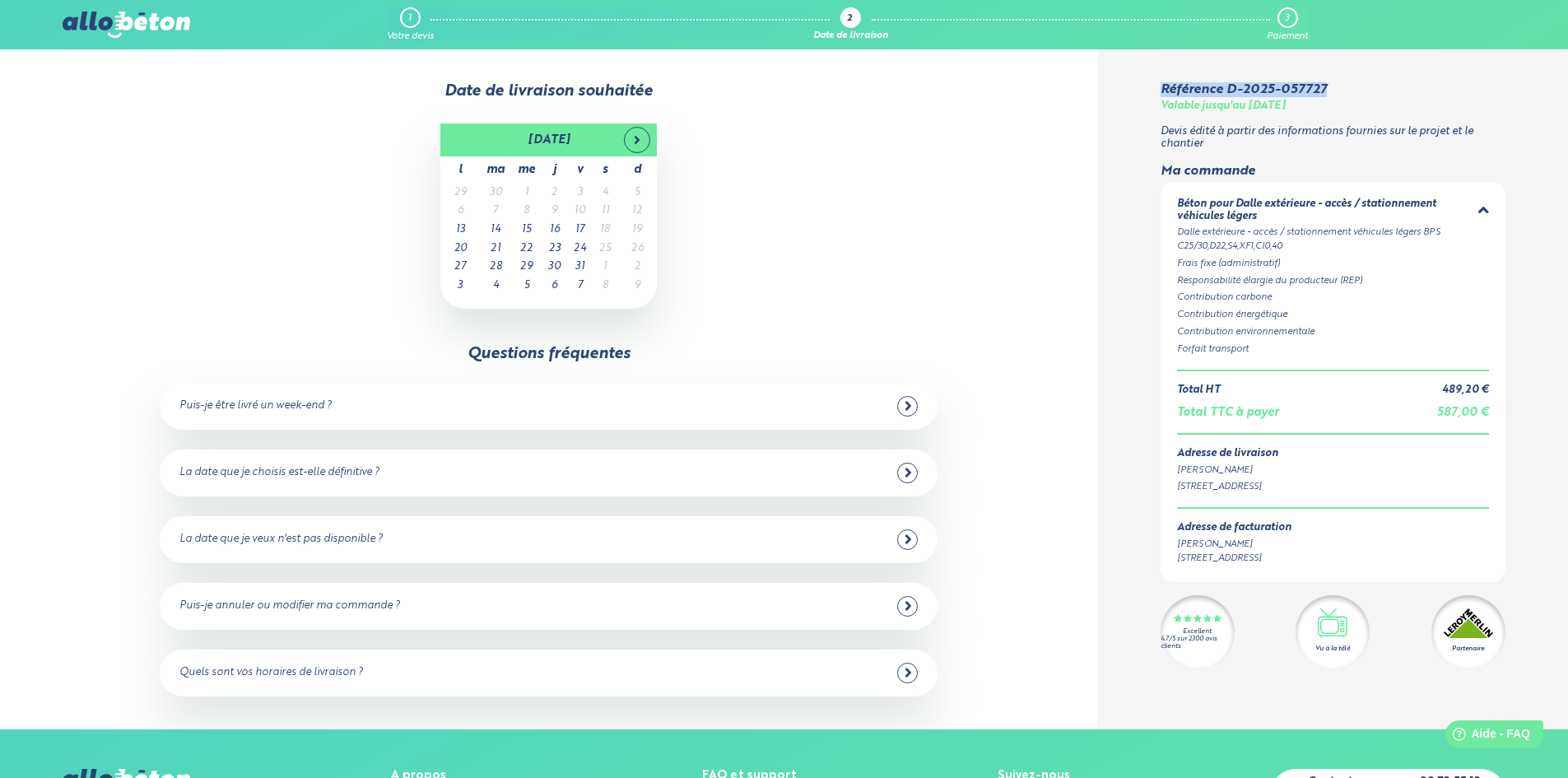
click at [1365, 91] on div "Référence D-2025-057727 Valable jusqu'au 07/11/2025" at bounding box center [1327, 97] width 332 height 31
click at [1242, 97] on div "Référence D-2025-057727" at bounding box center [1244, 90] width 166 height 15
drag, startPoint x: 1227, startPoint y: 88, endPoint x: 1355, endPoint y: 91, distance: 128.0
click at [1355, 91] on div "Référence D-2025-057727 Valable jusqu'au 07/11/2025" at bounding box center [1327, 97] width 332 height 31
click at [1244, 89] on div "Référence D-2025-057727" at bounding box center [1244, 90] width 166 height 15
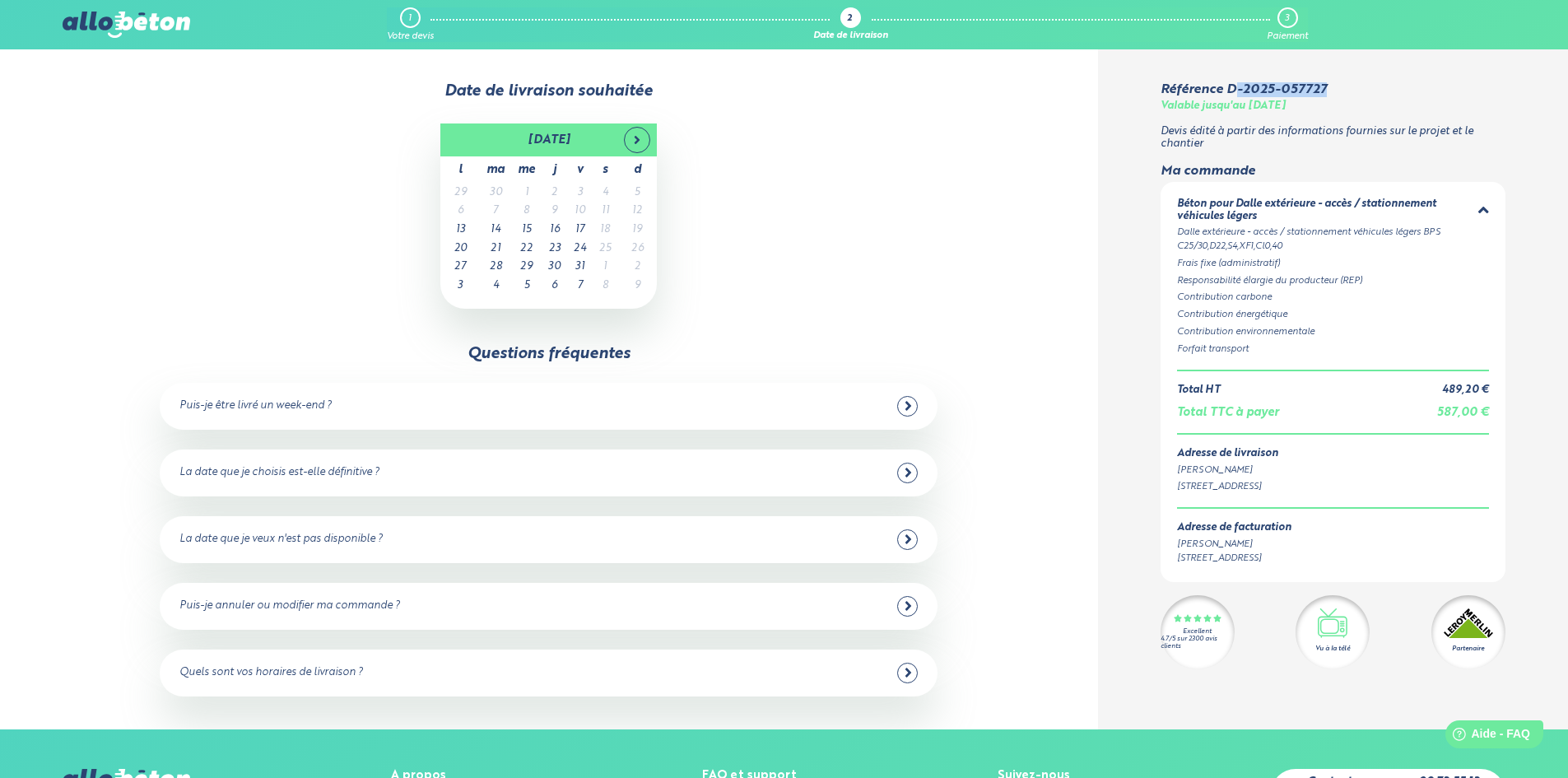
drag, startPoint x: 1236, startPoint y: 89, endPoint x: 1361, endPoint y: 88, distance: 125.0
click at [1361, 88] on div "Référence D-2025-057727 Valable jusqu'au 07/11/2025" at bounding box center [1327, 97] width 332 height 31
click at [1247, 91] on div "Référence D-2025-057727" at bounding box center [1244, 90] width 166 height 15
drag, startPoint x: 1230, startPoint y: 91, endPoint x: 1398, endPoint y: 90, distance: 168.0
click at [1398, 90] on div "Référence D-2025-057727 Valable jusqu'au 07/11/2025" at bounding box center [1327, 97] width 332 height 31
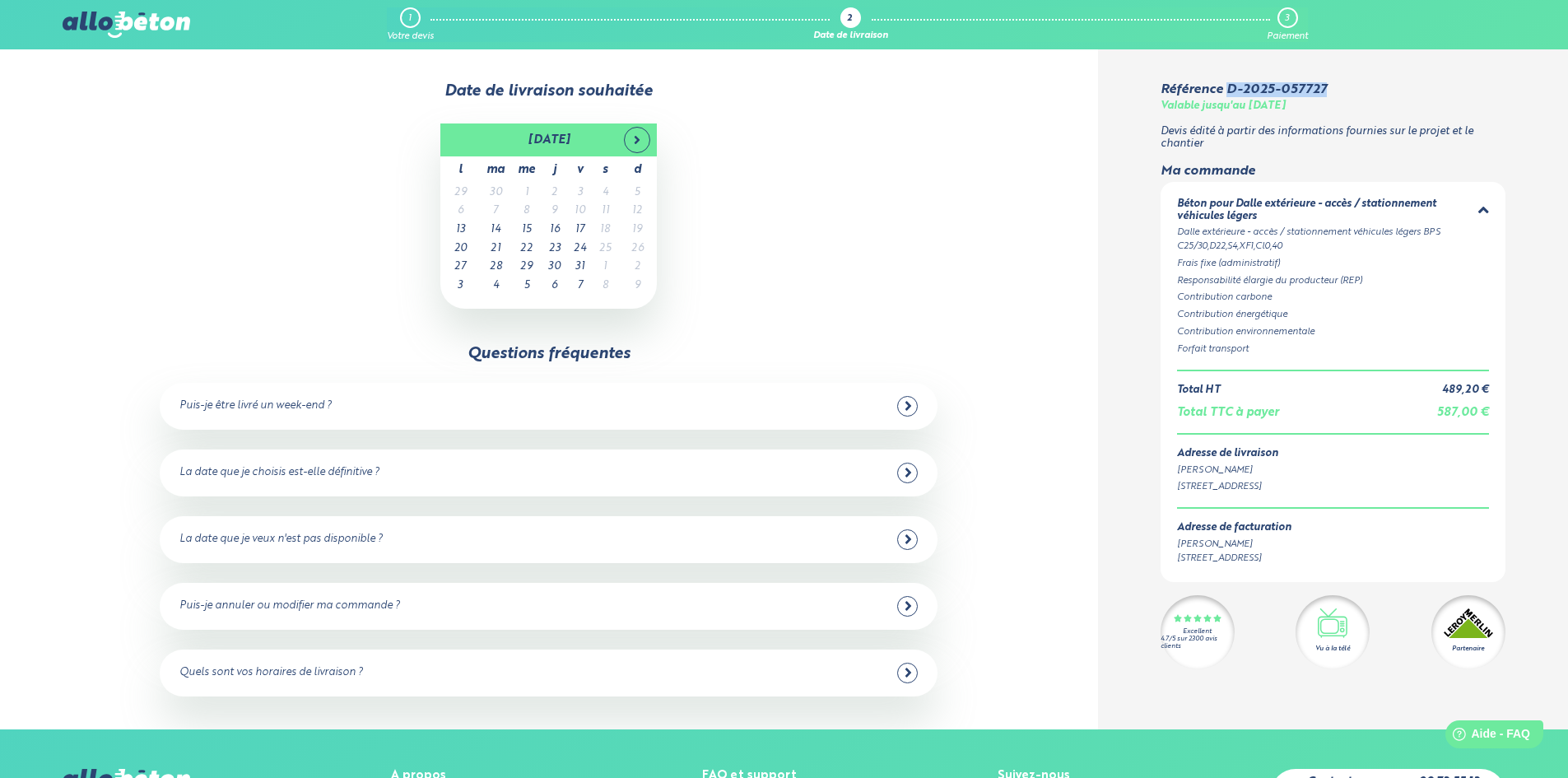
click at [1323, 94] on div "Référence D-2025-057727" at bounding box center [1244, 90] width 166 height 15
click at [1382, 206] on div "Béton pour Dalle extérieure - accès / stationnement véhicules légers" at bounding box center [1329, 210] width 302 height 24
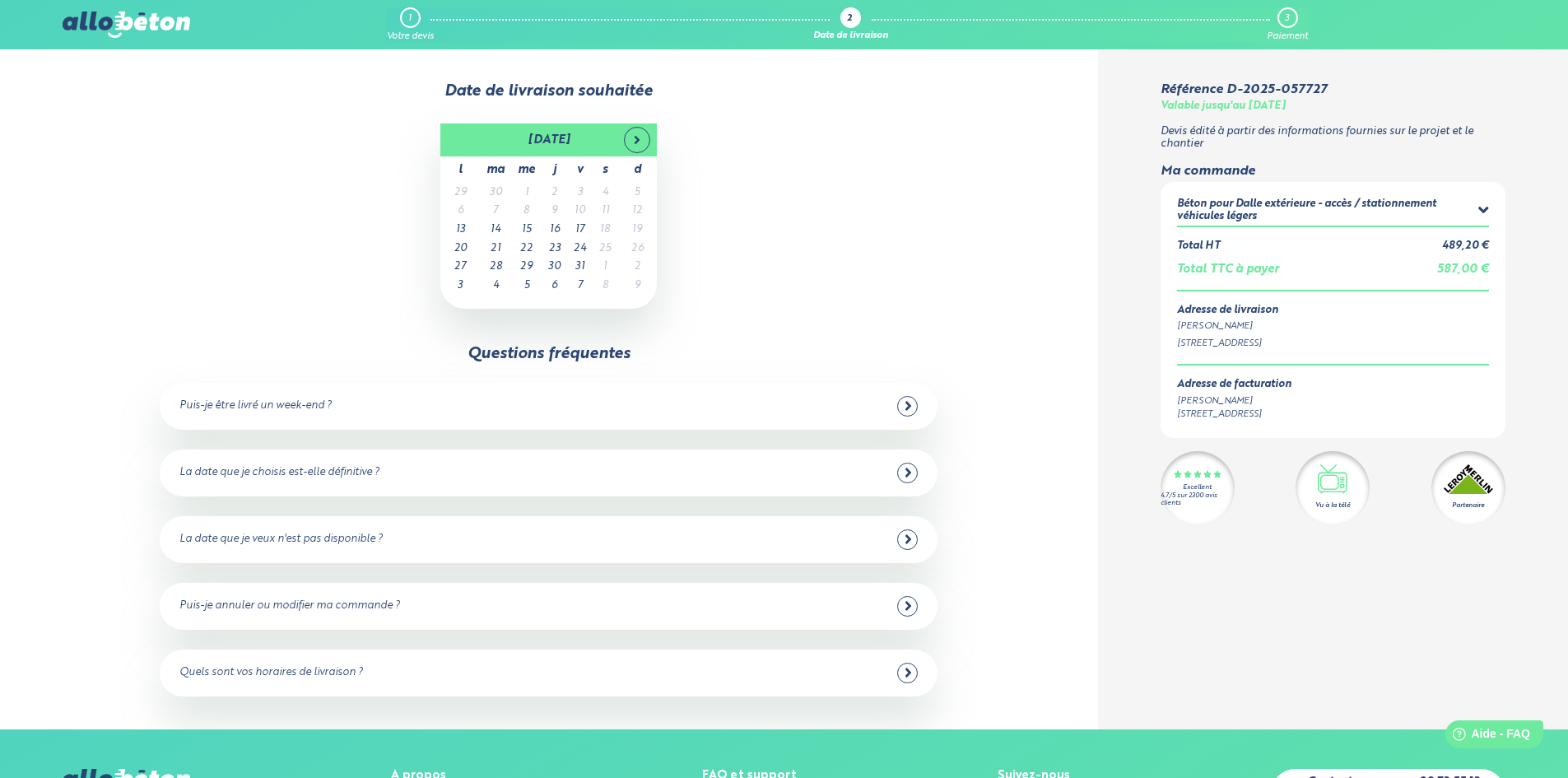
click at [1382, 206] on div "Béton pour Dalle extérieure - accès / stationnement véhicules légers" at bounding box center [1329, 210] width 302 height 24
